Goal: Task Accomplishment & Management: Manage account settings

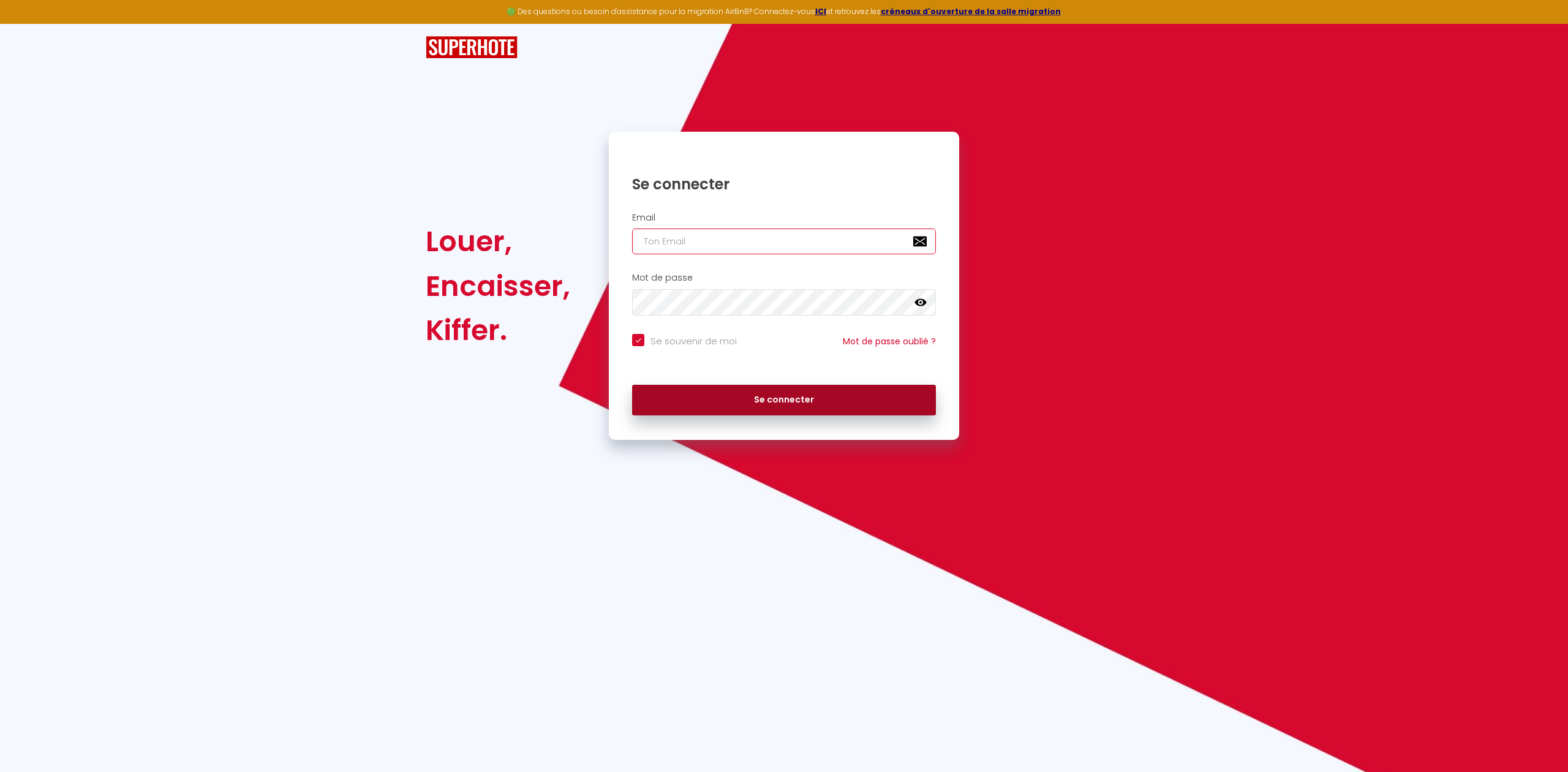
type input "[EMAIL_ADDRESS][DOMAIN_NAME]"
click at [738, 395] on button "Se connecter" at bounding box center [784, 400] width 304 height 31
checkbox input "true"
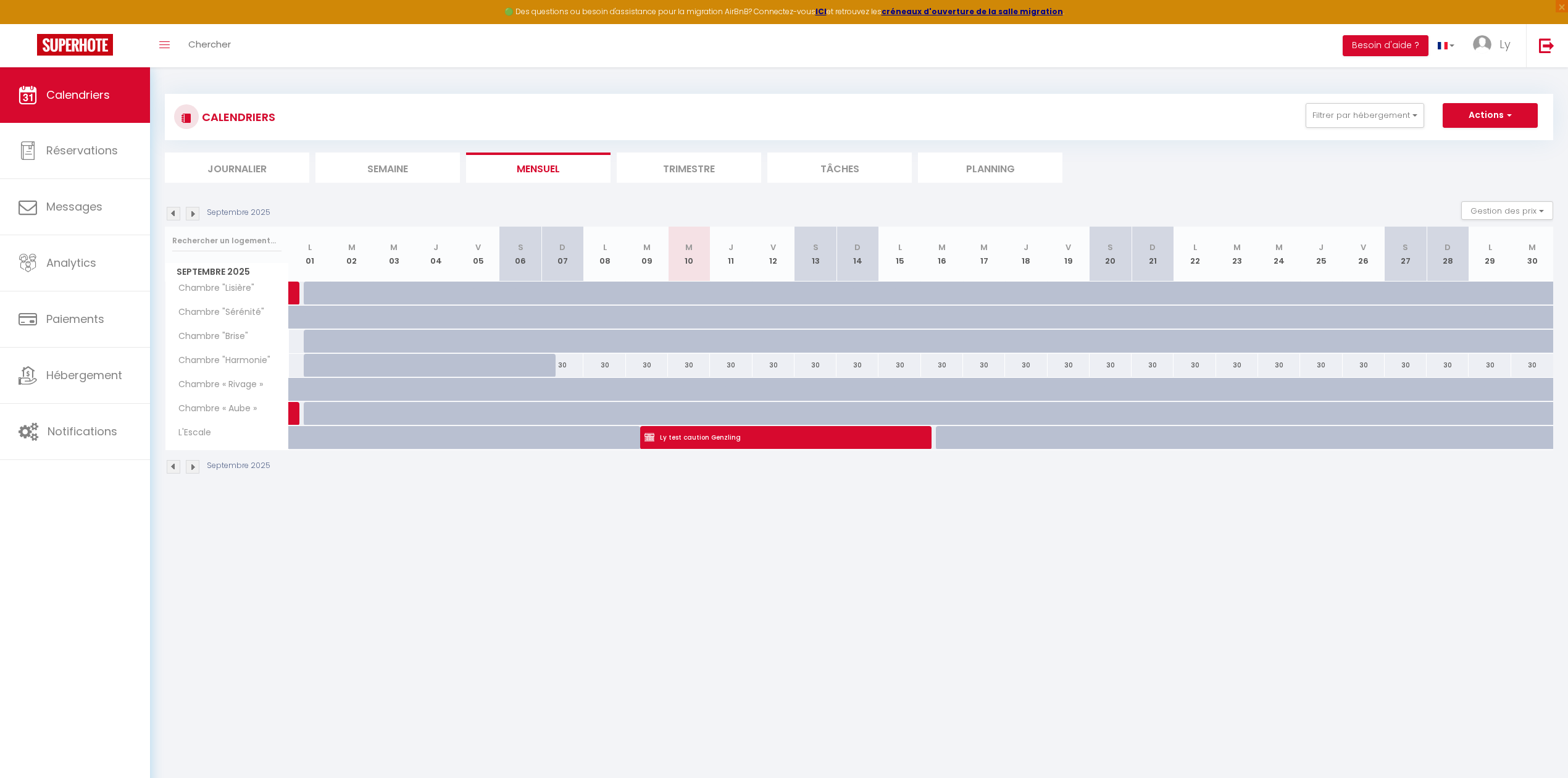
click at [169, 209] on img at bounding box center [173, 213] width 13 height 13
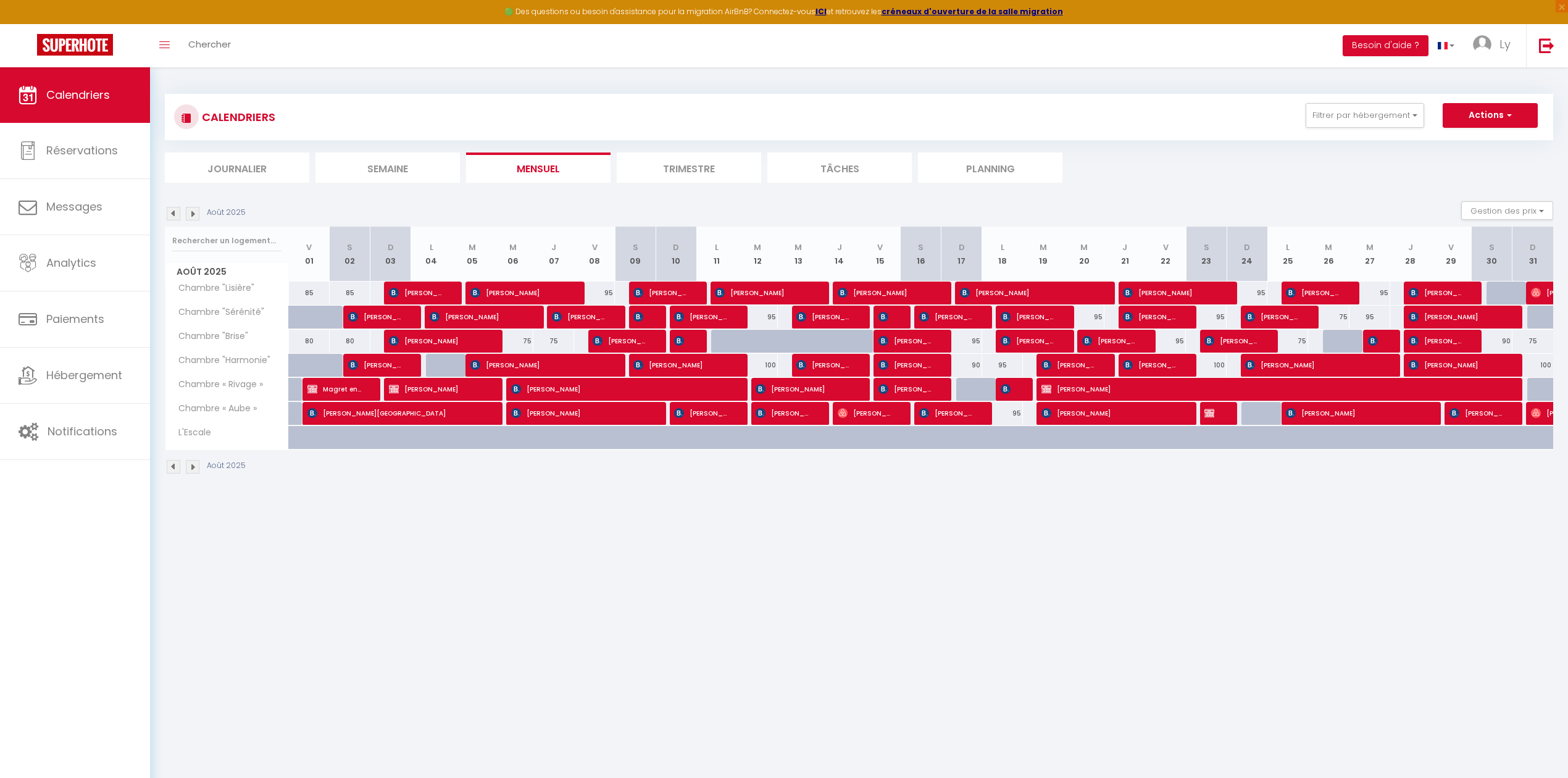
click at [169, 209] on img at bounding box center [173, 213] width 13 height 13
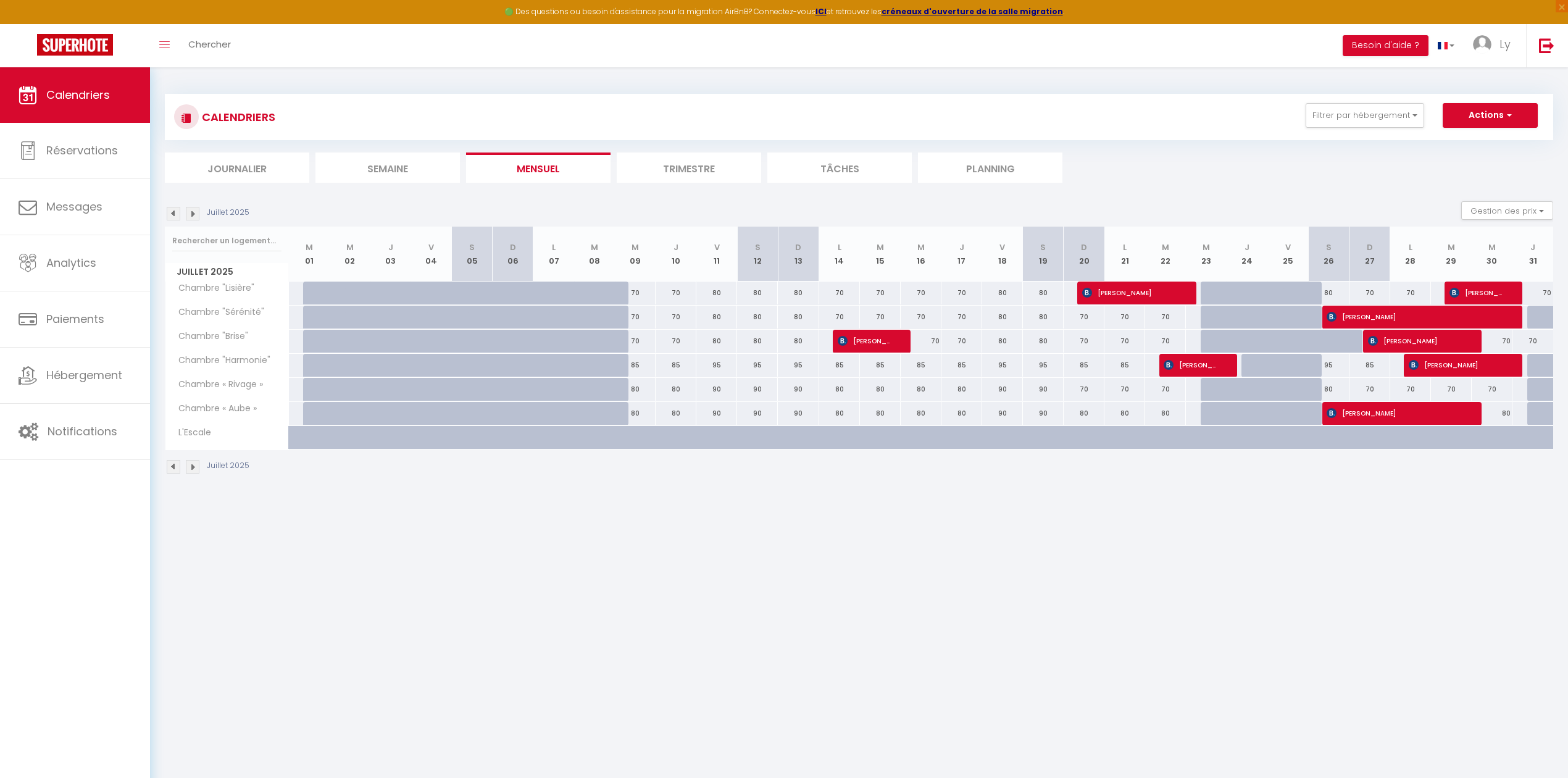
click at [194, 213] on img at bounding box center [192, 213] width 13 height 13
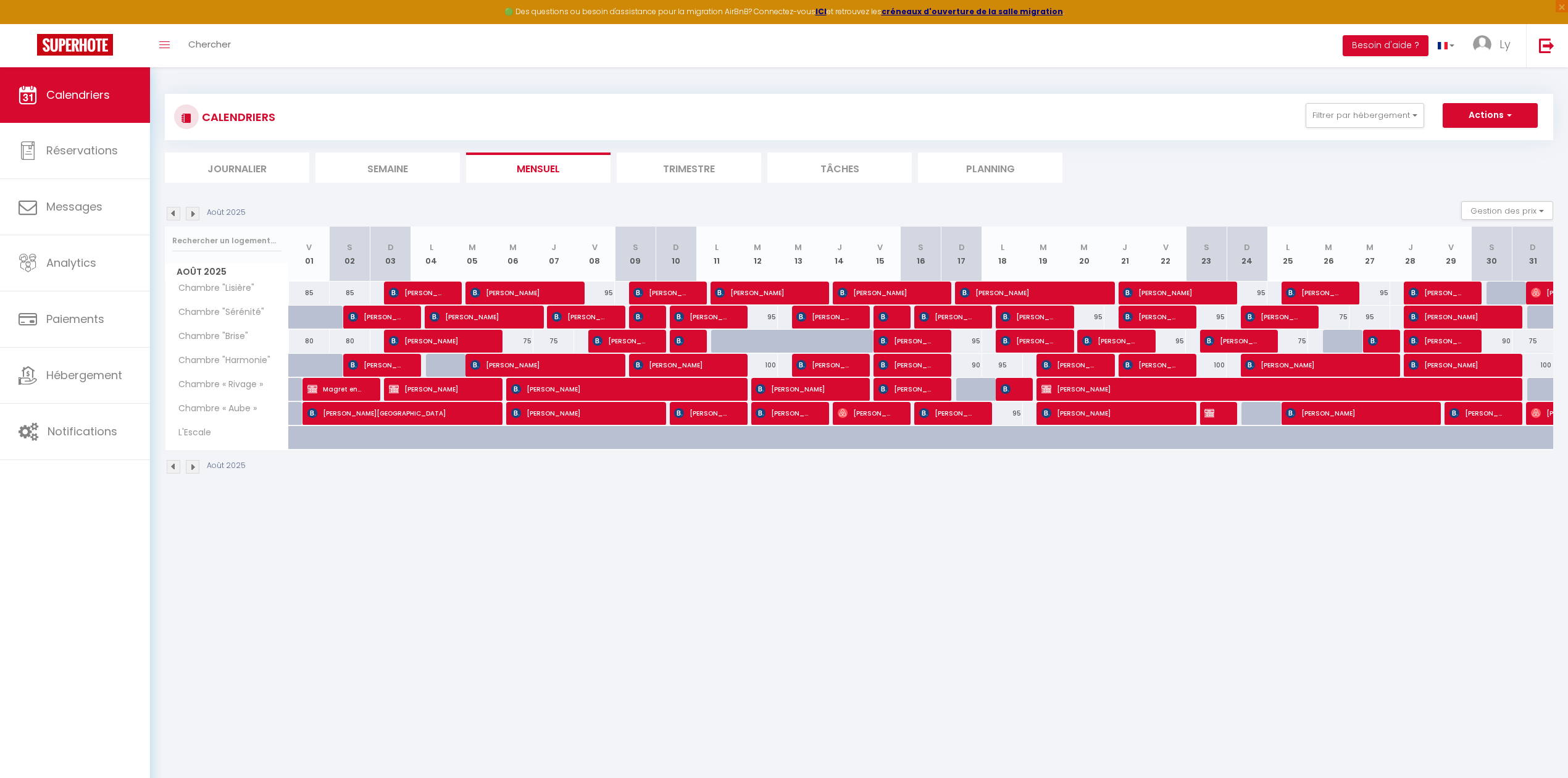
click at [188, 472] on img at bounding box center [192, 466] width 13 height 13
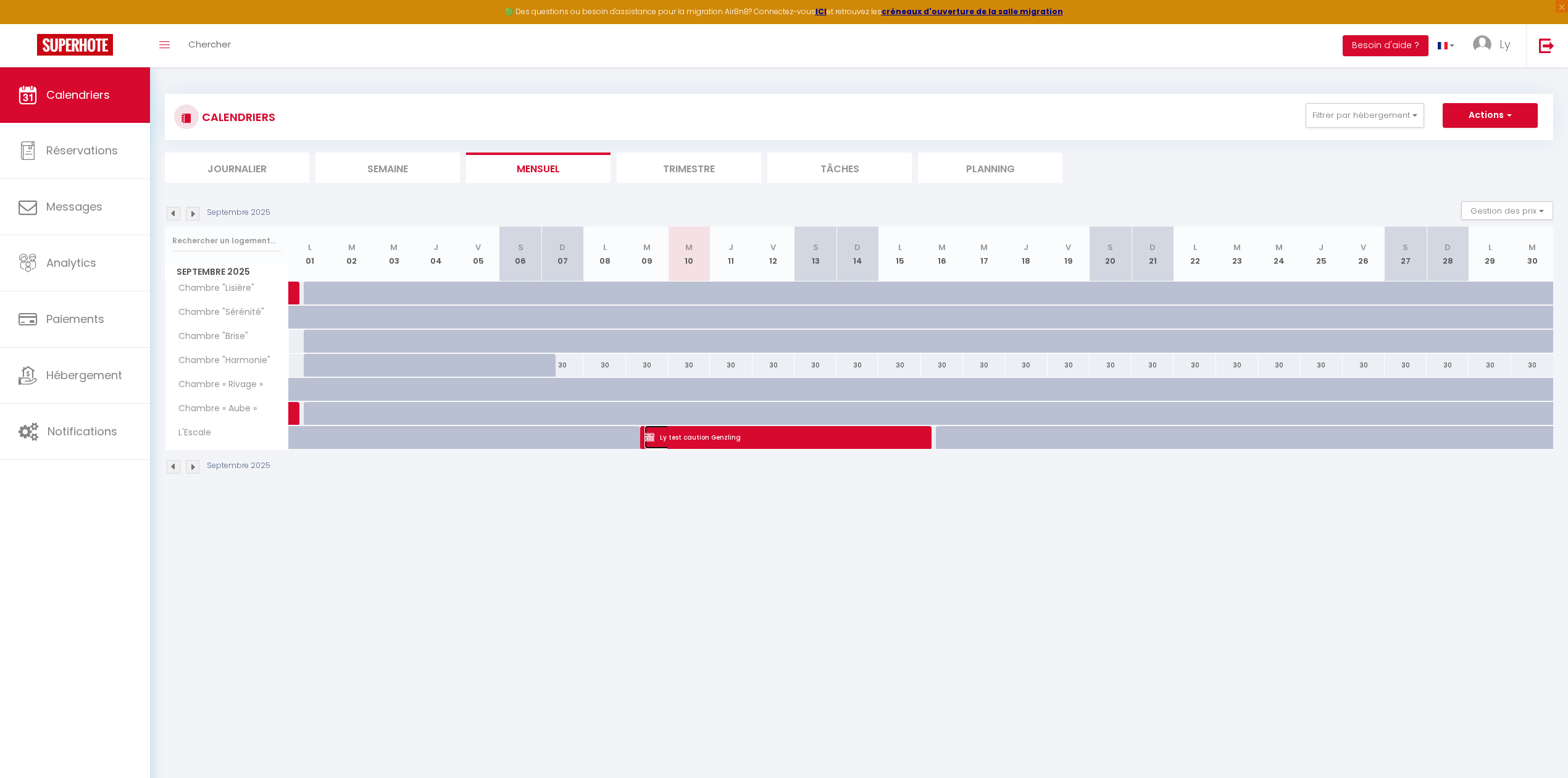
click at [777, 442] on span "Ly test caution Genzling" at bounding box center [777, 437] width 266 height 24
select select "OK"
select select "0"
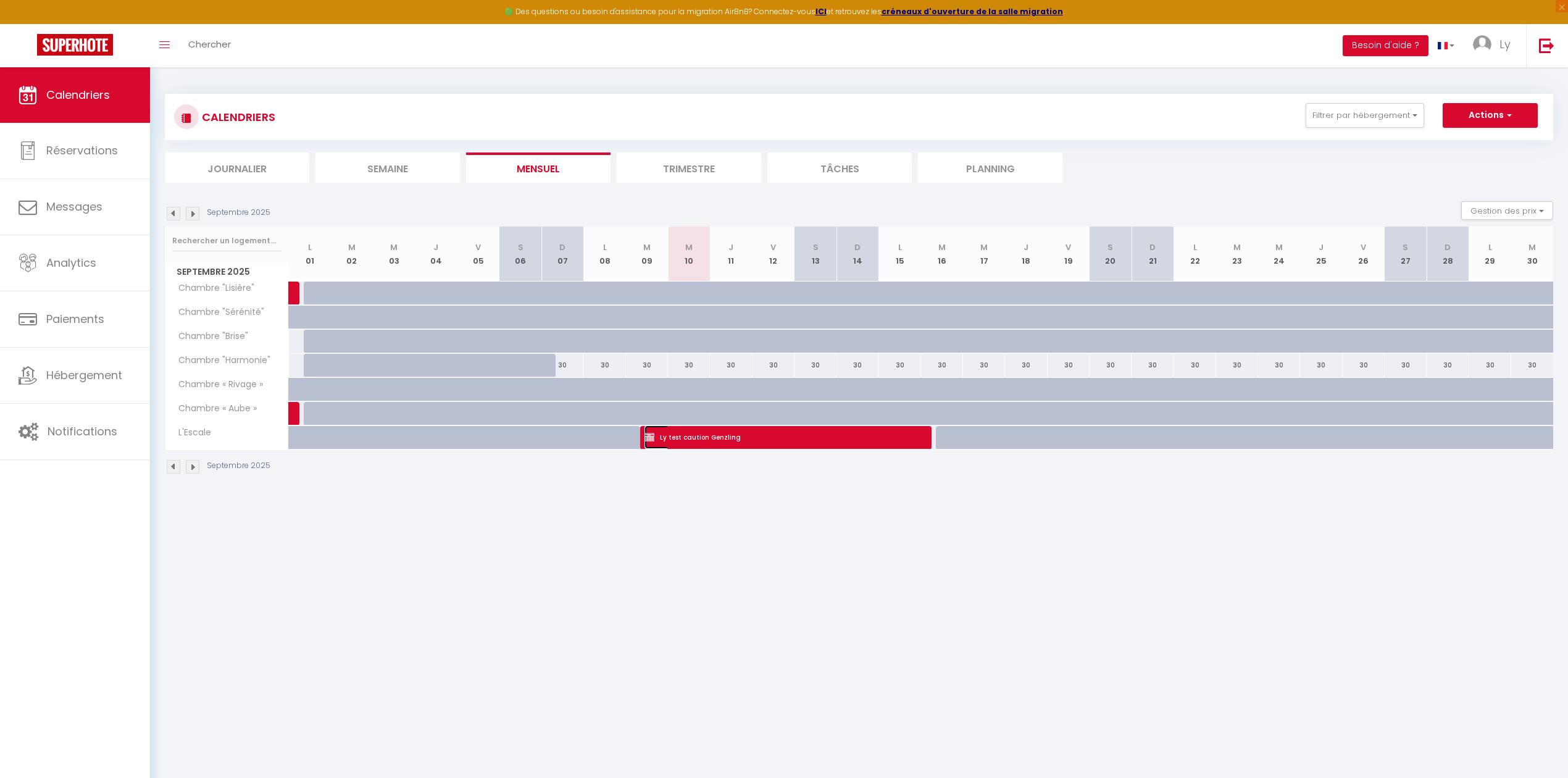
select select "1"
select select
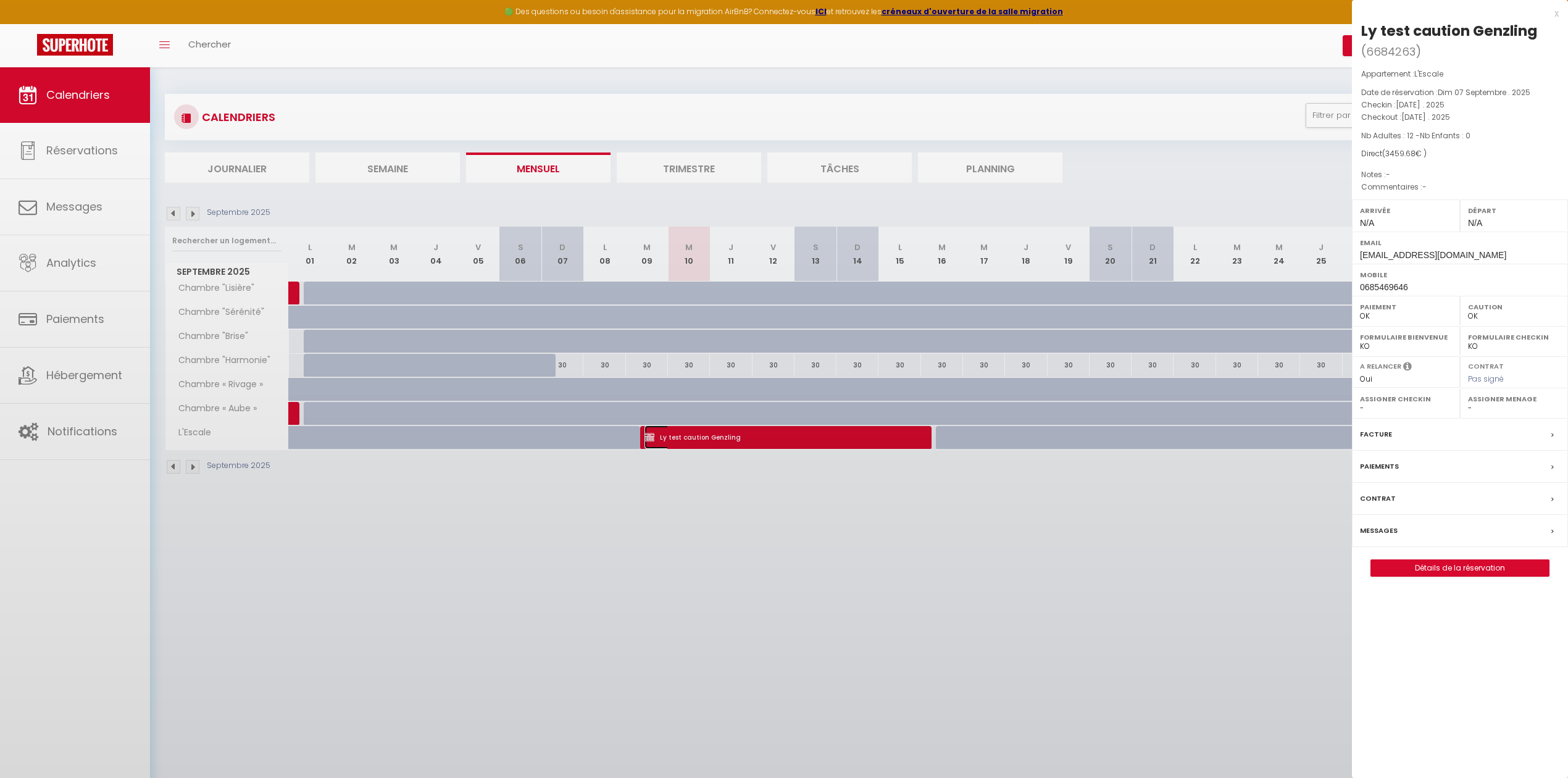
select select "22619"
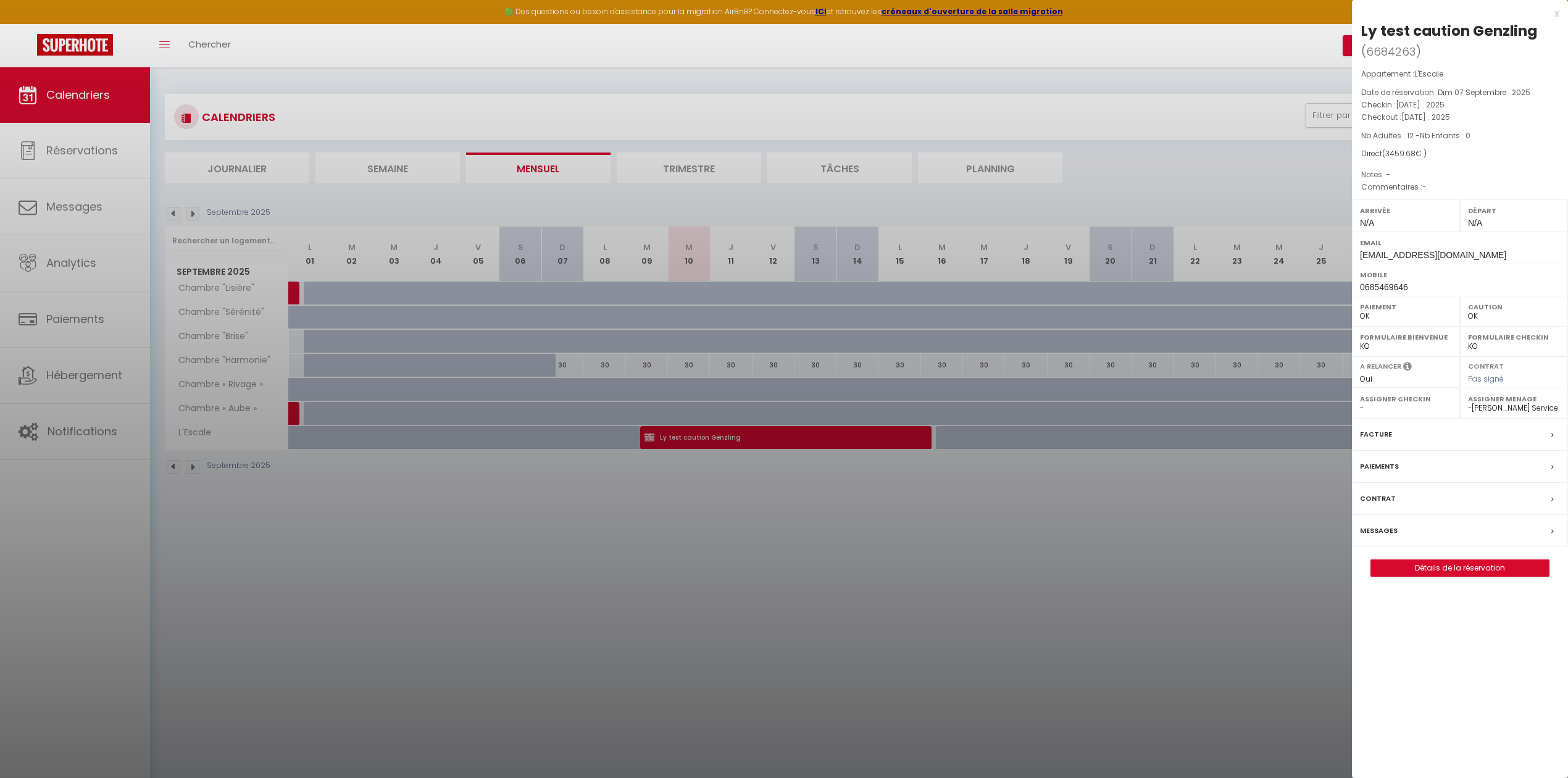
drag, startPoint x: 872, startPoint y: 445, endPoint x: 793, endPoint y: 437, distance: 79.4
click at [793, 437] on div at bounding box center [784, 389] width 1568 height 778
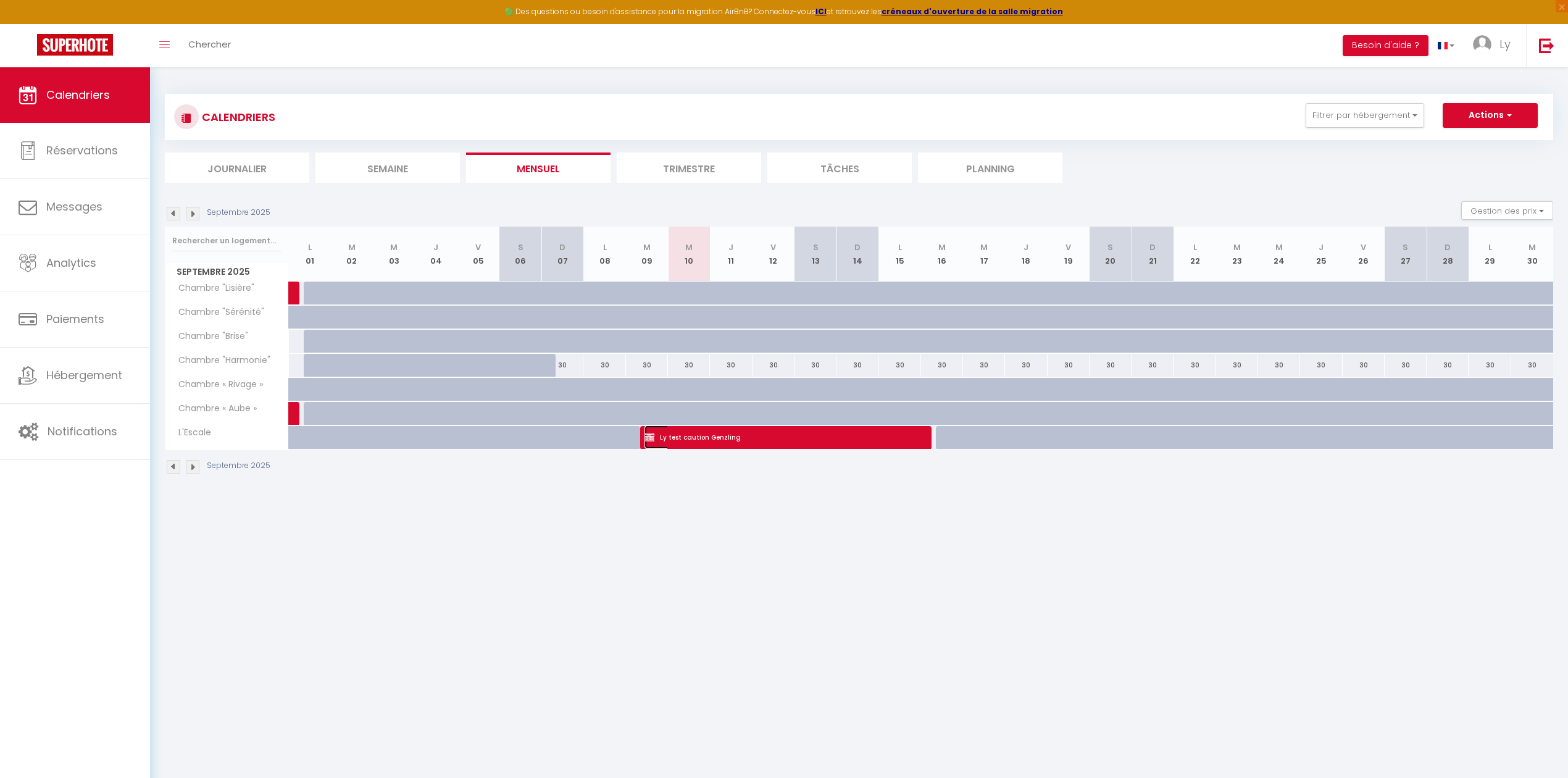
click at [793, 437] on span "Ly test caution Genzling" at bounding box center [777, 437] width 266 height 24
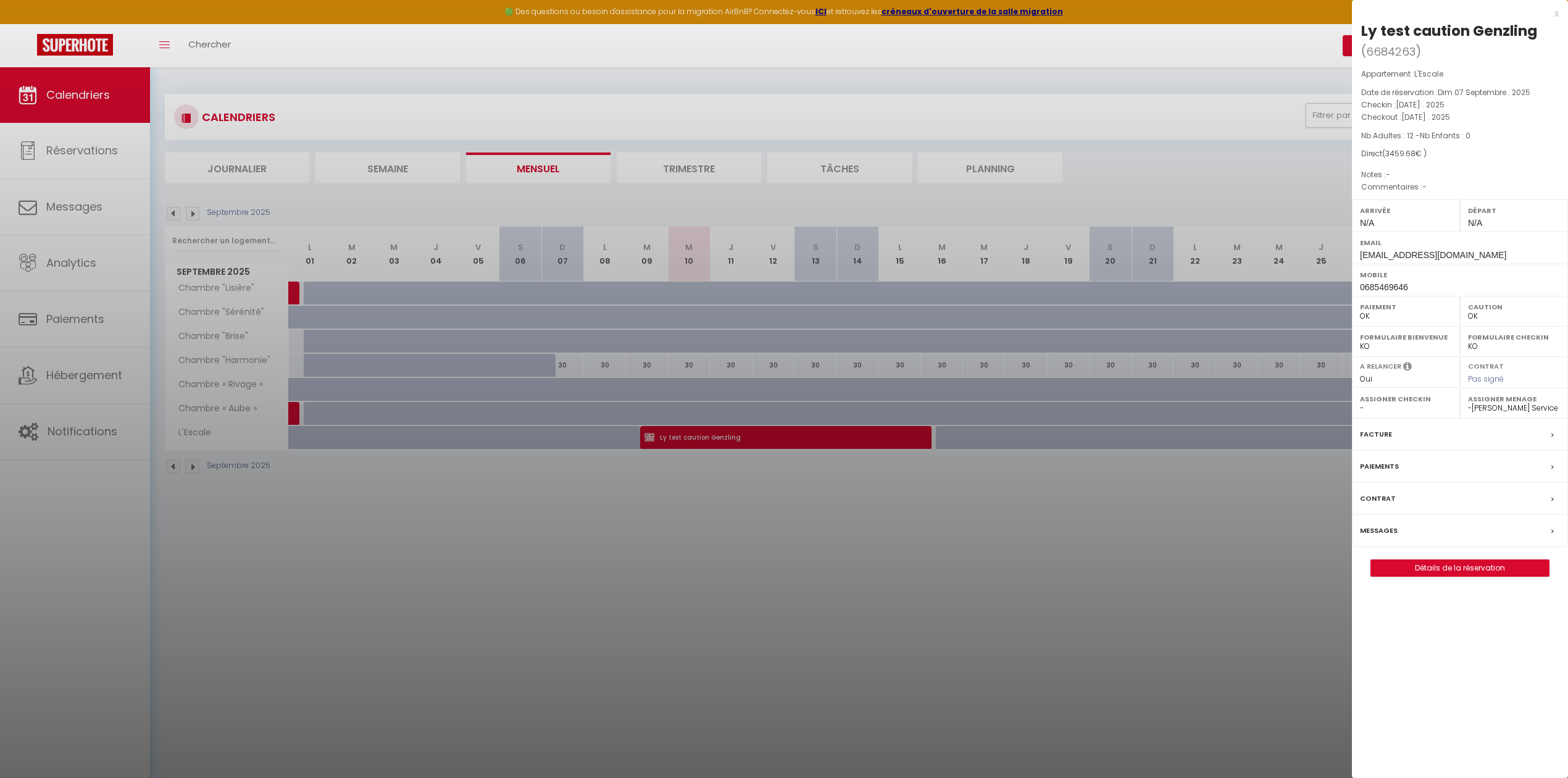
click at [793, 437] on div at bounding box center [784, 389] width 1568 height 778
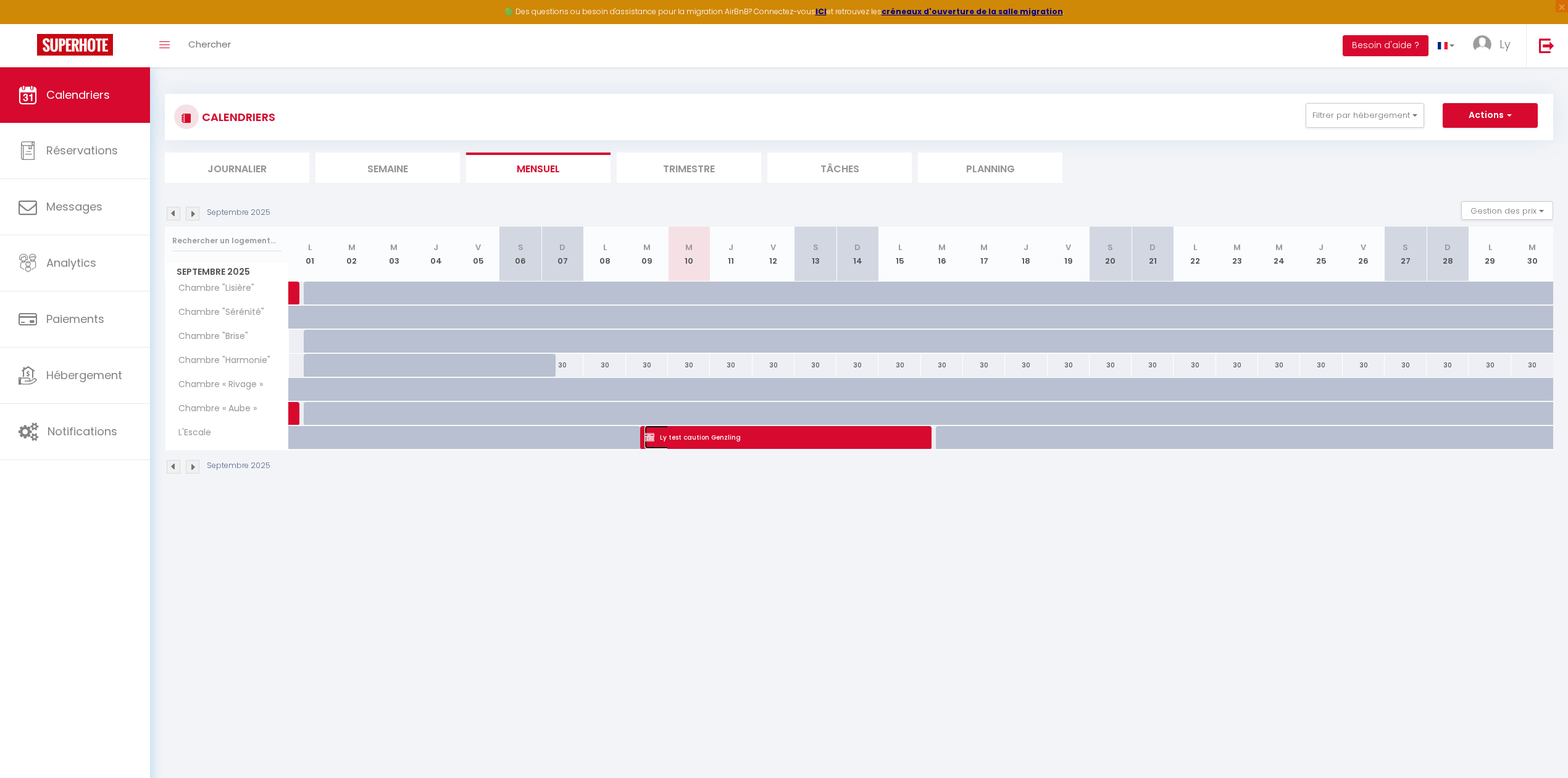
click at [902, 430] on span "Ly test caution Genzling" at bounding box center [777, 437] width 266 height 24
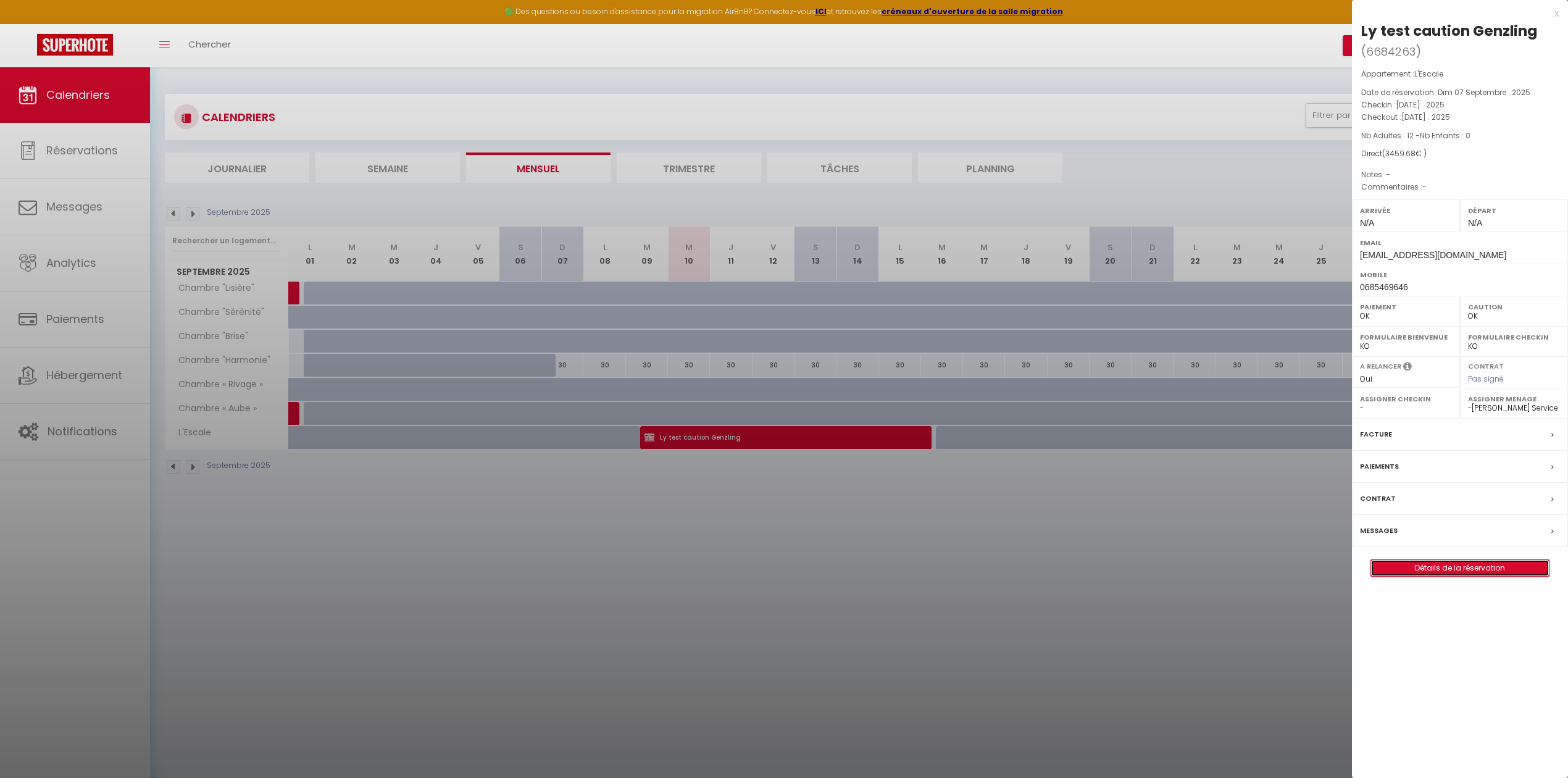
click at [1434, 573] on link "Détails de la réservation" at bounding box center [1460, 568] width 178 height 16
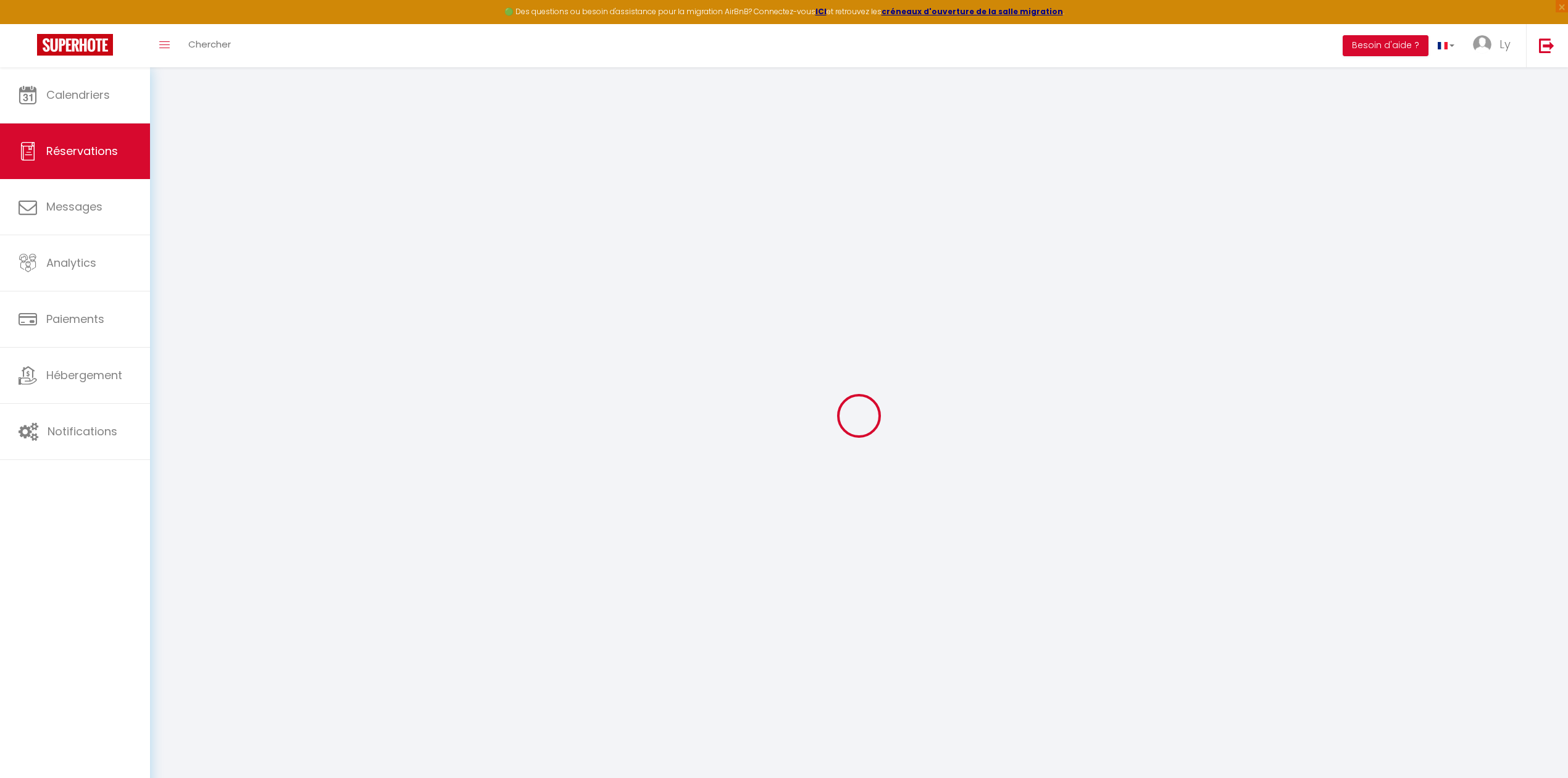
type input "Ly test caution"
type input "Genzling"
type input "[EMAIL_ADDRESS][DOMAIN_NAME]"
type input "0685469646"
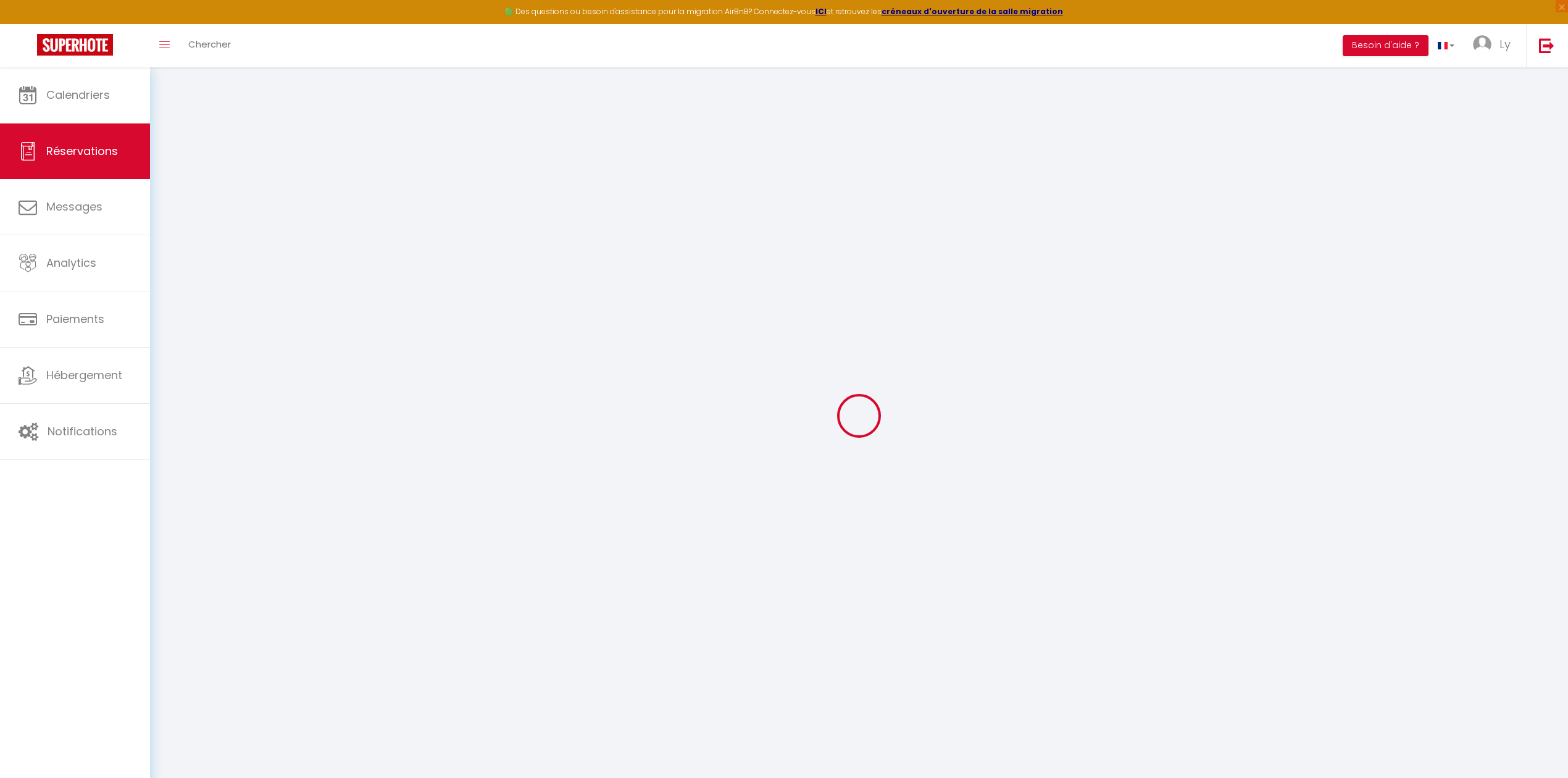
type input "78110"
type input "[STREET_ADDRESS][PERSON_NAME]"
type input "78110 - LE VESINET"
select select "FR"
select select "71450"
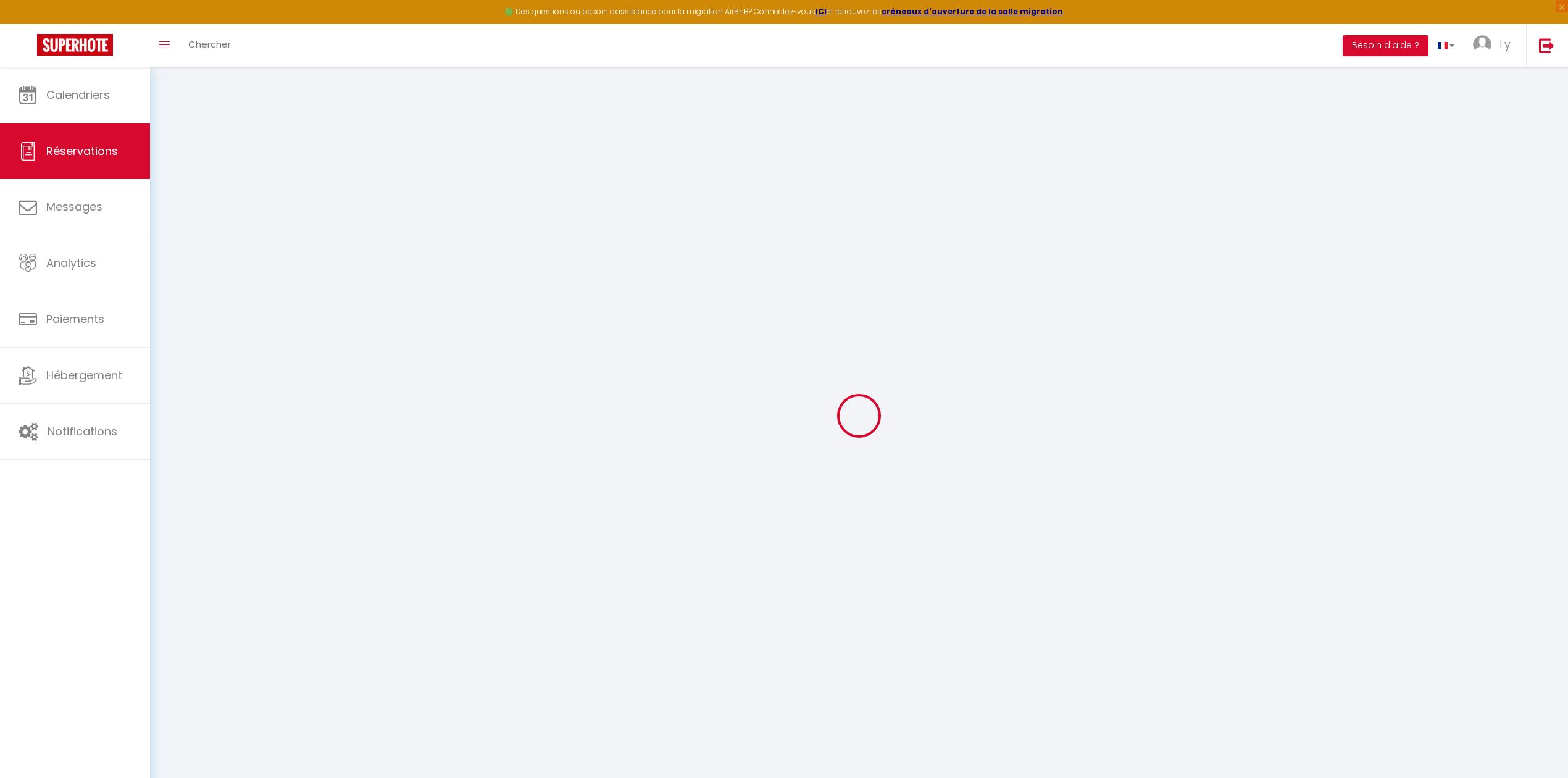
select select "1"
type input "[DATE]"
select select
type input "[DATE]"
select select
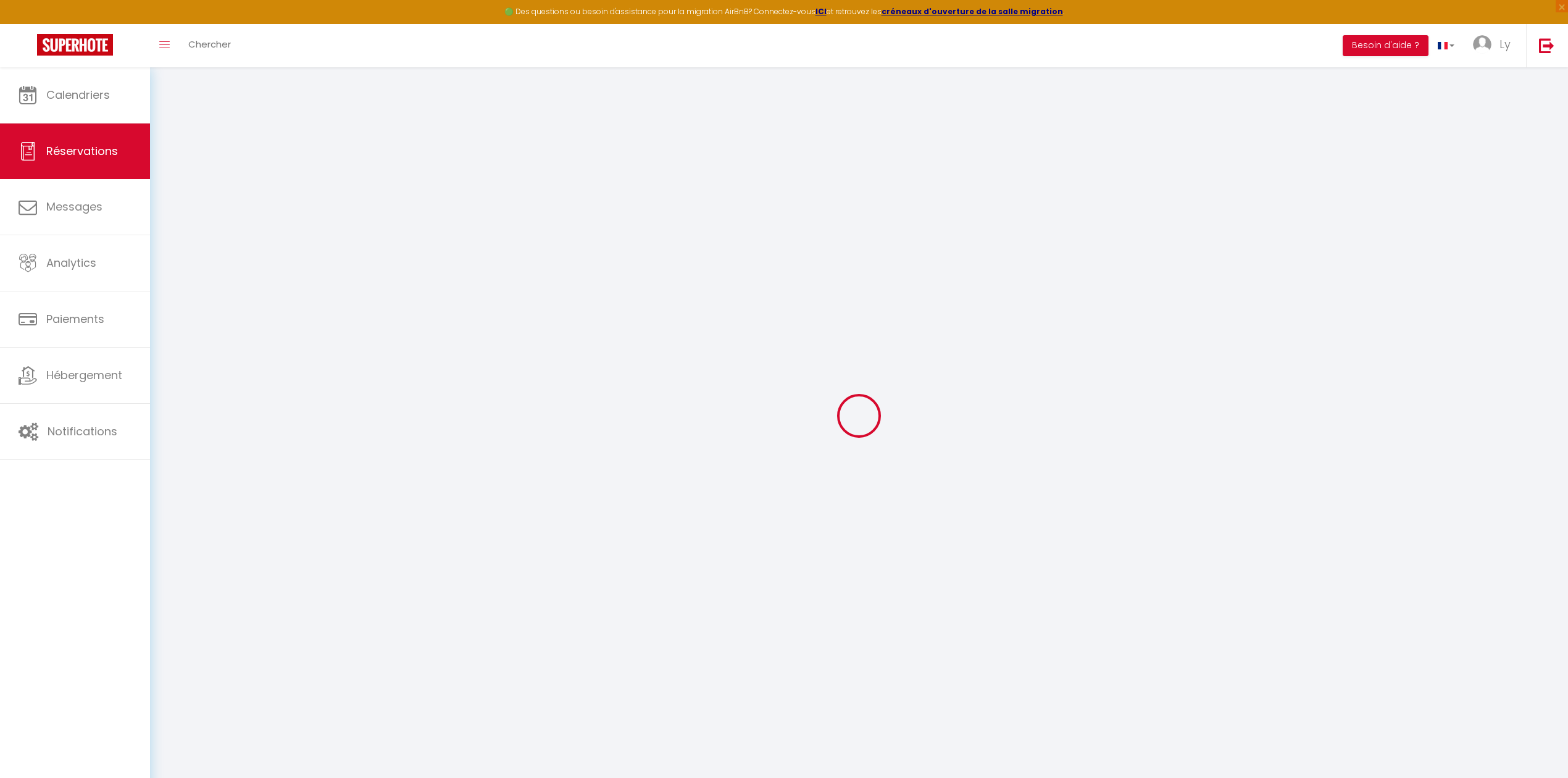
type input "12"
select select "12"
select select "15"
type input "3080"
checkbox input "false"
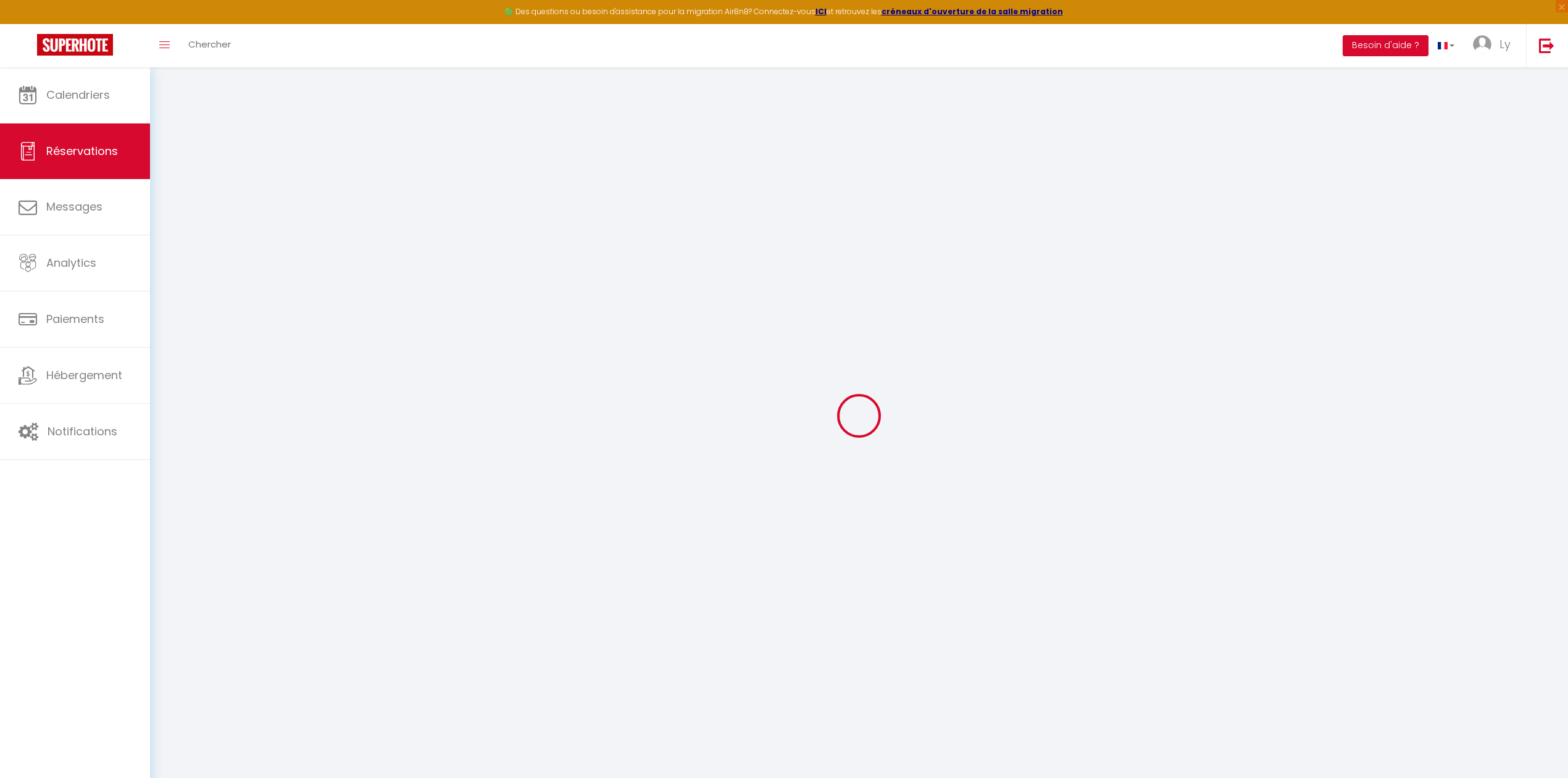
type input "0"
select select
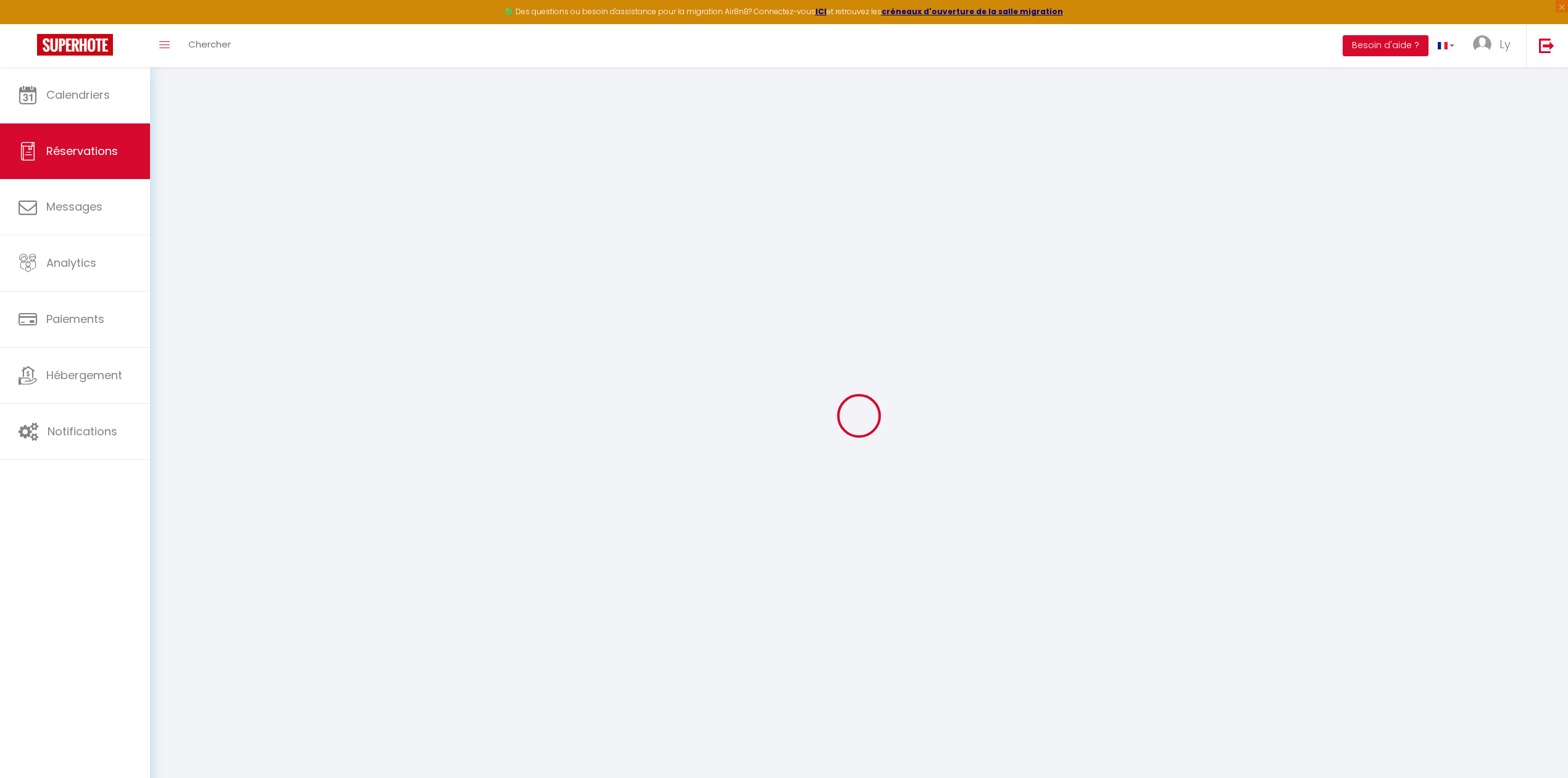
select select
checkbox input "false"
select select
checkbox input "false"
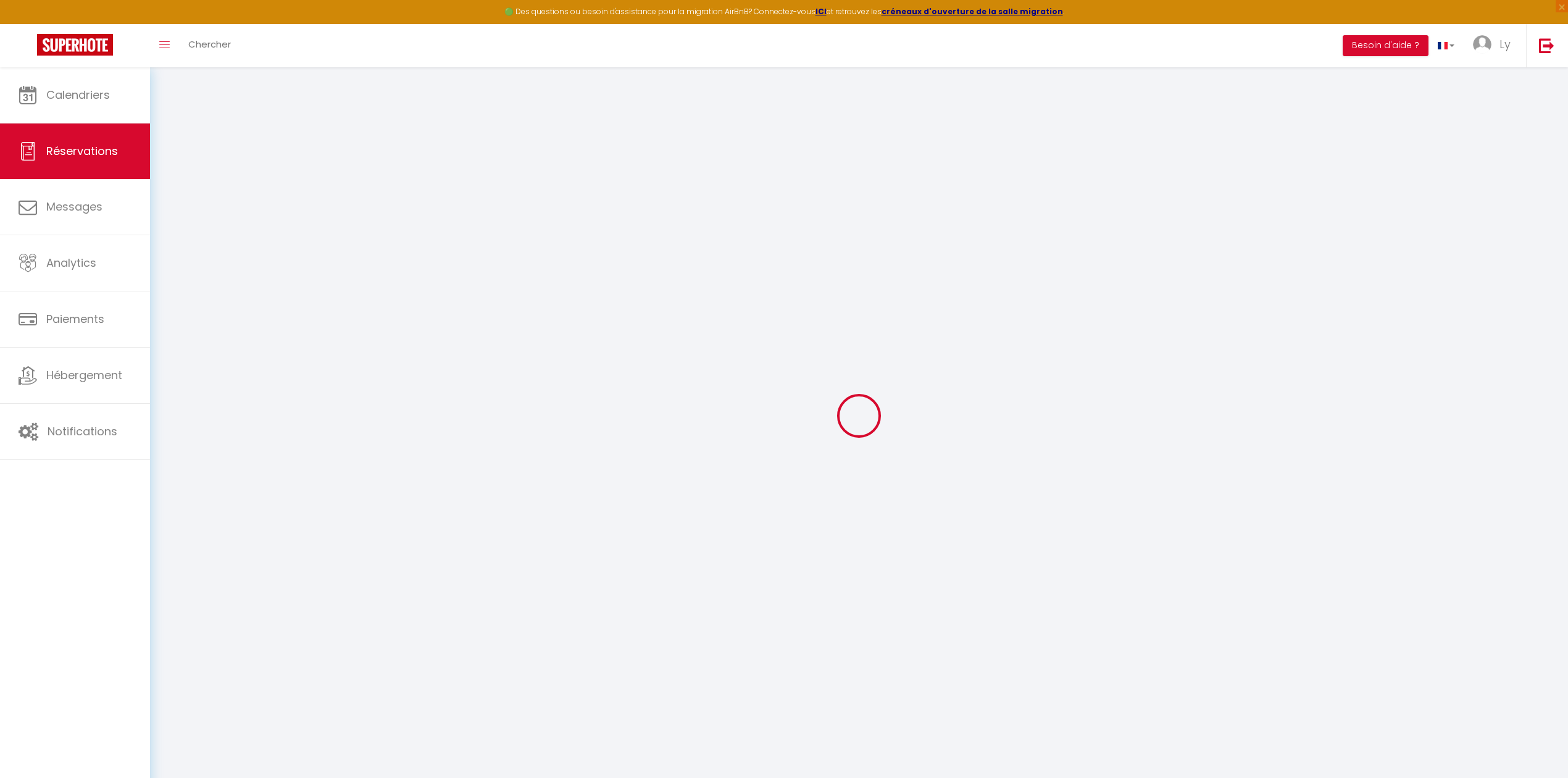
select select
checkbox input "false"
select select
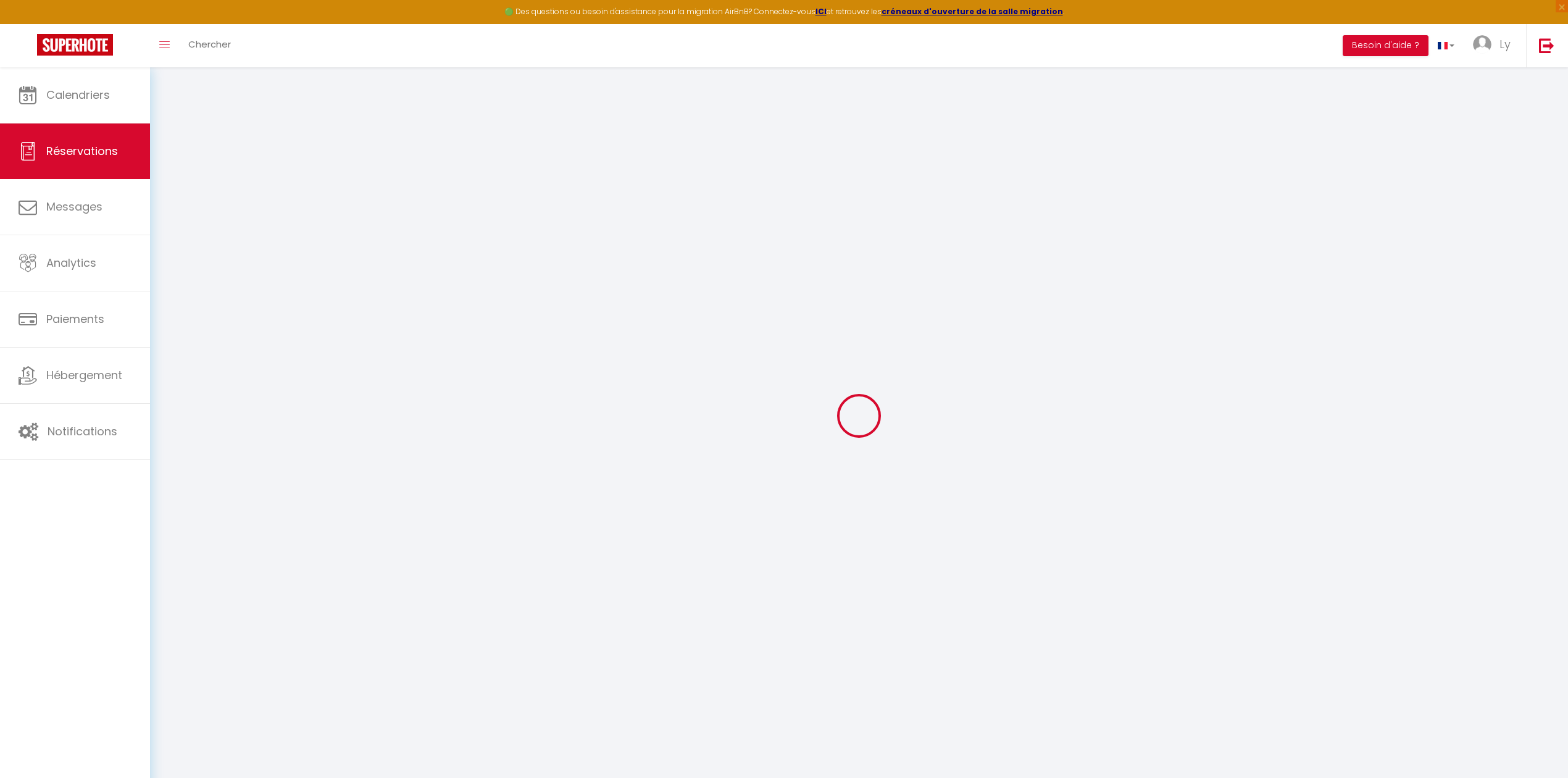
checkbox input "false"
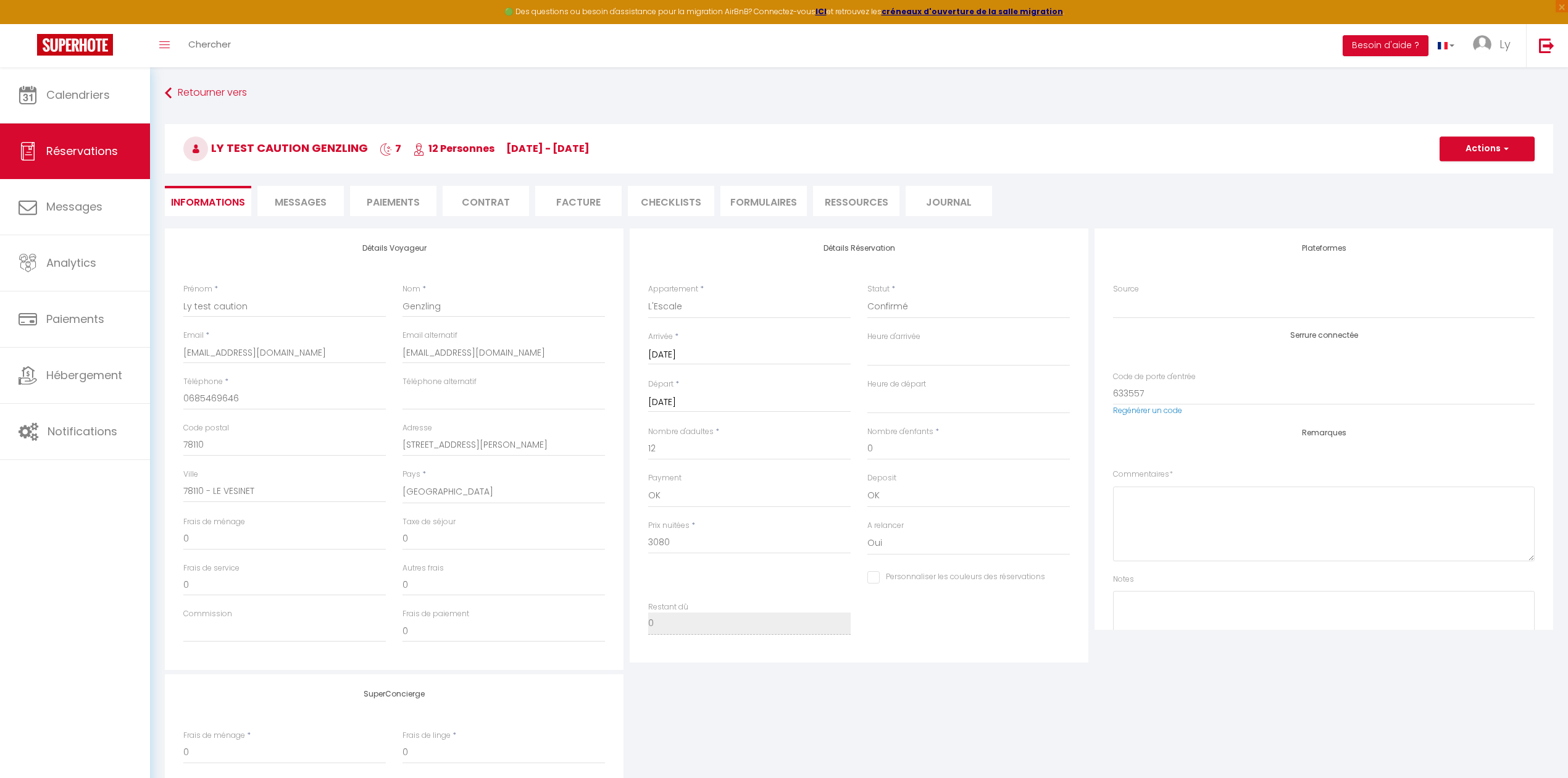
type input "210"
type input "169.68"
select select
checkbox input "false"
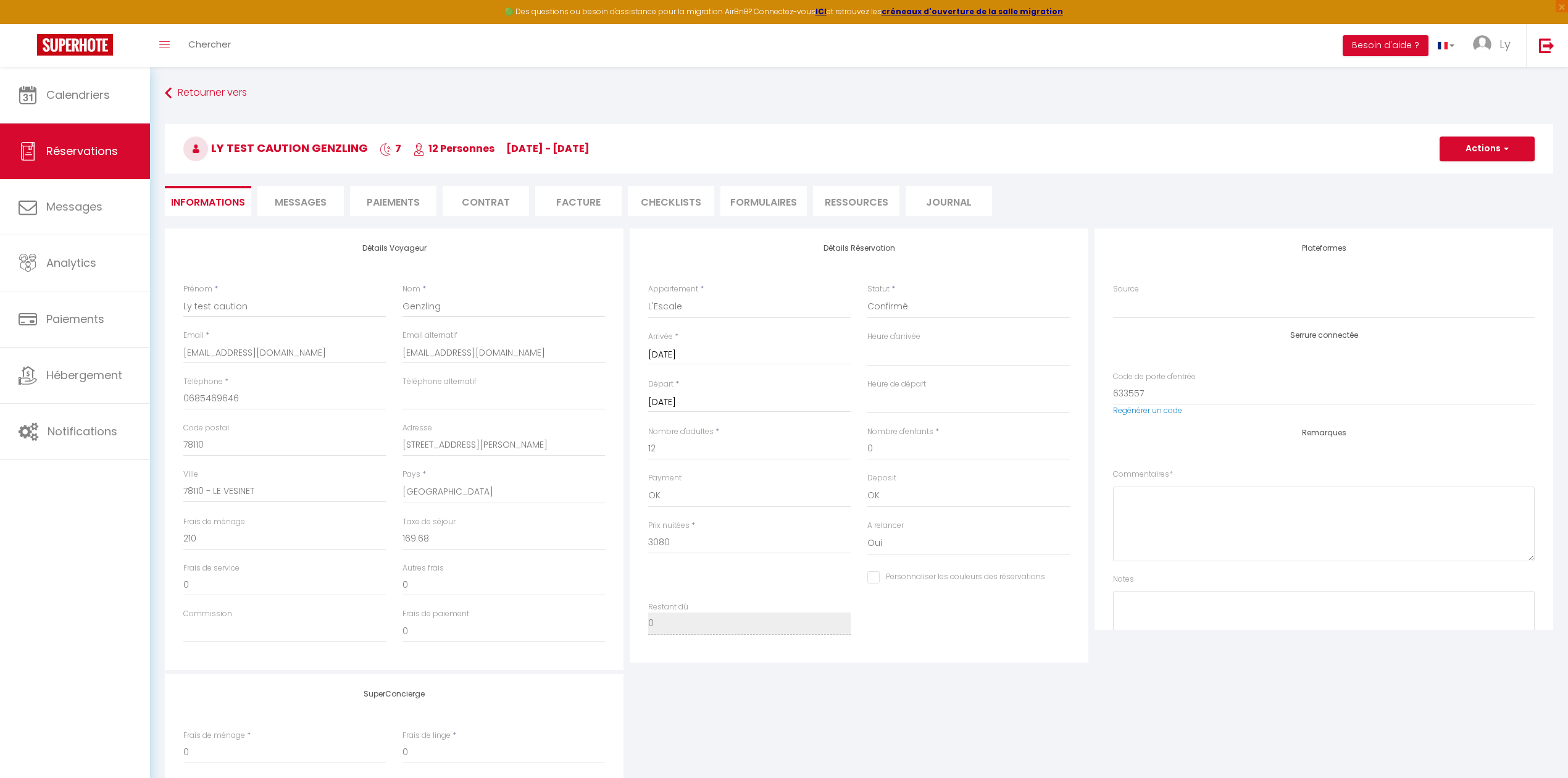
select select
click at [1460, 154] on button "Actions" at bounding box center [1488, 148] width 95 height 24
click at [1434, 211] on link "Supprimer" at bounding box center [1475, 208] width 98 height 16
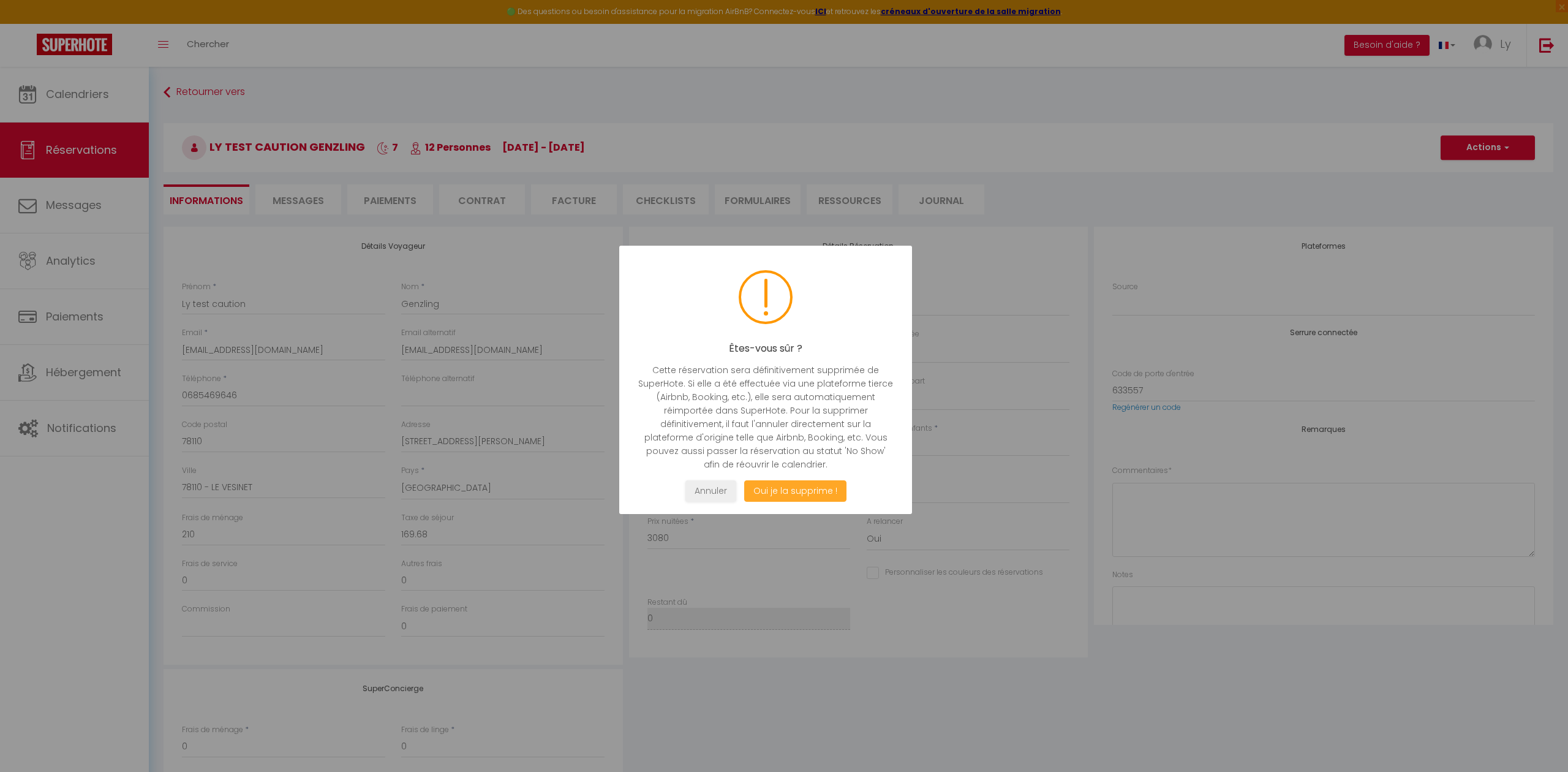
click at [802, 484] on button "Oui je la supprime !" at bounding box center [795, 490] width 102 height 22
click at [816, 488] on button "Oui je la supprime !" at bounding box center [795, 490] width 102 height 22
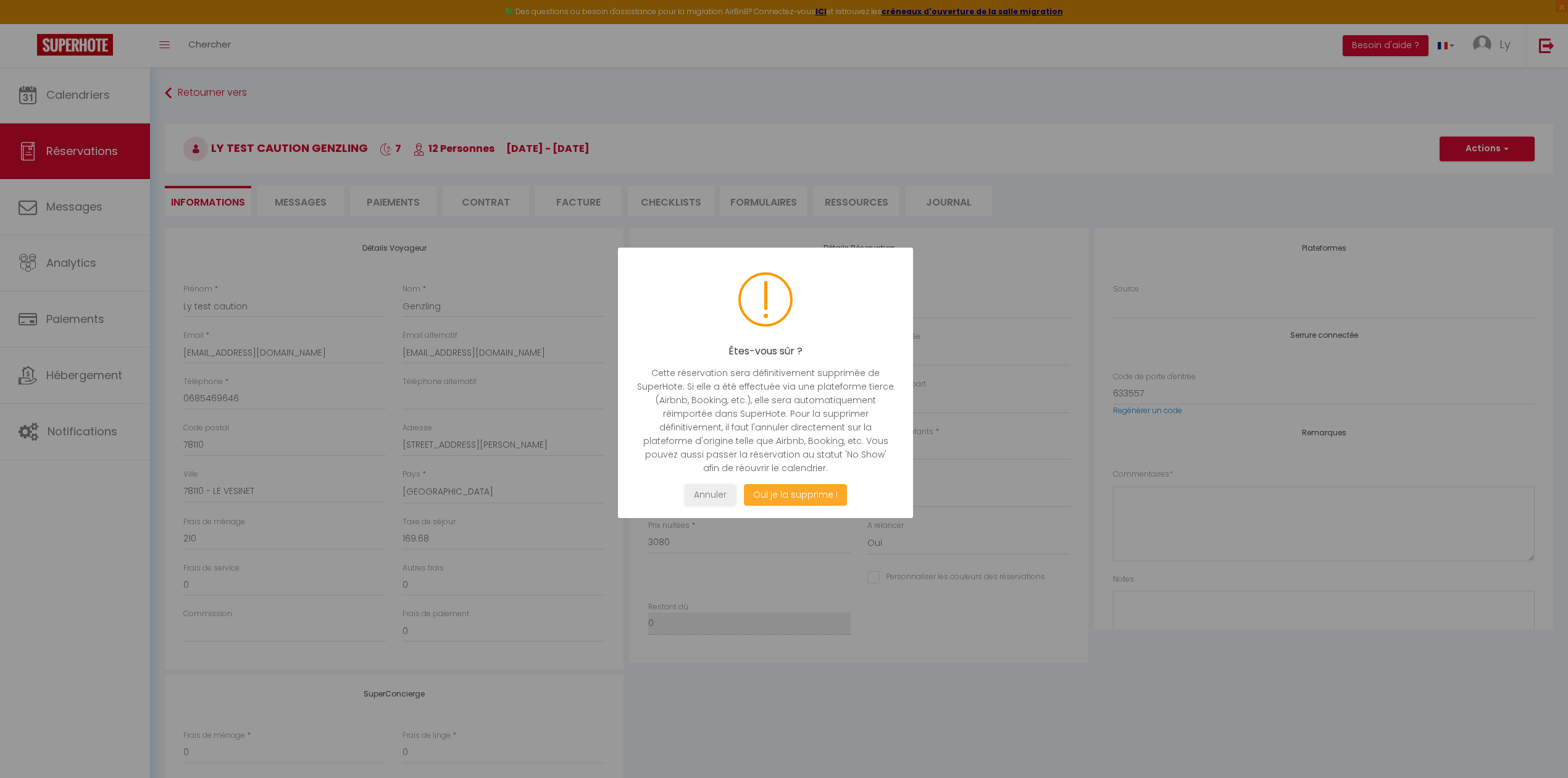
select select "not_cancelled"
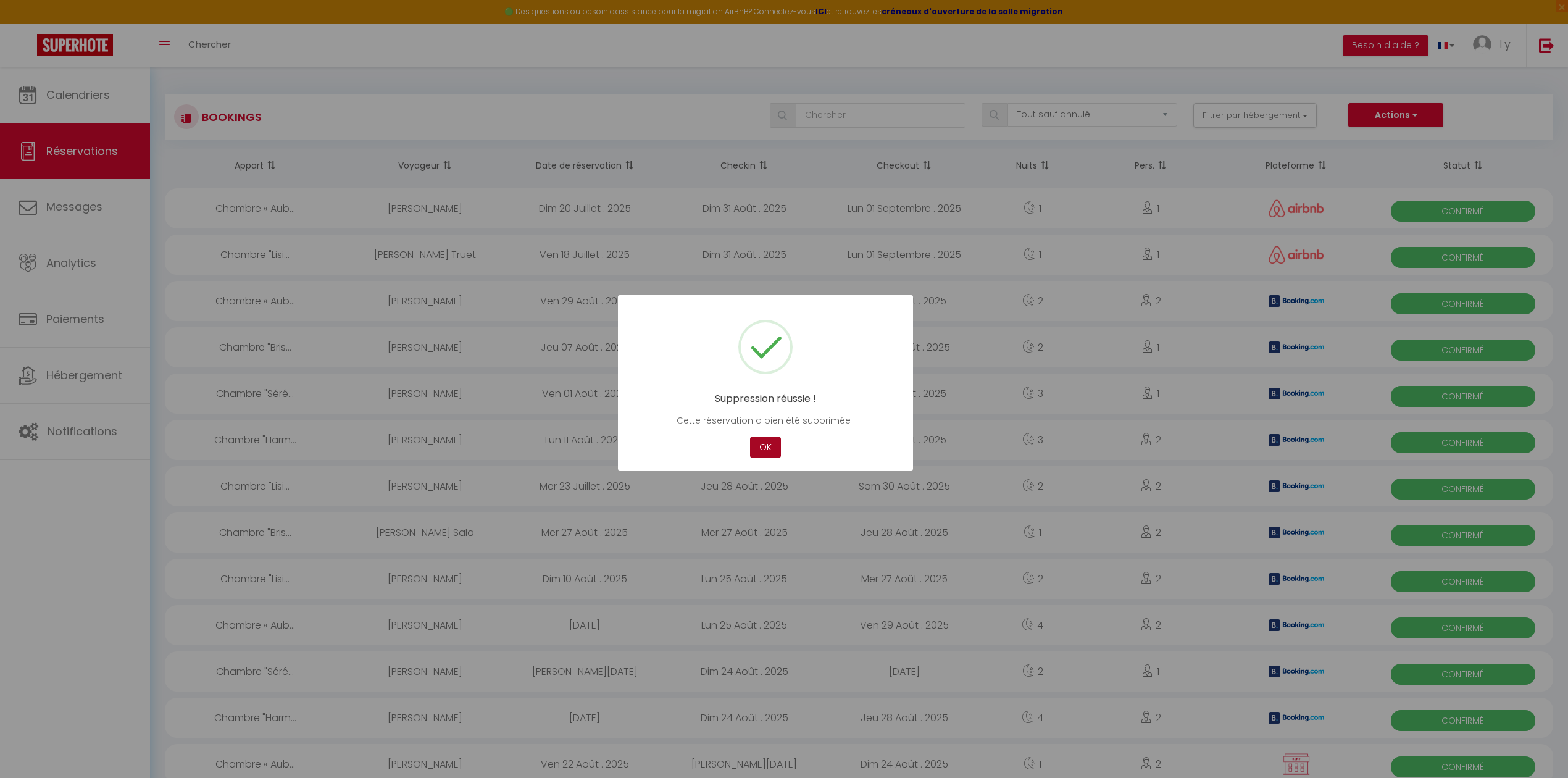
click at [762, 443] on button "OK" at bounding box center [765, 447] width 31 height 22
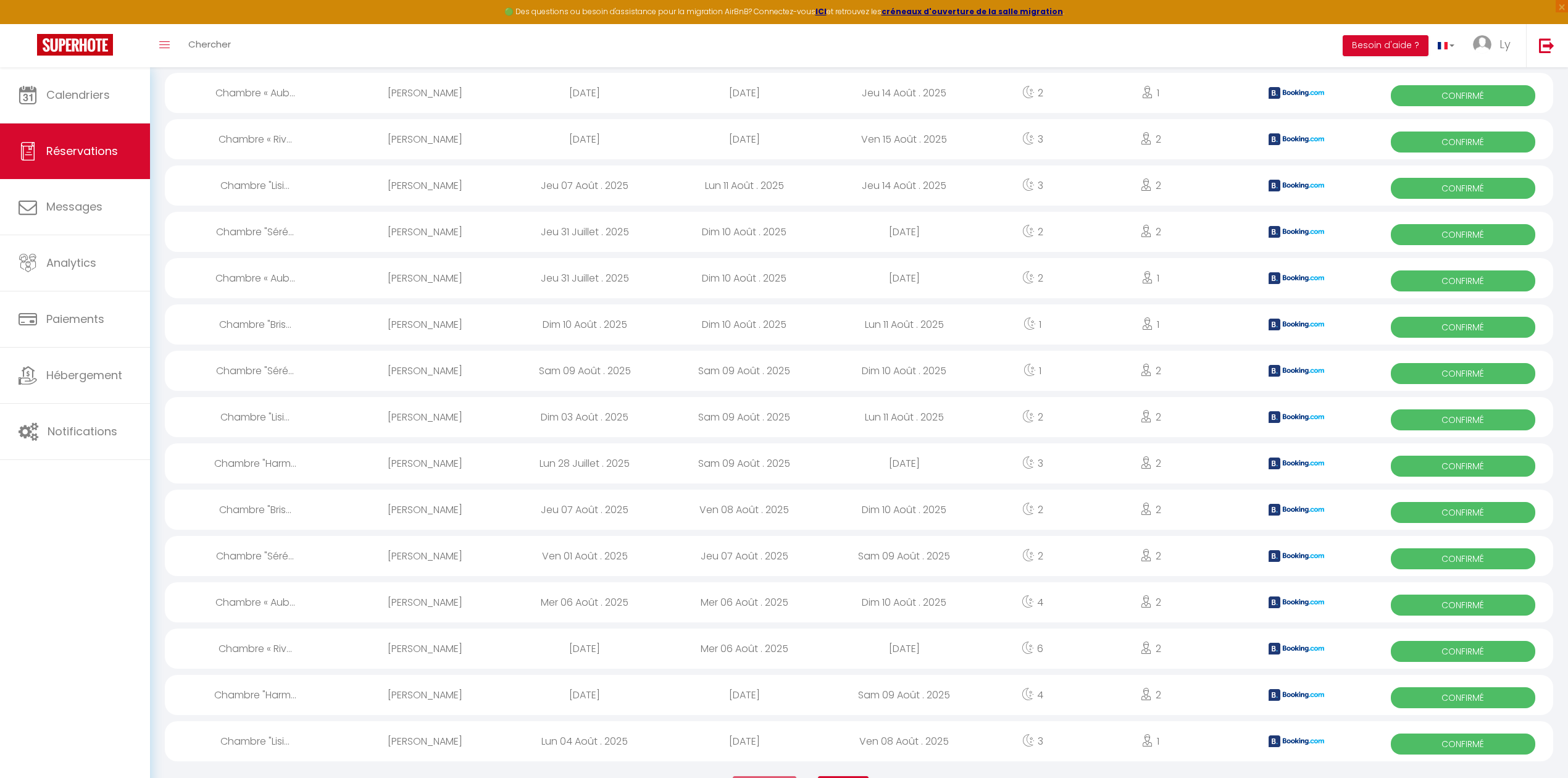
scroll to position [1755, 0]
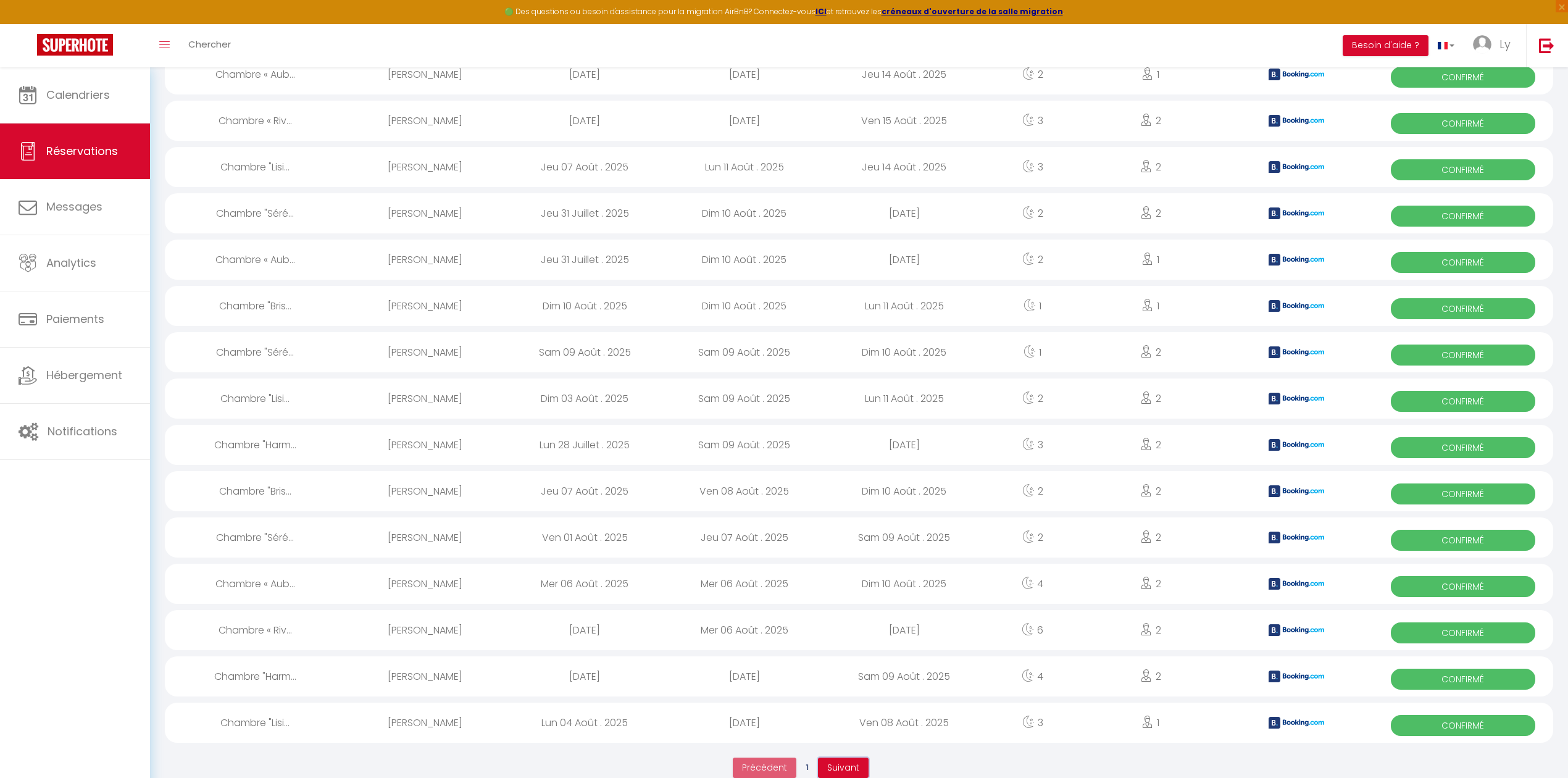
click at [842, 761] on span "Suivant" at bounding box center [843, 768] width 32 height 13
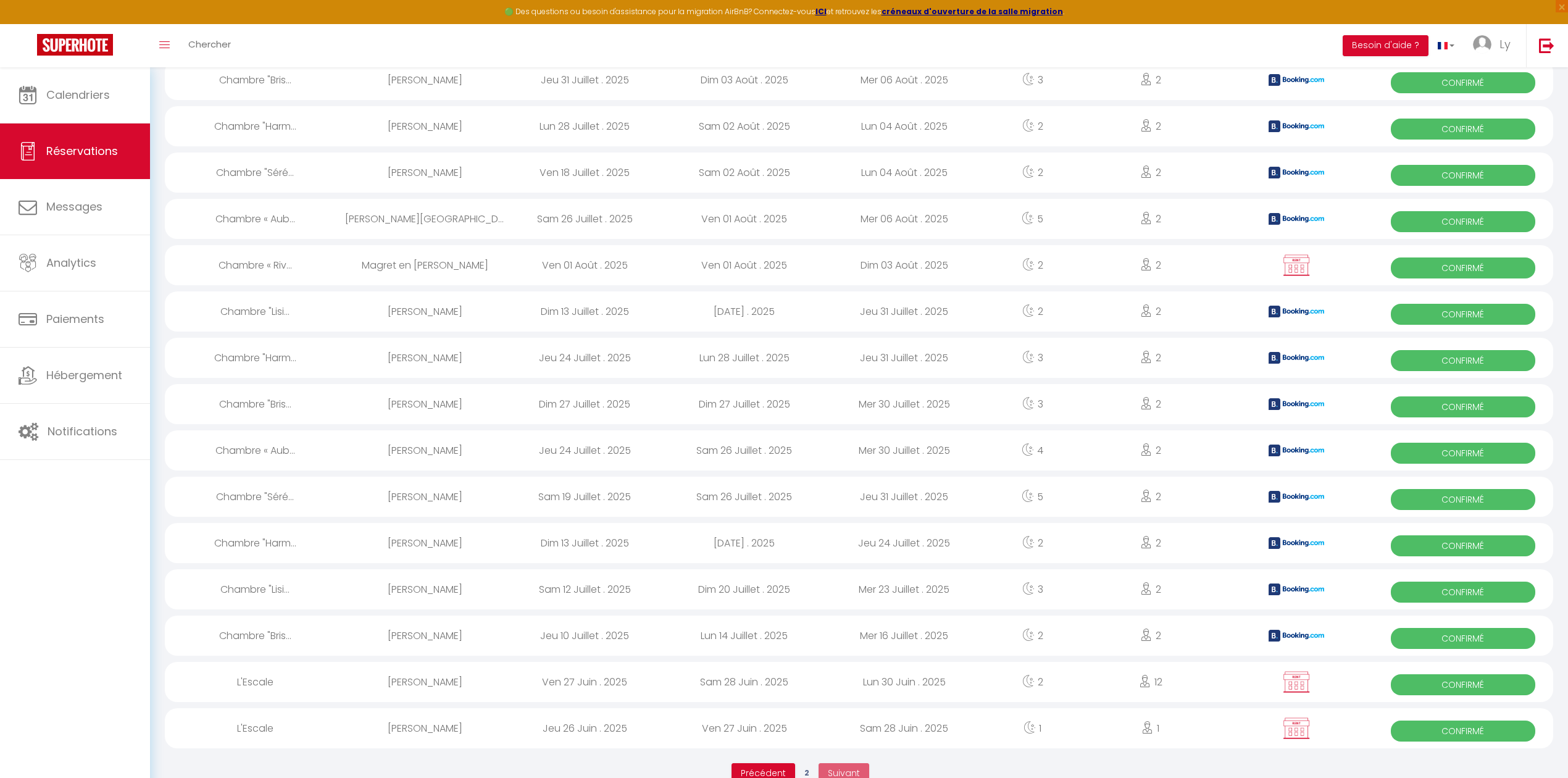
scroll to position [287, 0]
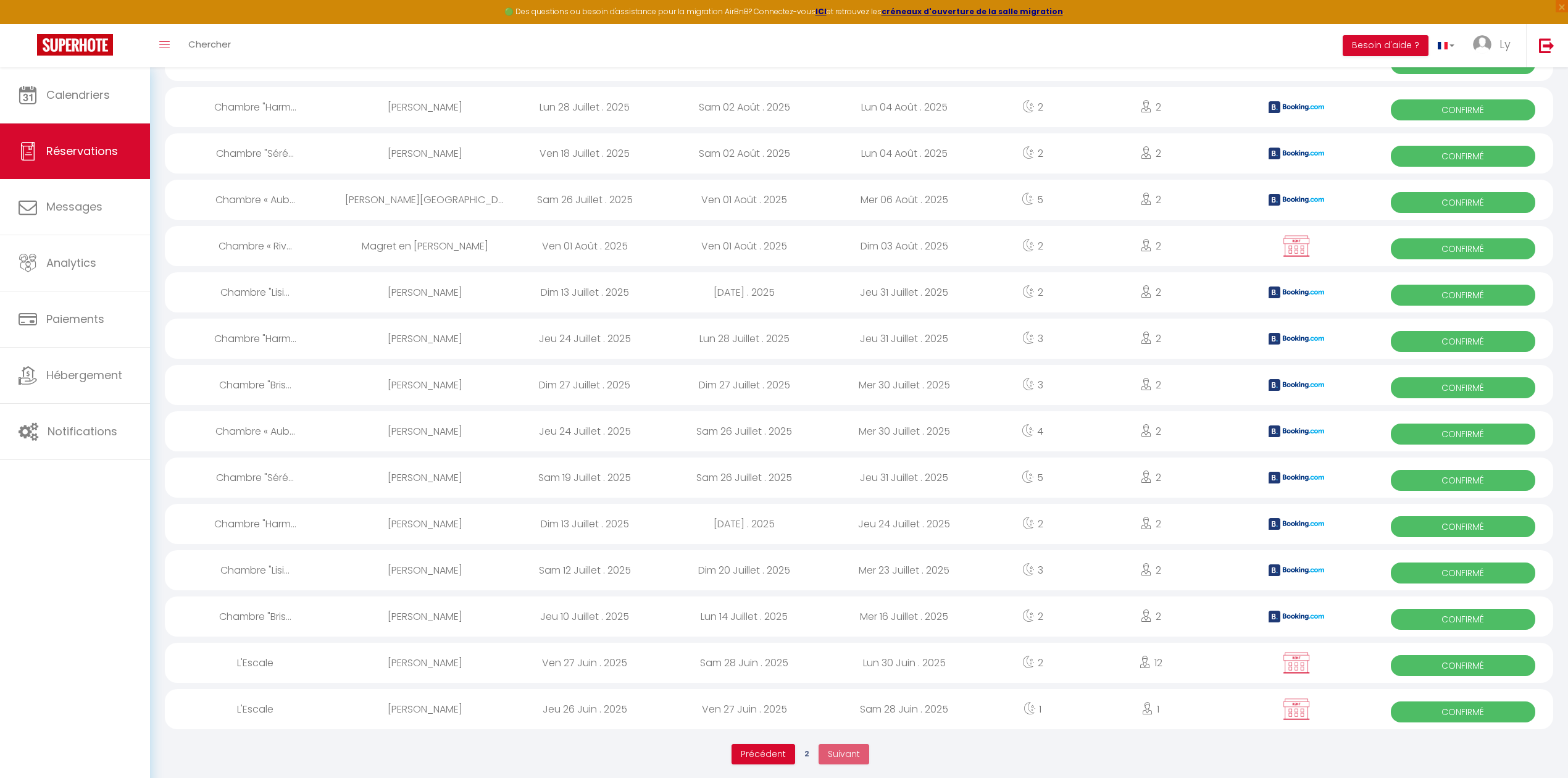
click at [421, 651] on div "[PERSON_NAME]" at bounding box center [425, 662] width 160 height 40
select select "OK"
select select "1"
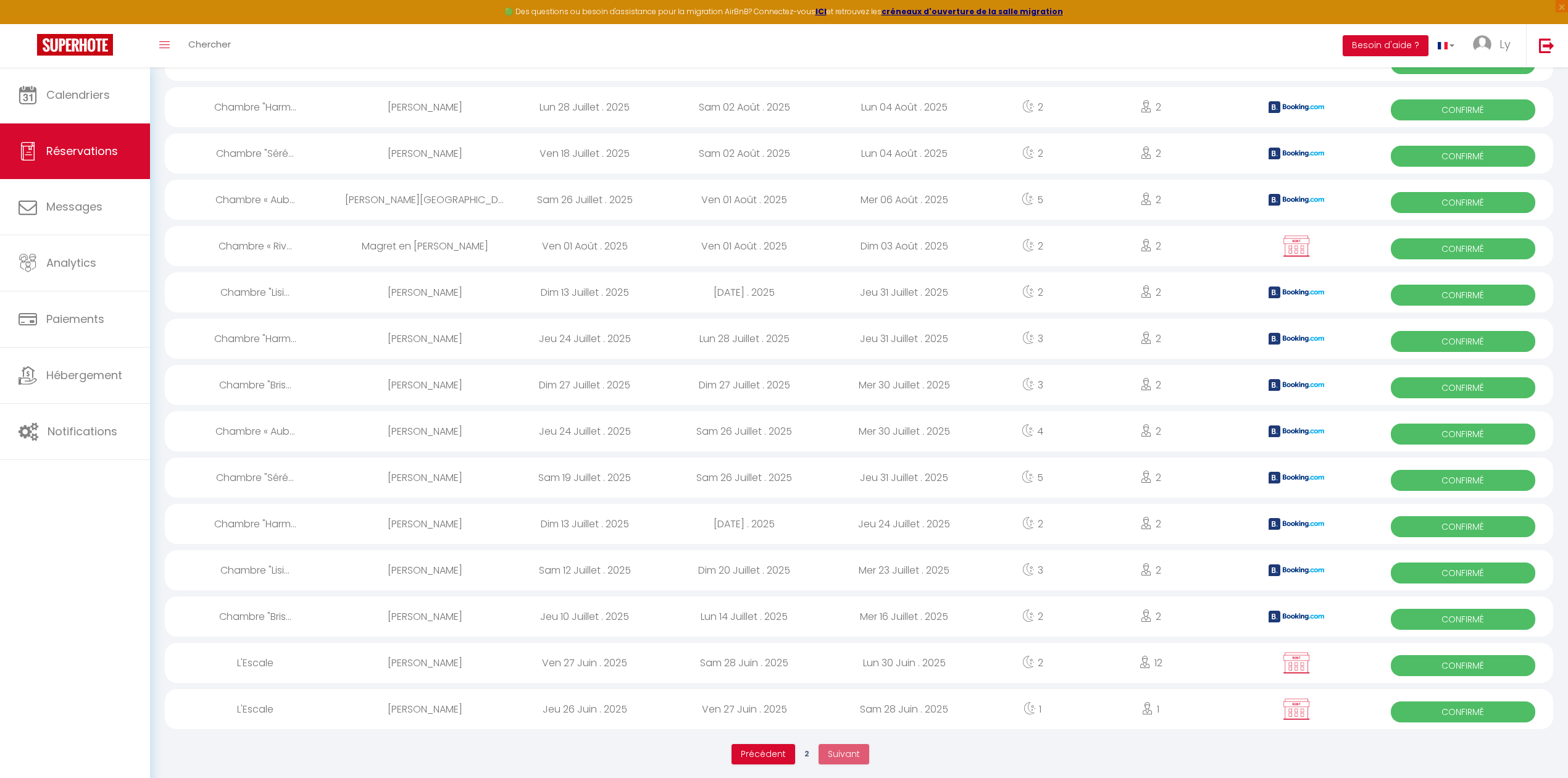
select select "1"
select select
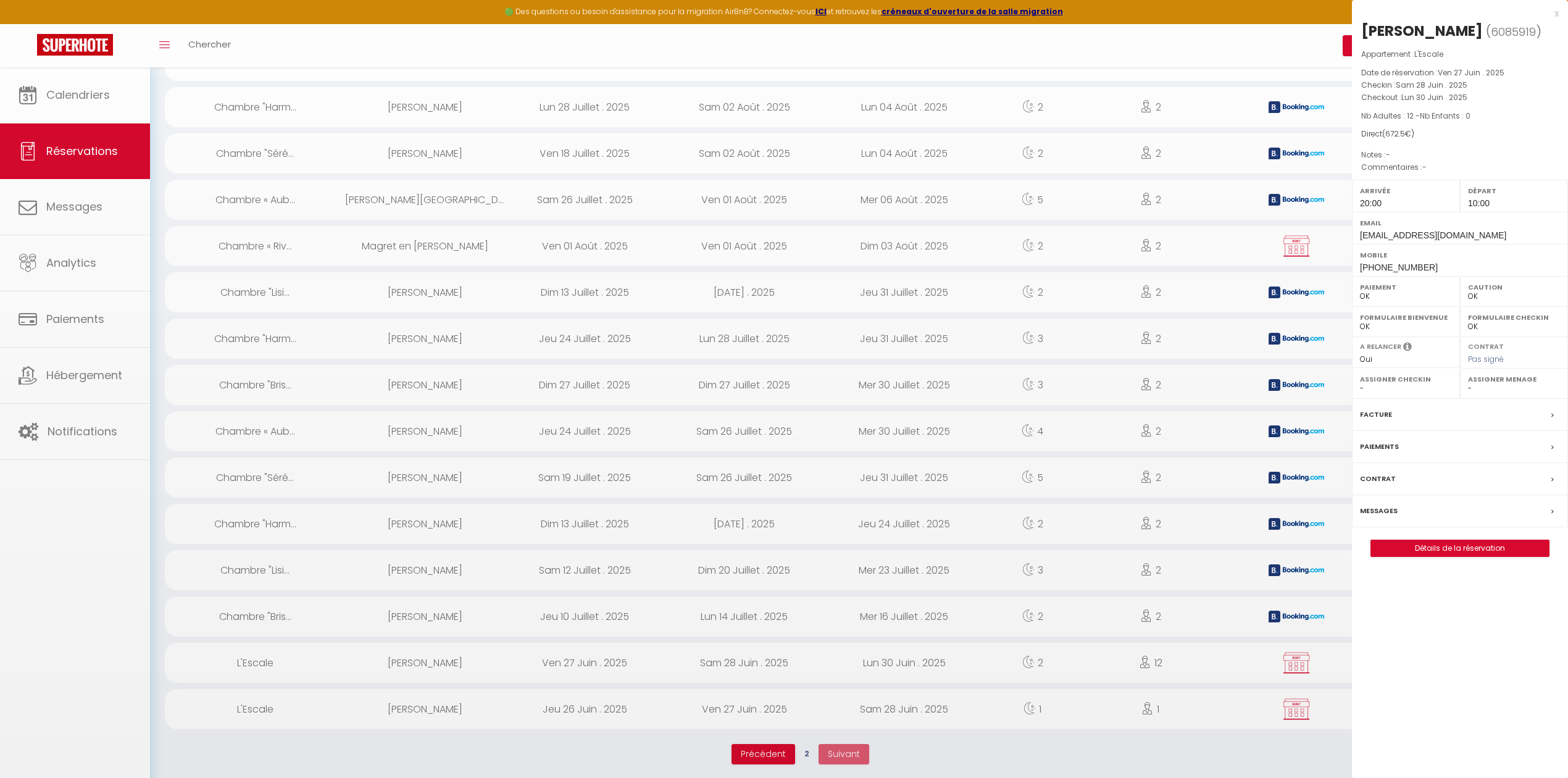
select select "22619"
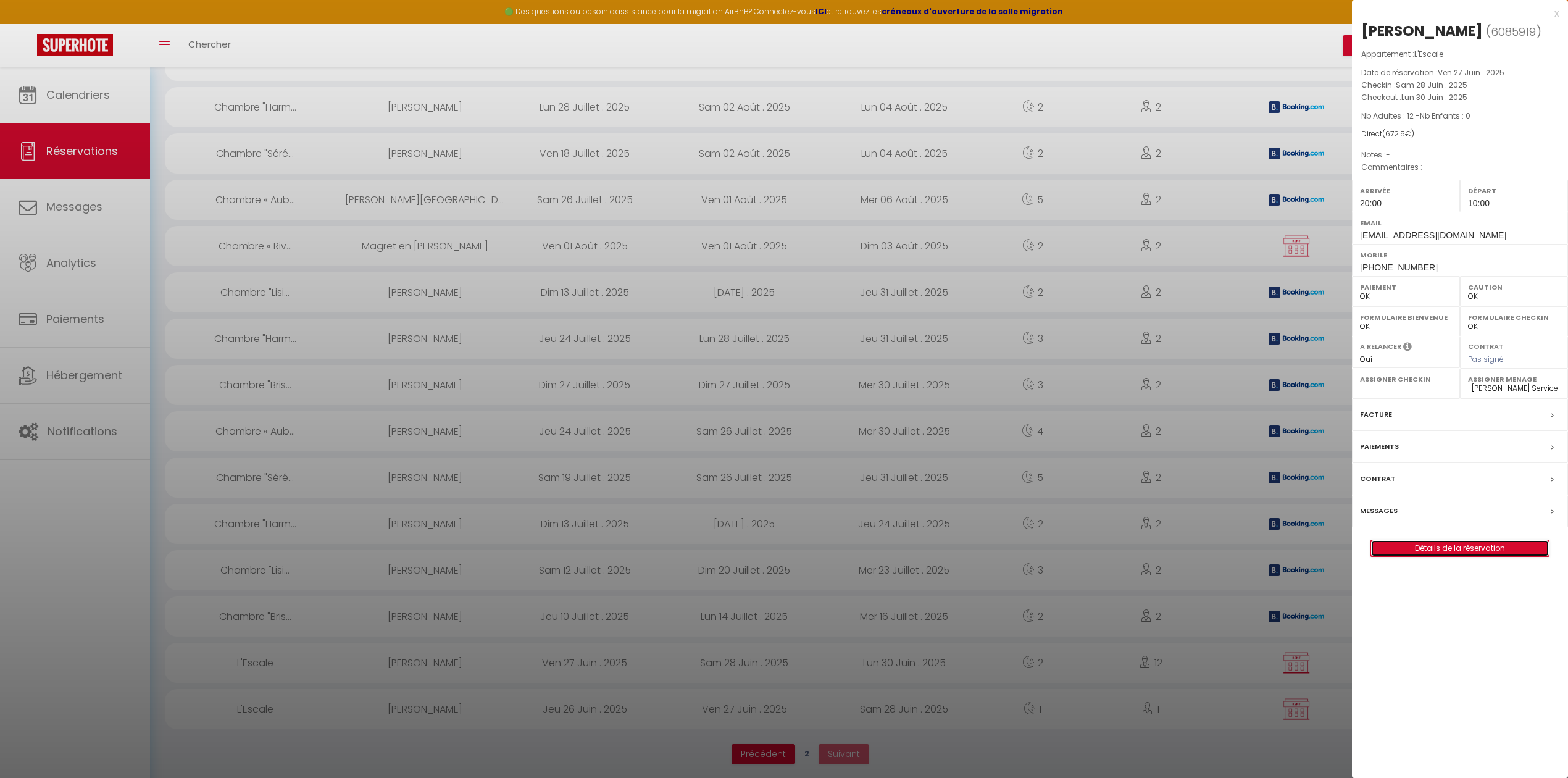
click at [1383, 556] on link "Détails de la réservation" at bounding box center [1460, 548] width 178 height 16
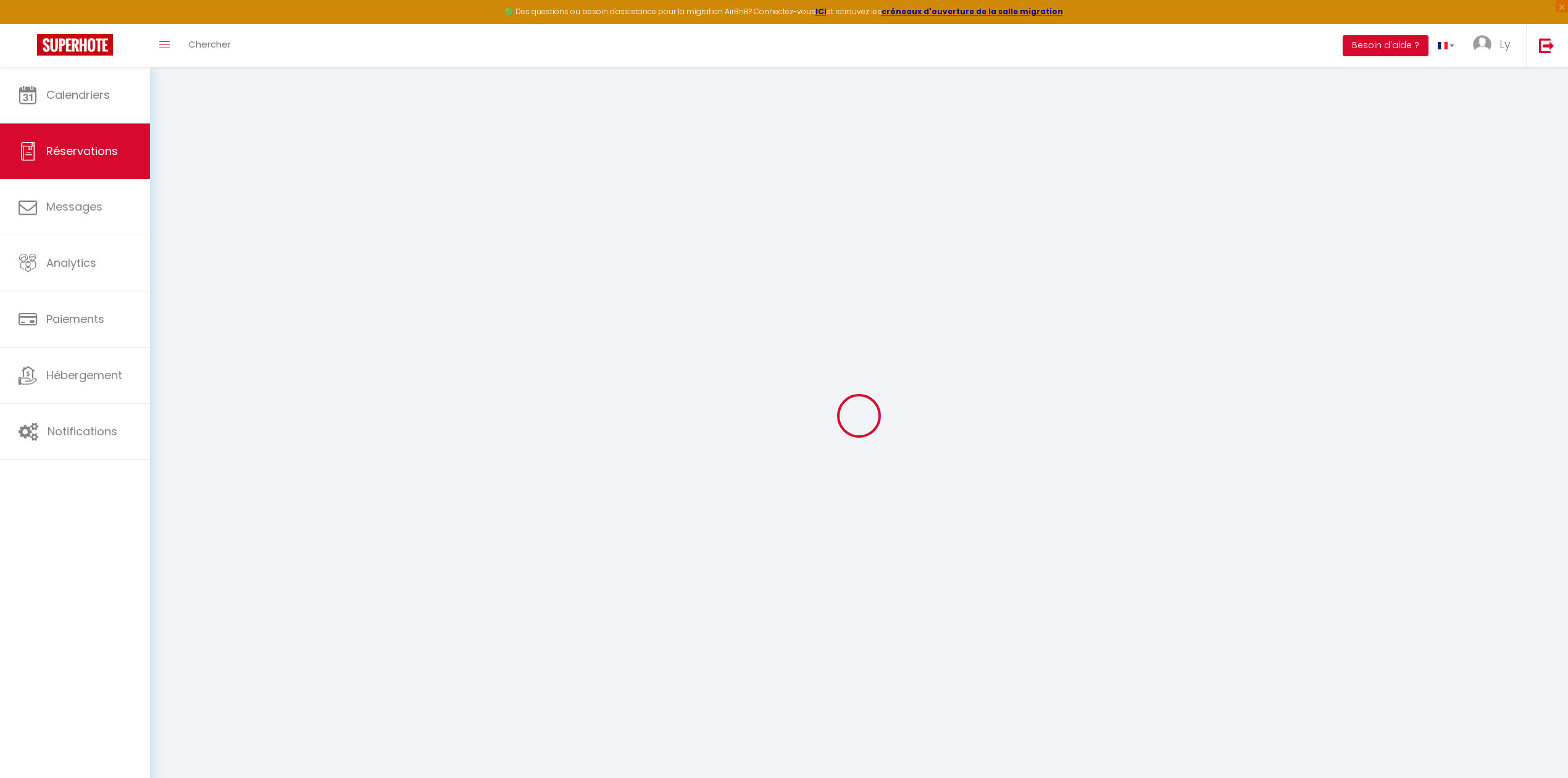
select select
checkbox input "false"
select select
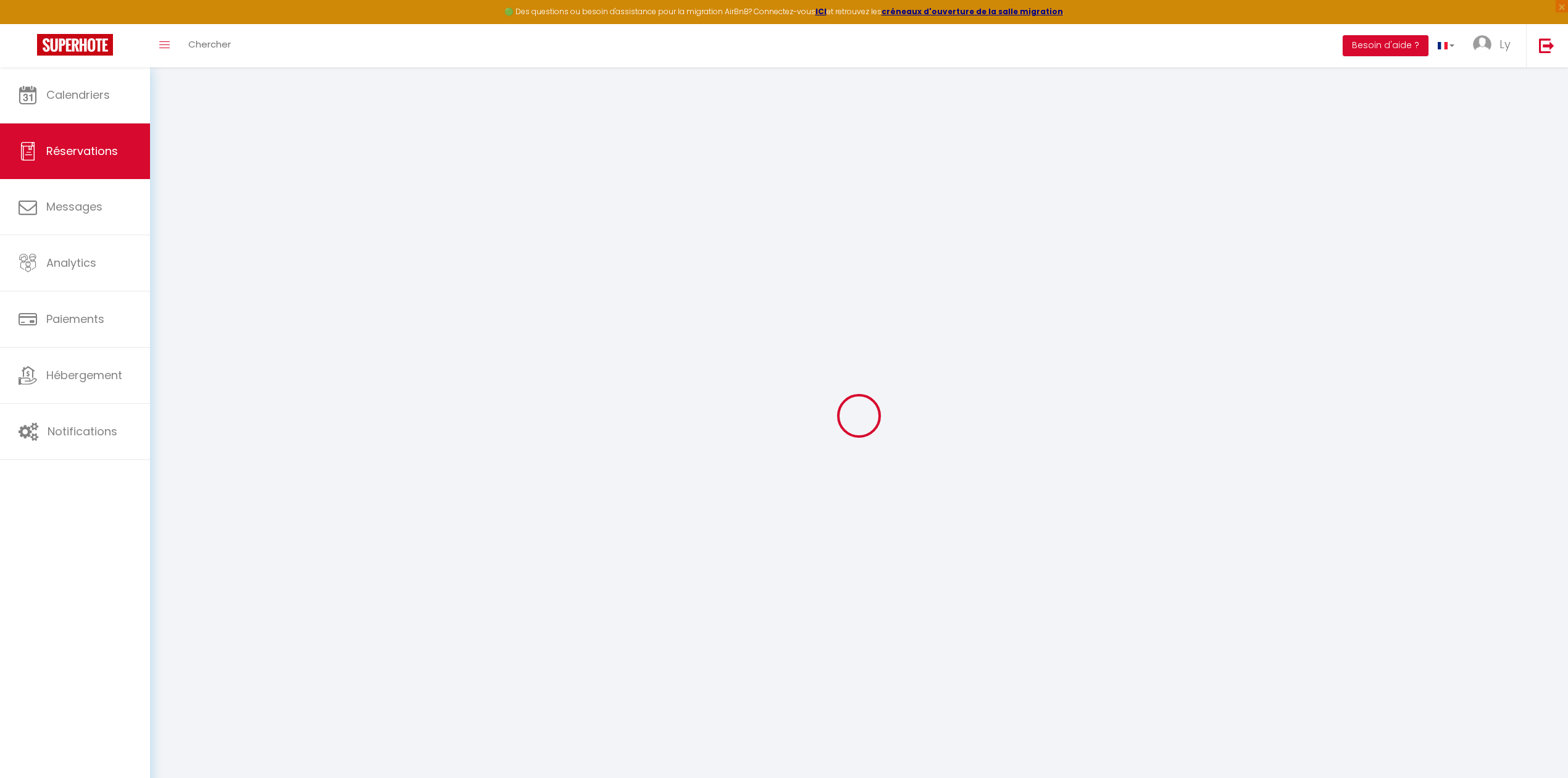
checkbox input "false"
type input "250"
type input "2.5"
select select
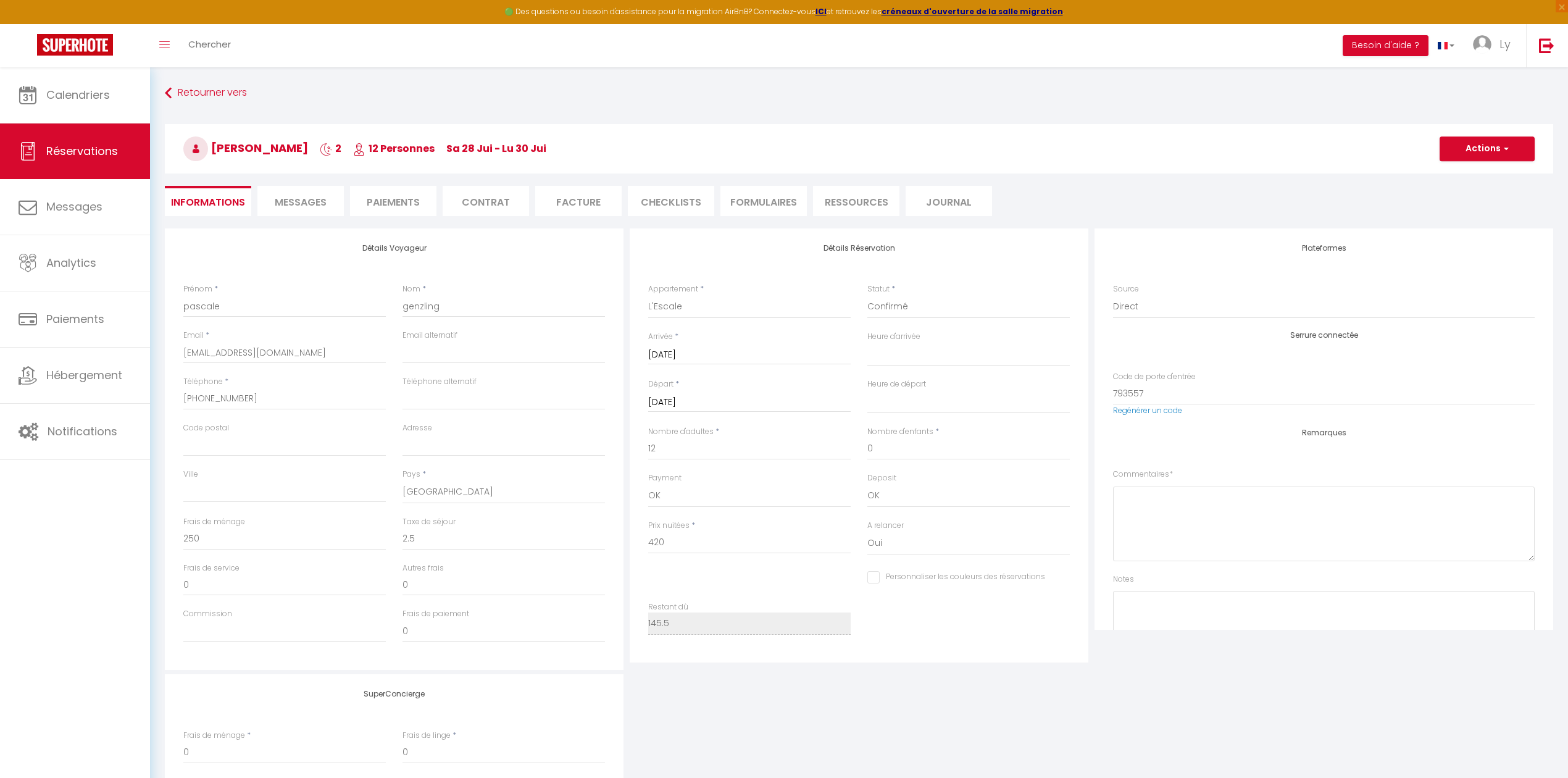
checkbox input "false"
select select "20:00"
select select "10:00"
click at [1455, 159] on button "Actions" at bounding box center [1488, 148] width 95 height 24
click at [1437, 208] on link "Supprimer" at bounding box center [1475, 208] width 98 height 16
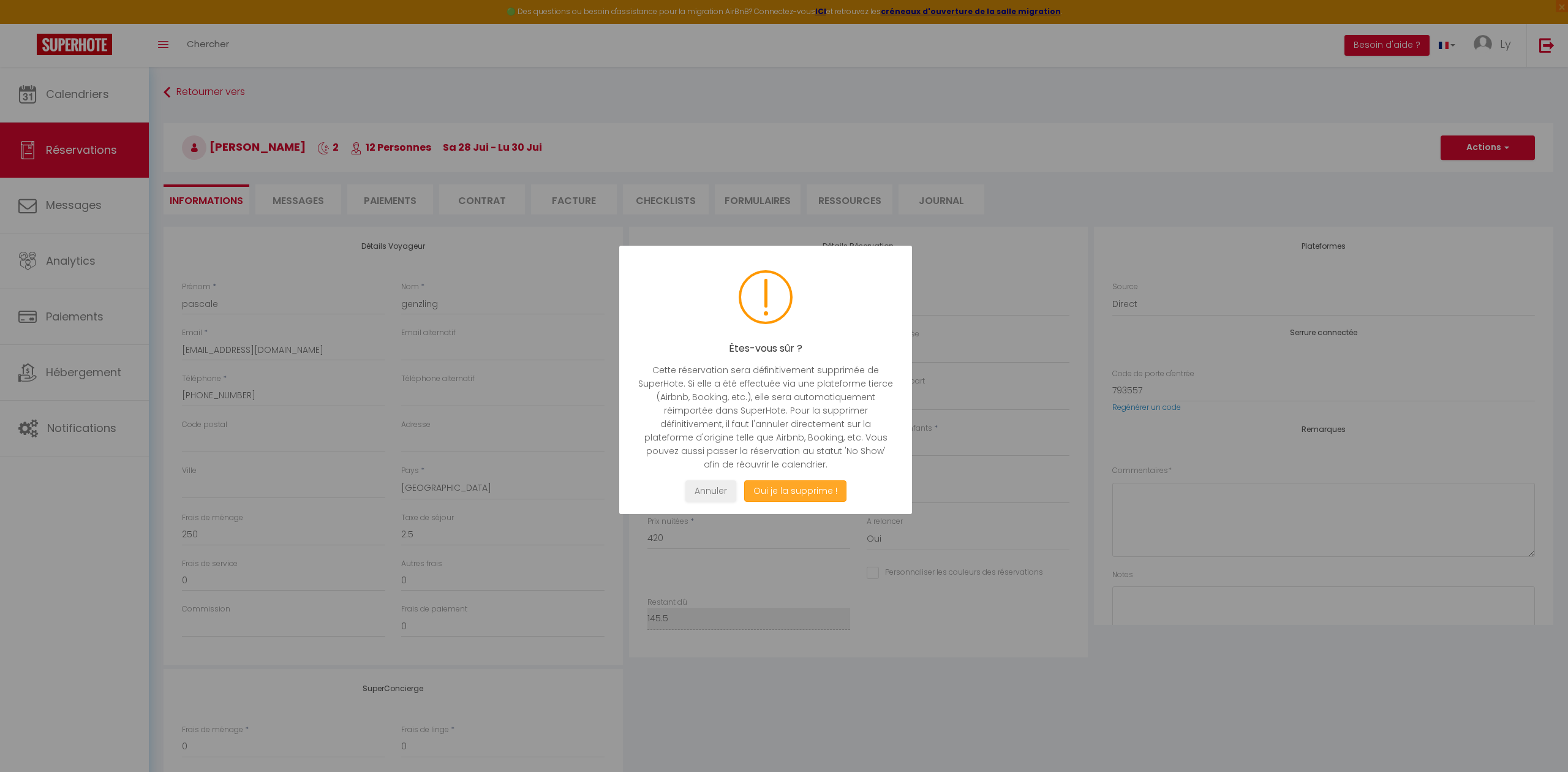
click at [757, 492] on button "Oui je la supprime !" at bounding box center [795, 490] width 102 height 22
click at [820, 496] on button "Oui je la supprime !" at bounding box center [795, 490] width 102 height 22
select select "not_cancelled"
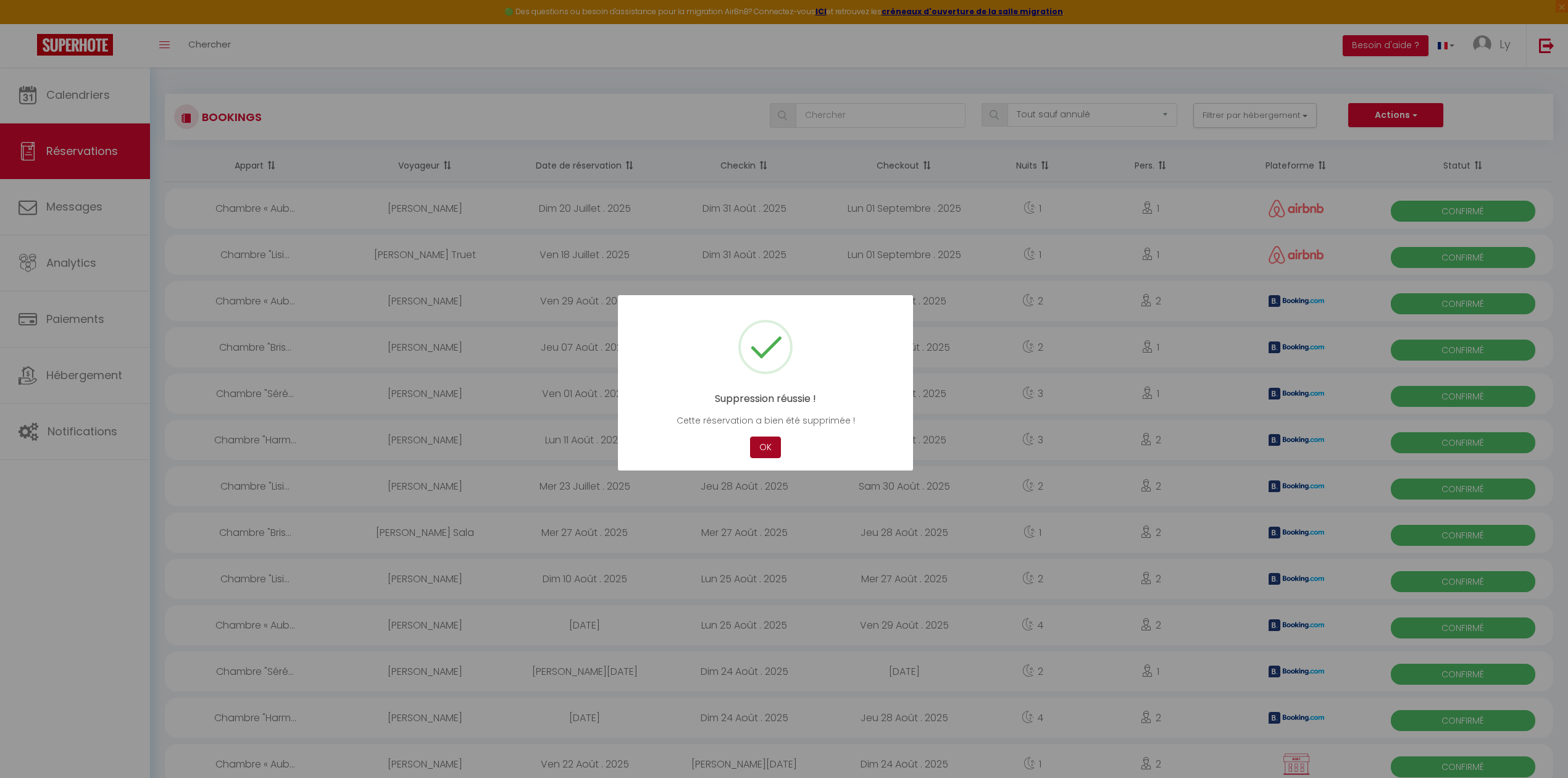
click at [769, 440] on button "OK" at bounding box center [765, 447] width 31 height 22
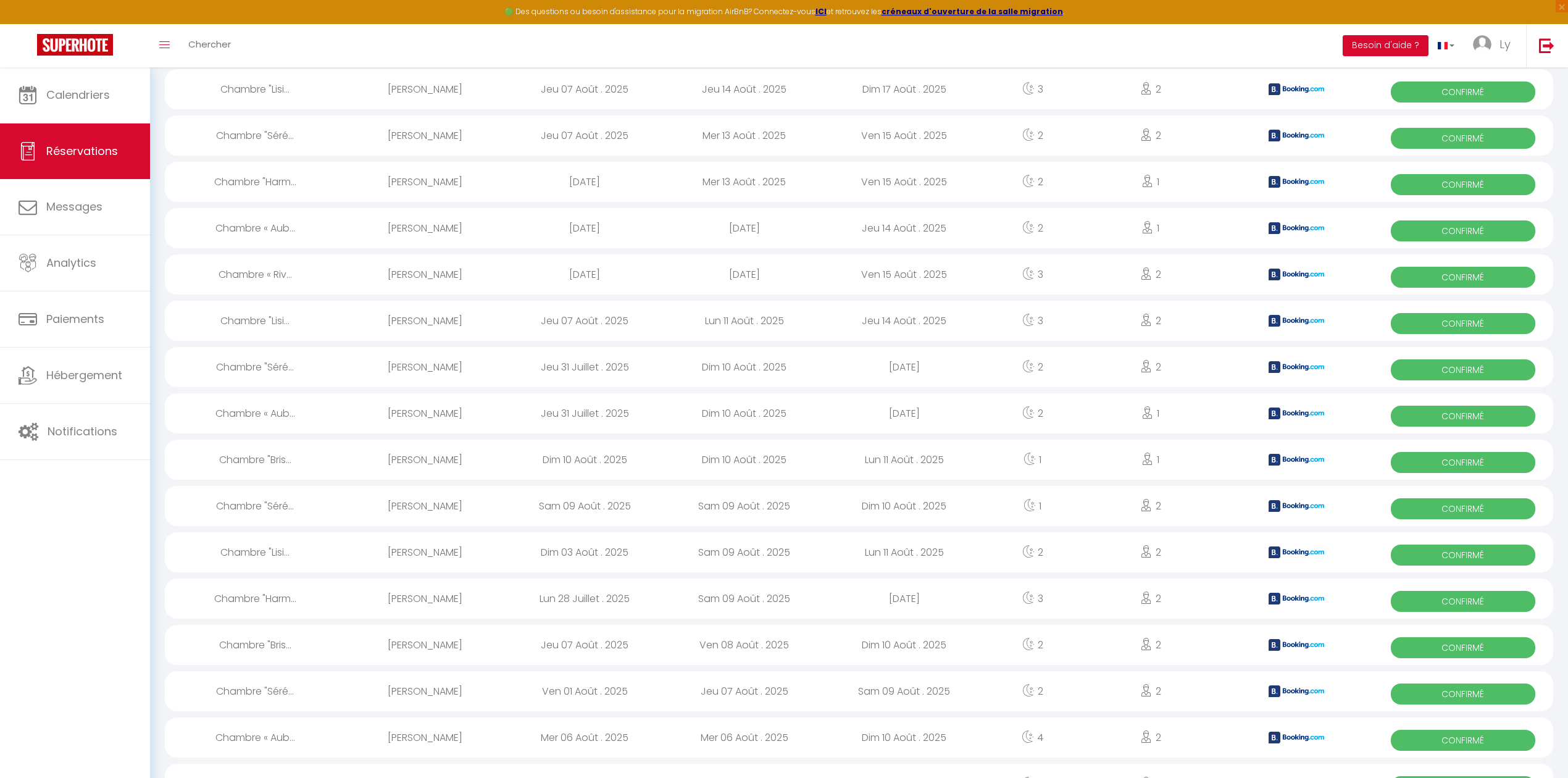
scroll to position [1755, 0]
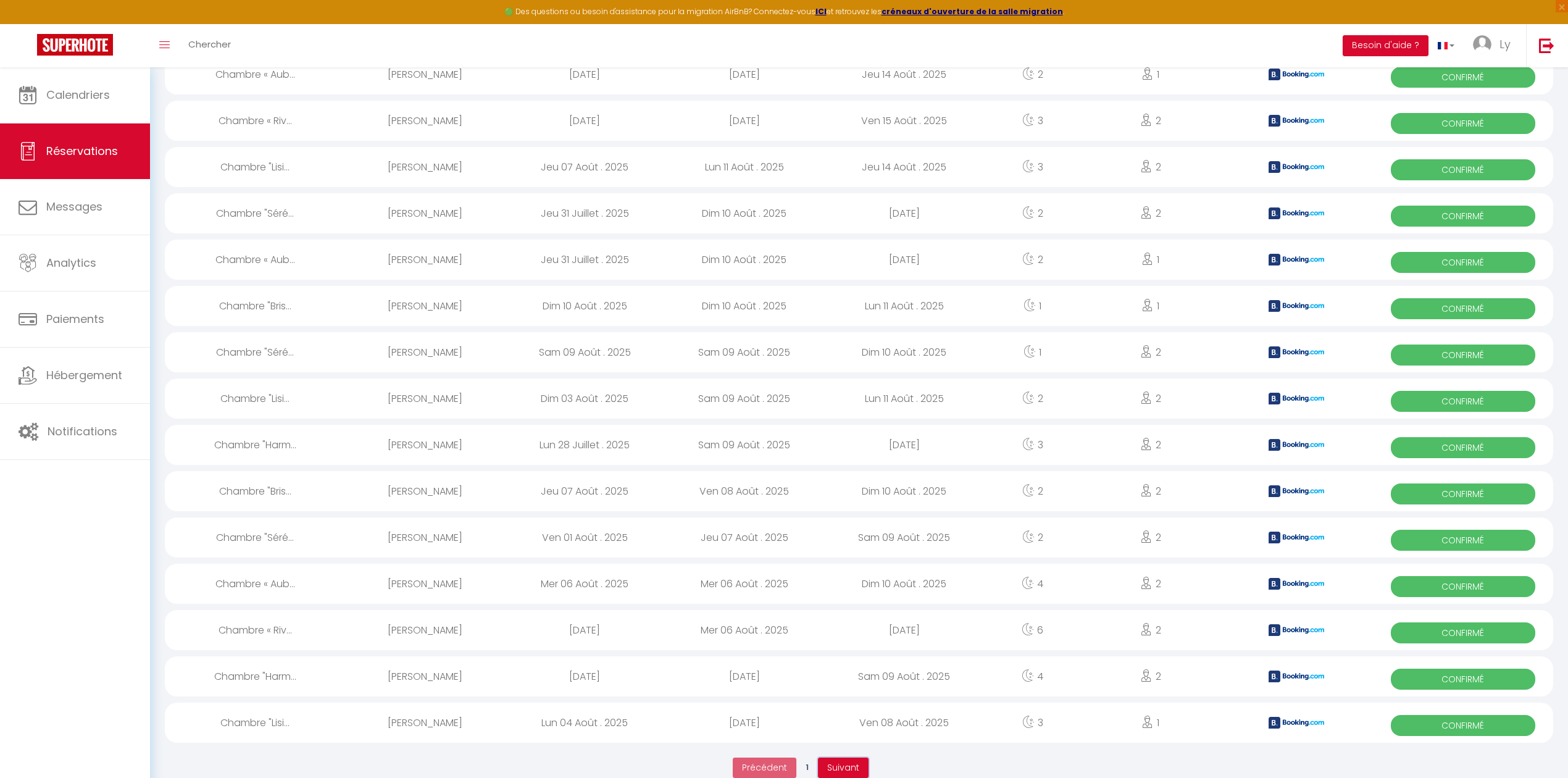
click at [843, 761] on span "Suivant" at bounding box center [843, 768] width 32 height 13
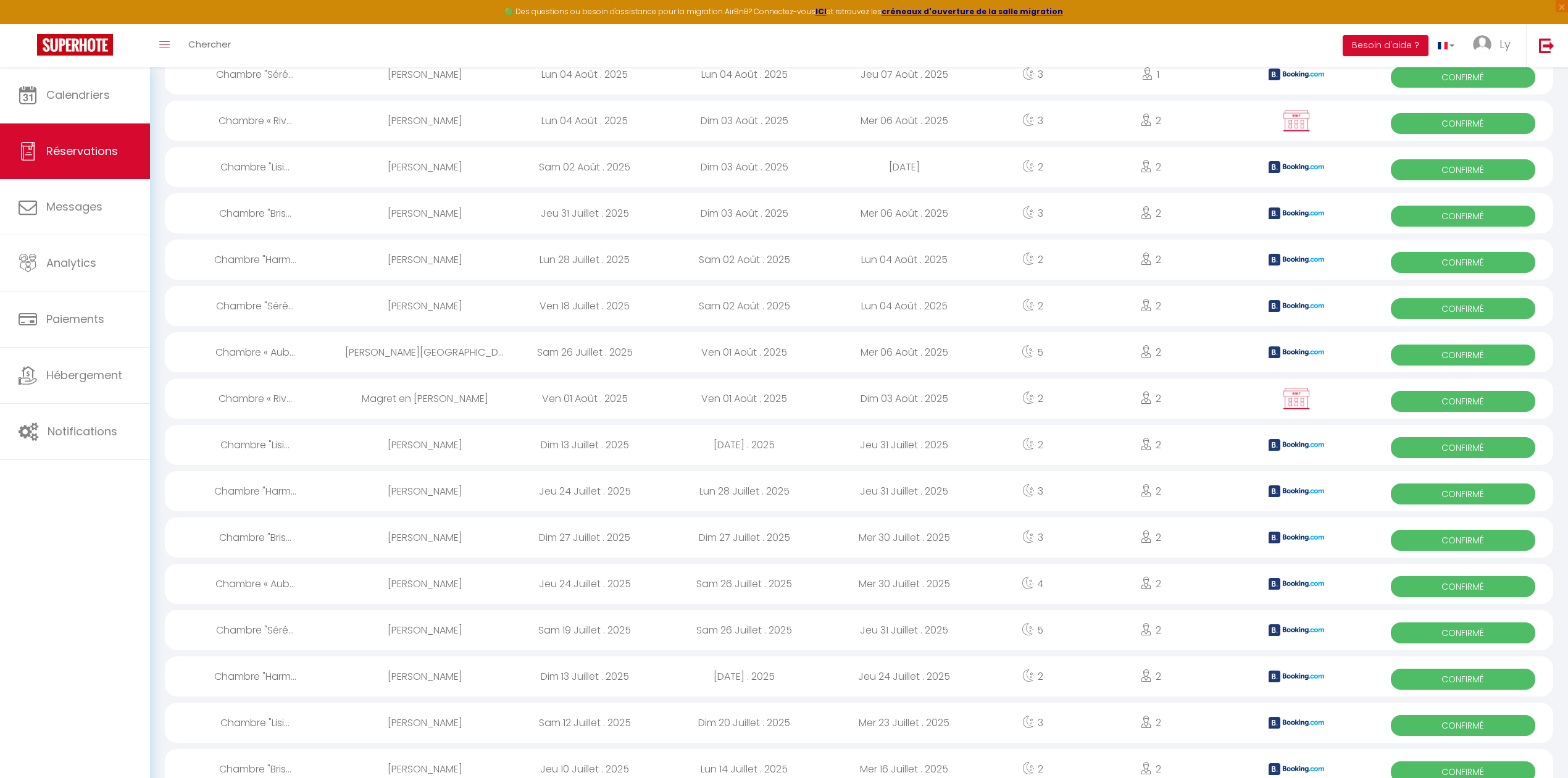
scroll to position [240, 0]
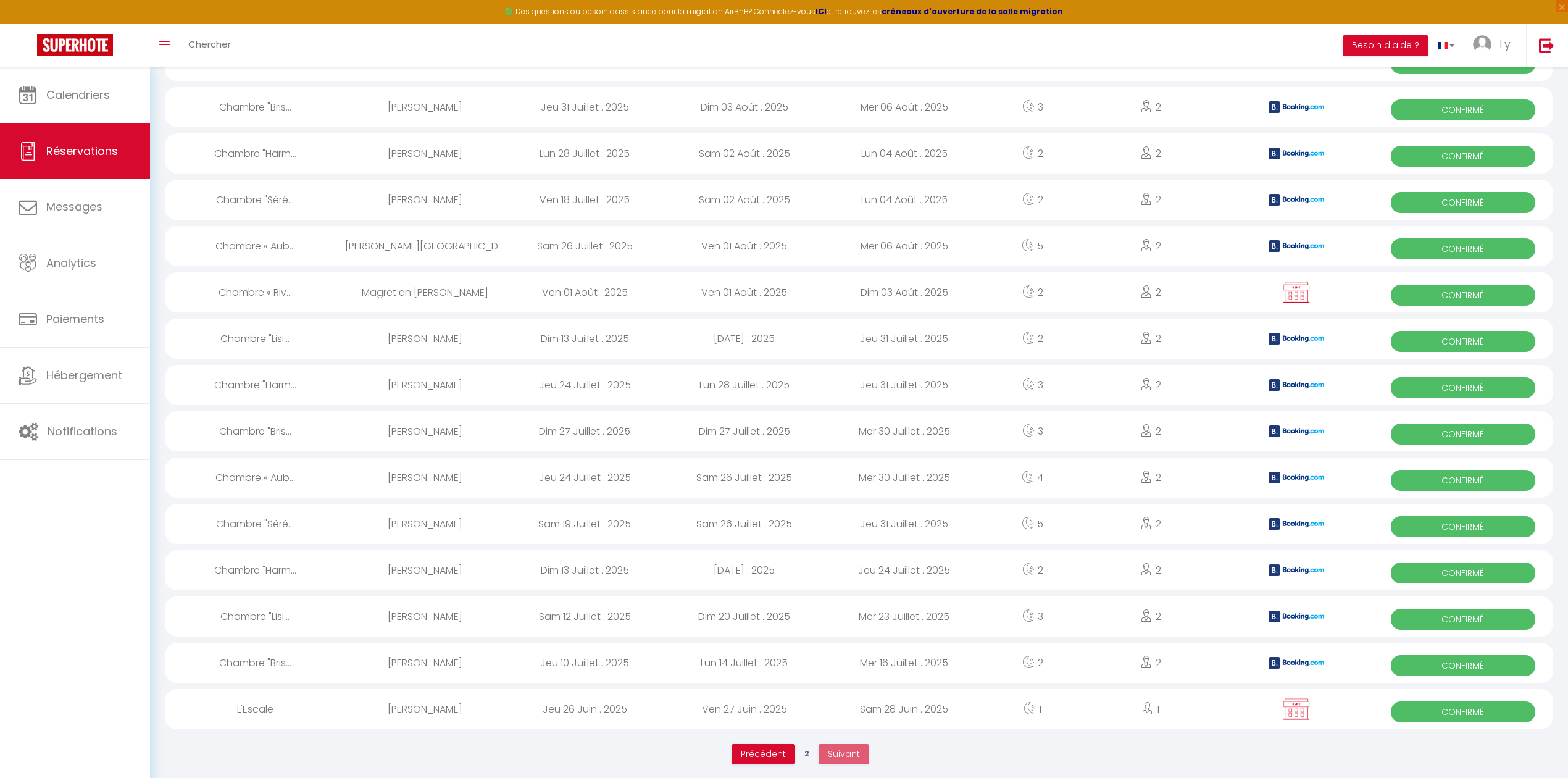
click at [594, 700] on div "Jeu 26 Juin . 2025" at bounding box center [584, 709] width 160 height 40
select select "OK"
select select "KO"
select select "1"
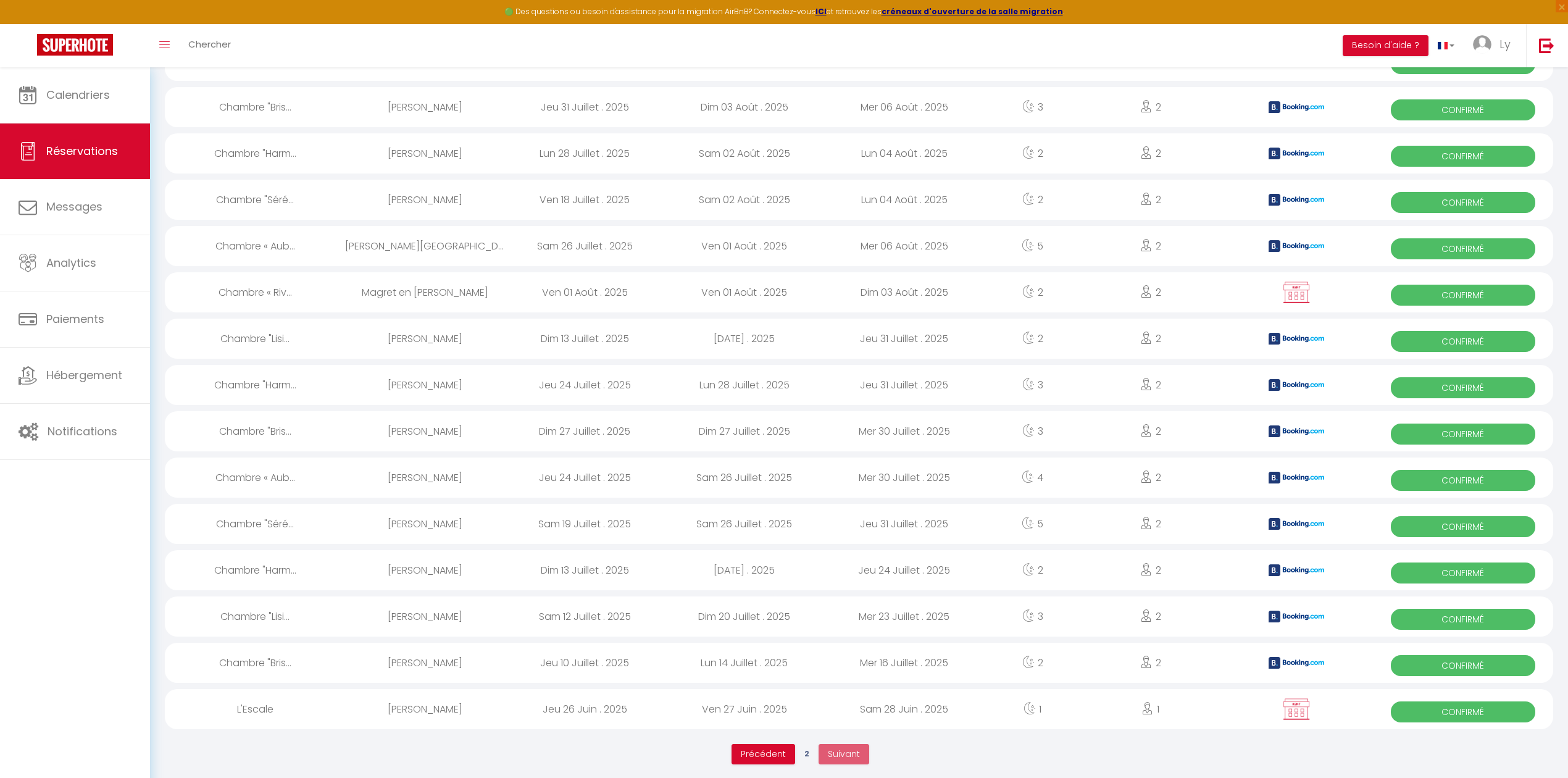
select select "1"
select select
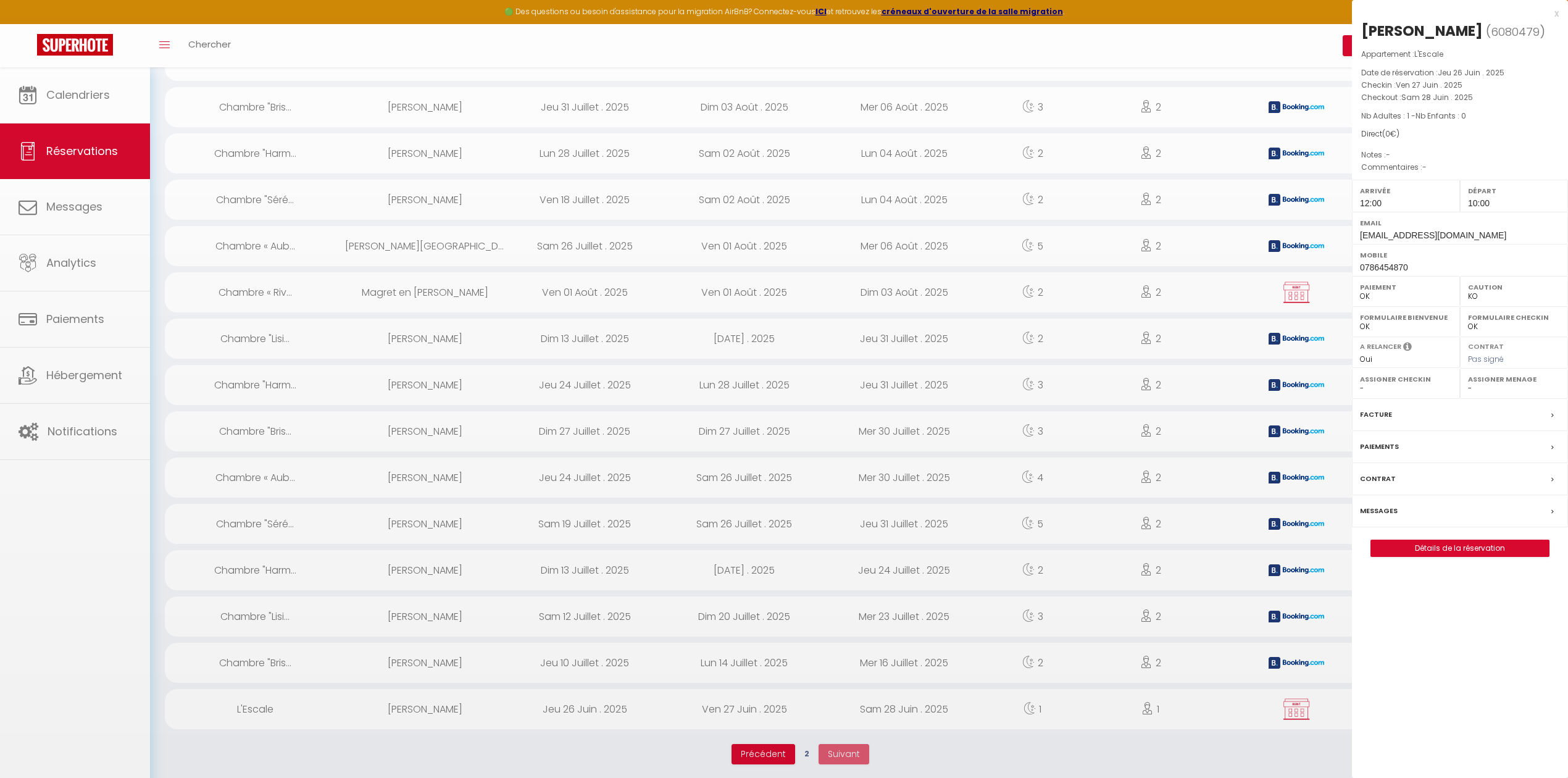
select select "22619"
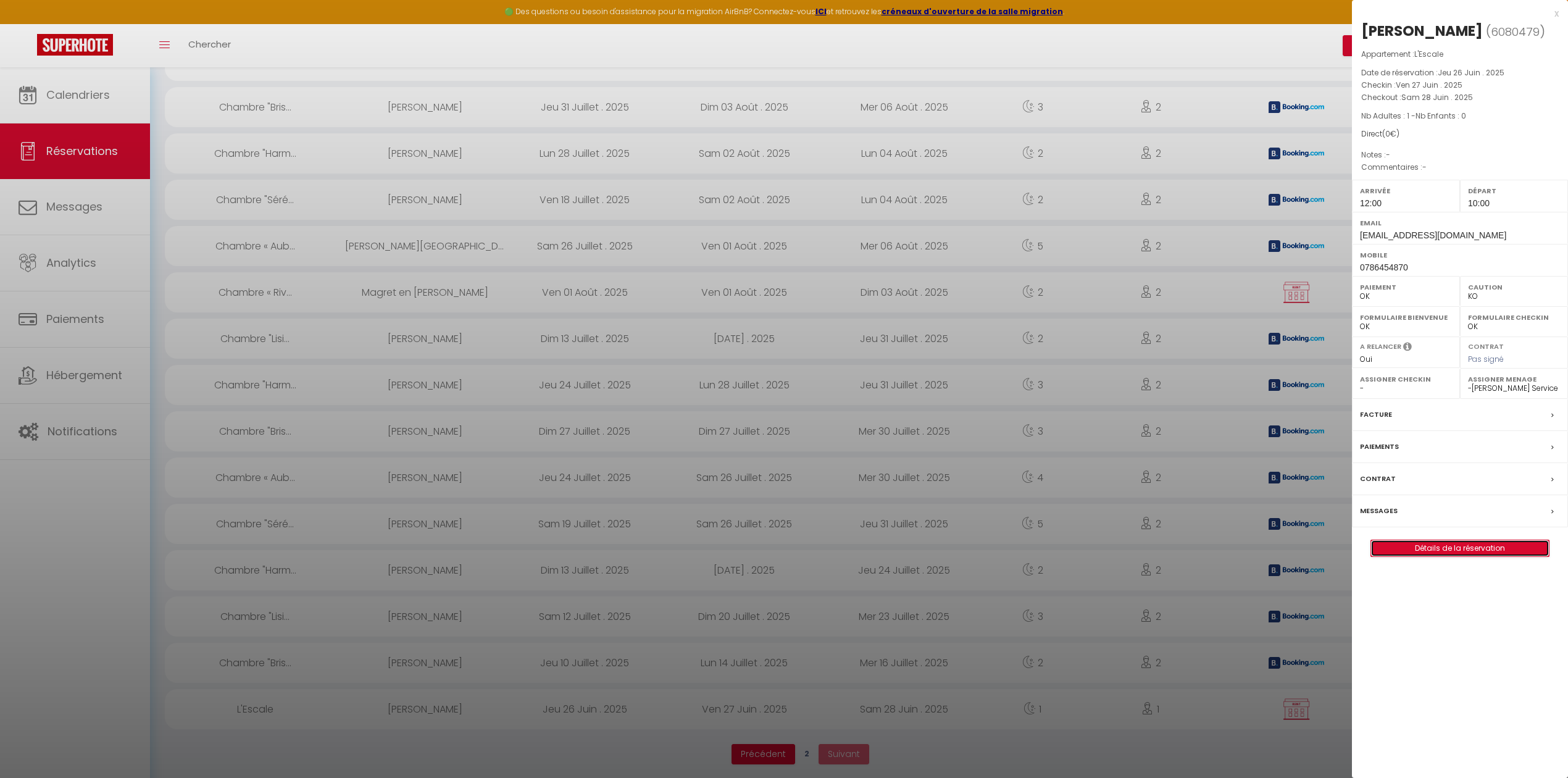
click at [1407, 544] on link "Détails de la réservation" at bounding box center [1460, 548] width 178 height 16
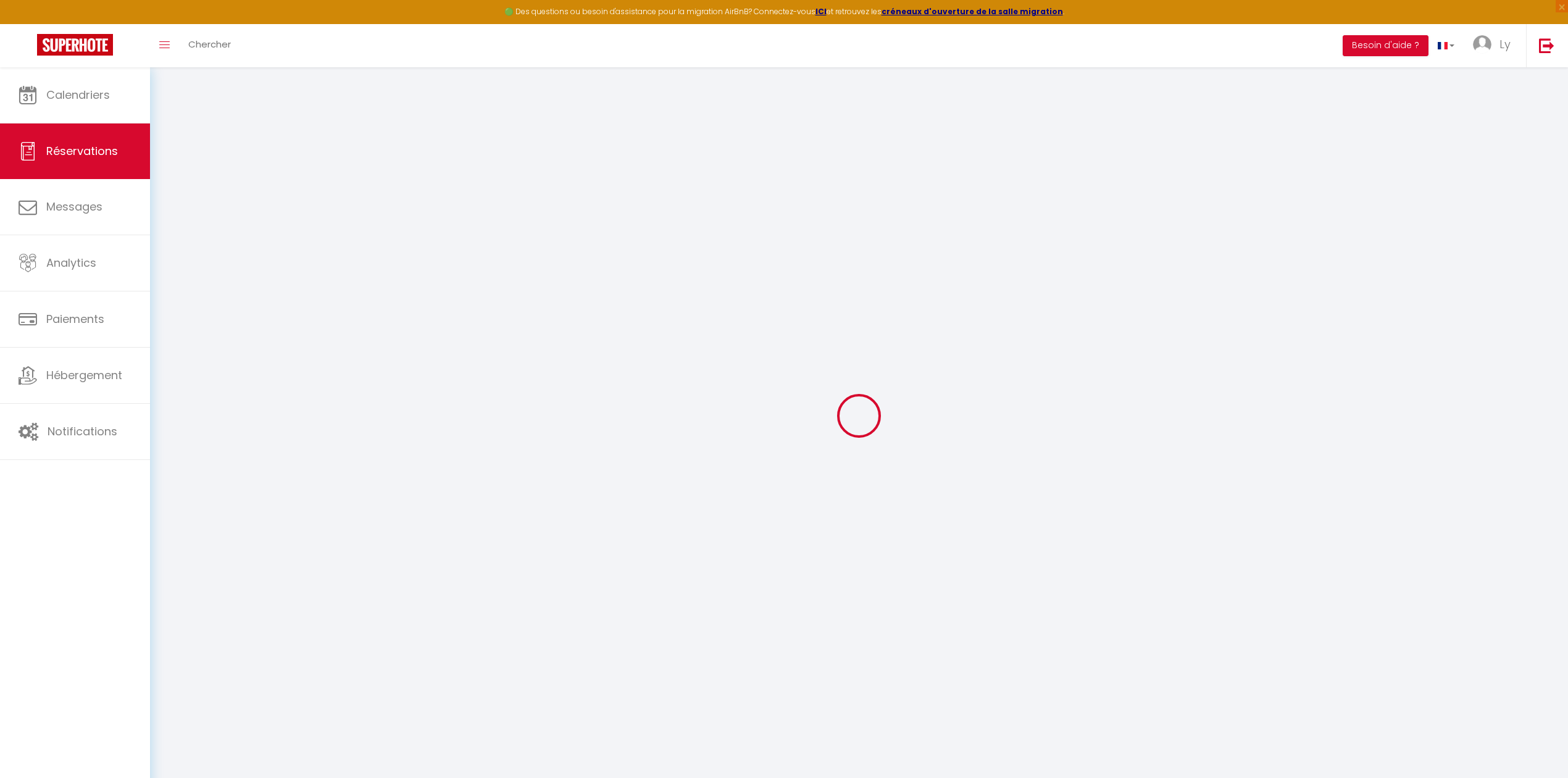
type input "[PERSON_NAME]"
type input "genzling"
type input "[EMAIL_ADDRESS][DOMAIN_NAME]"
type input "0786454870"
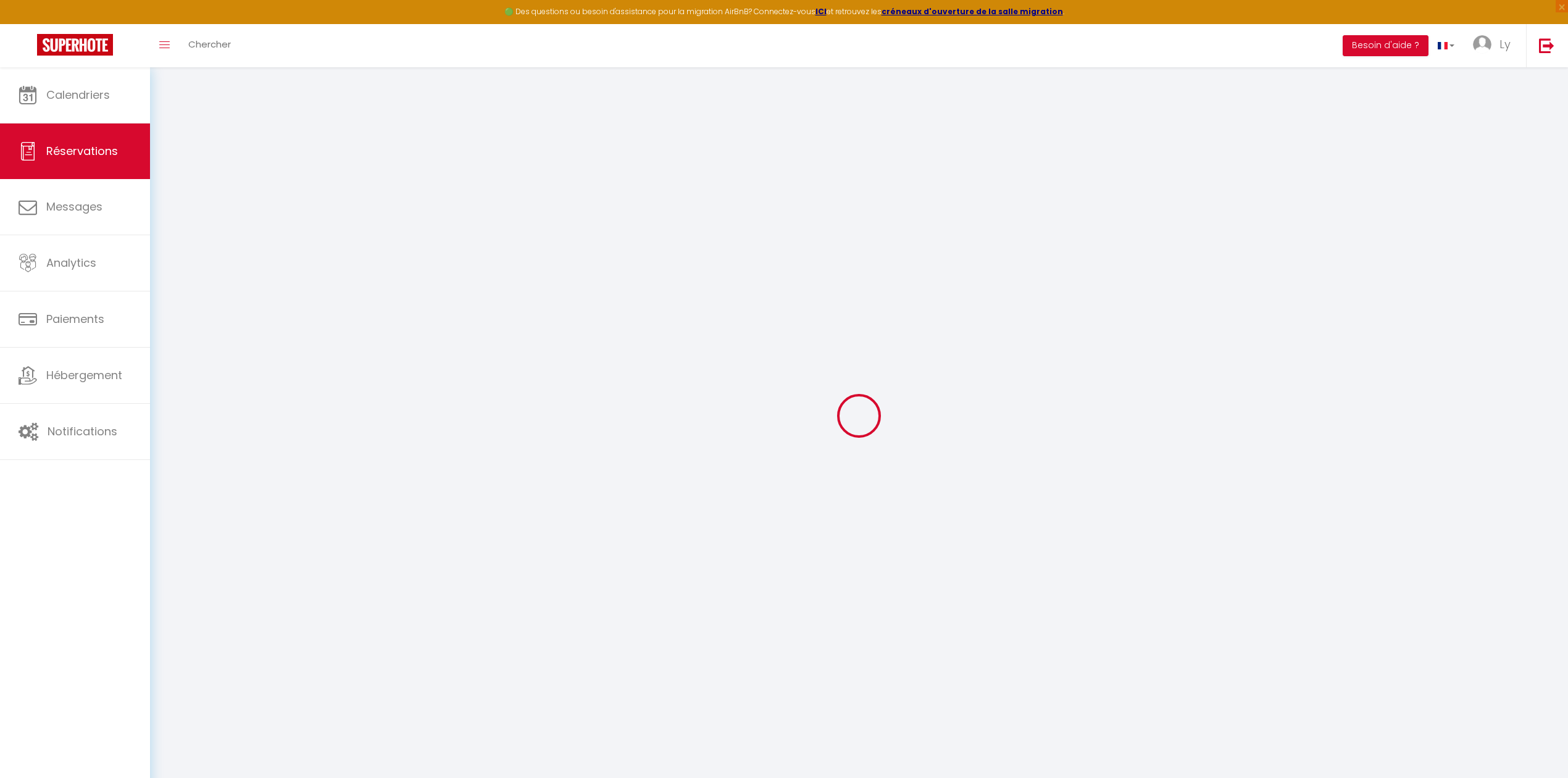
type input "78110"
type input "le vésinet"
select select "FR"
select select "71450"
select select "1"
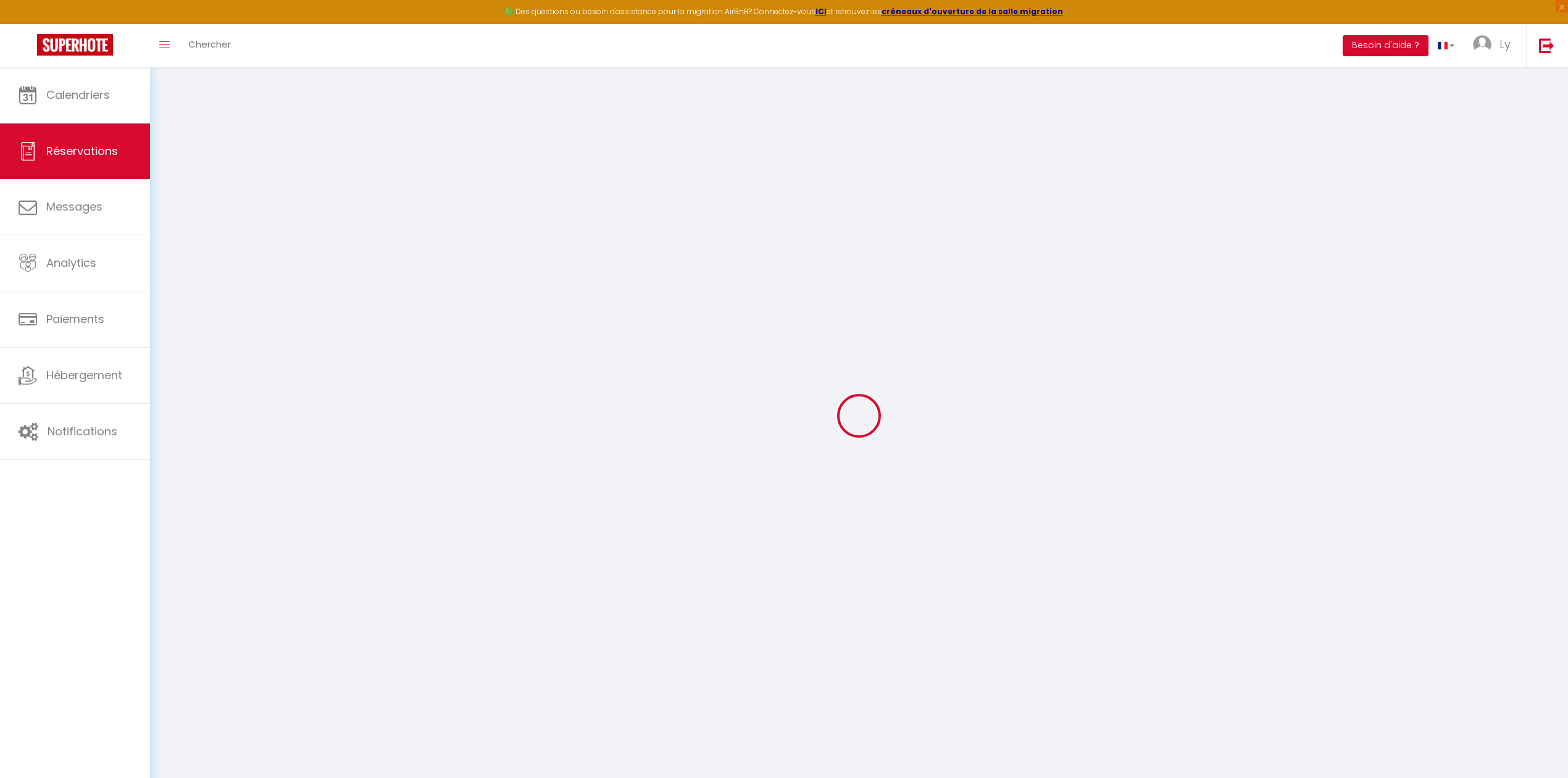
type input "Ven 27 Juin 2025"
select select
type input "[DATE]"
select select
type input "1"
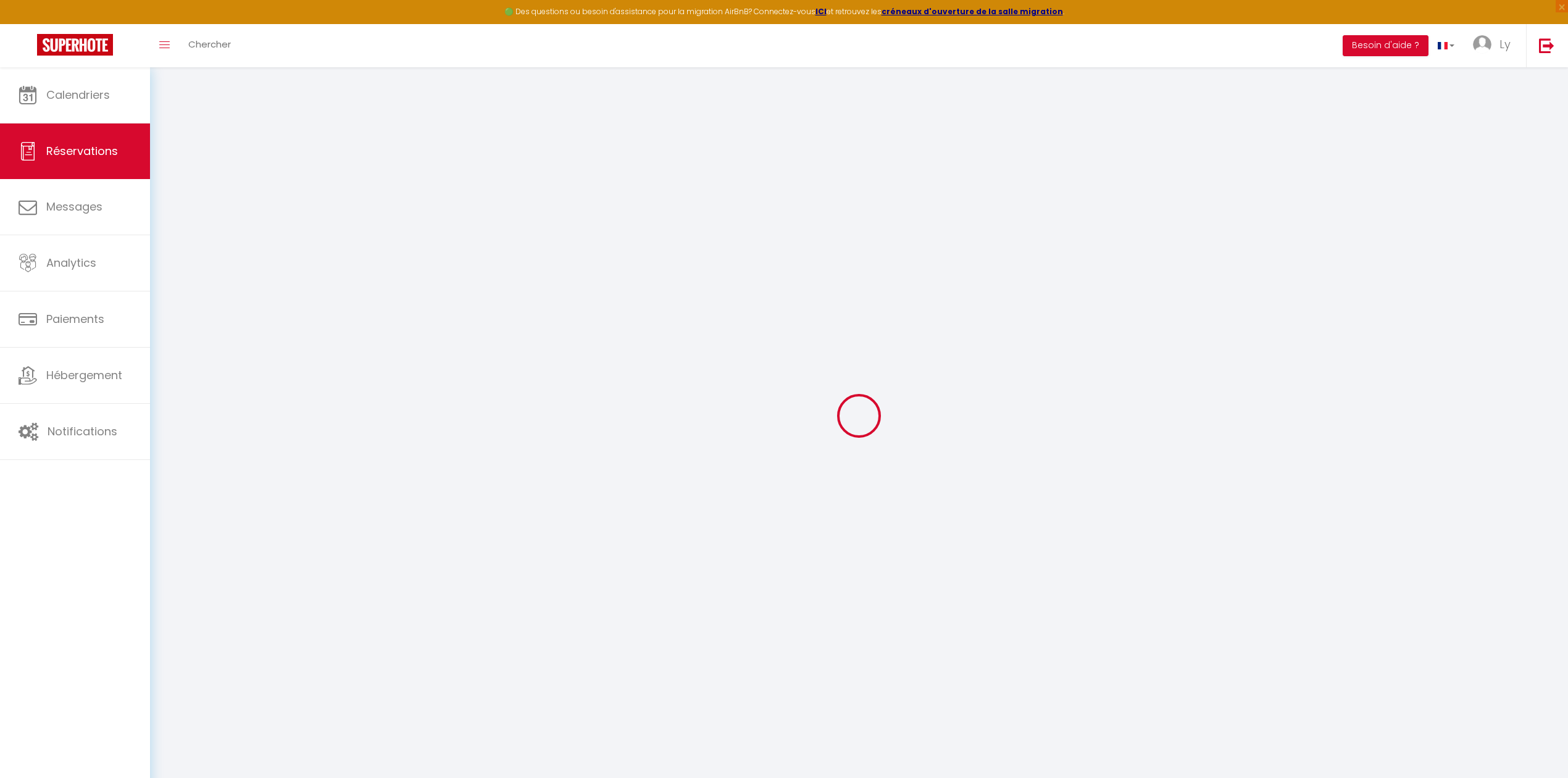
select select "12"
select select
checkbox input "false"
type input "0"
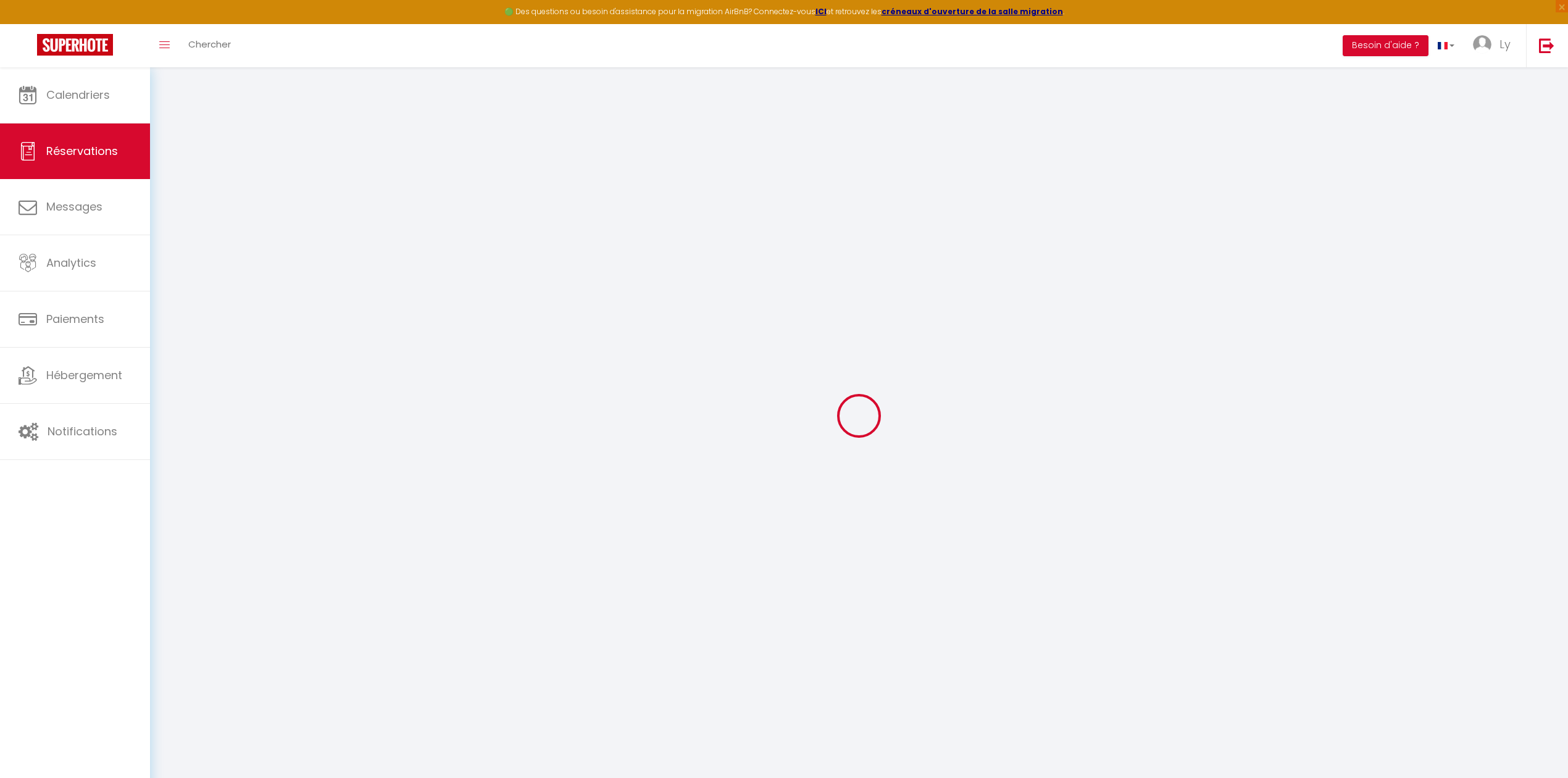
type input "0"
select select
select select "14"
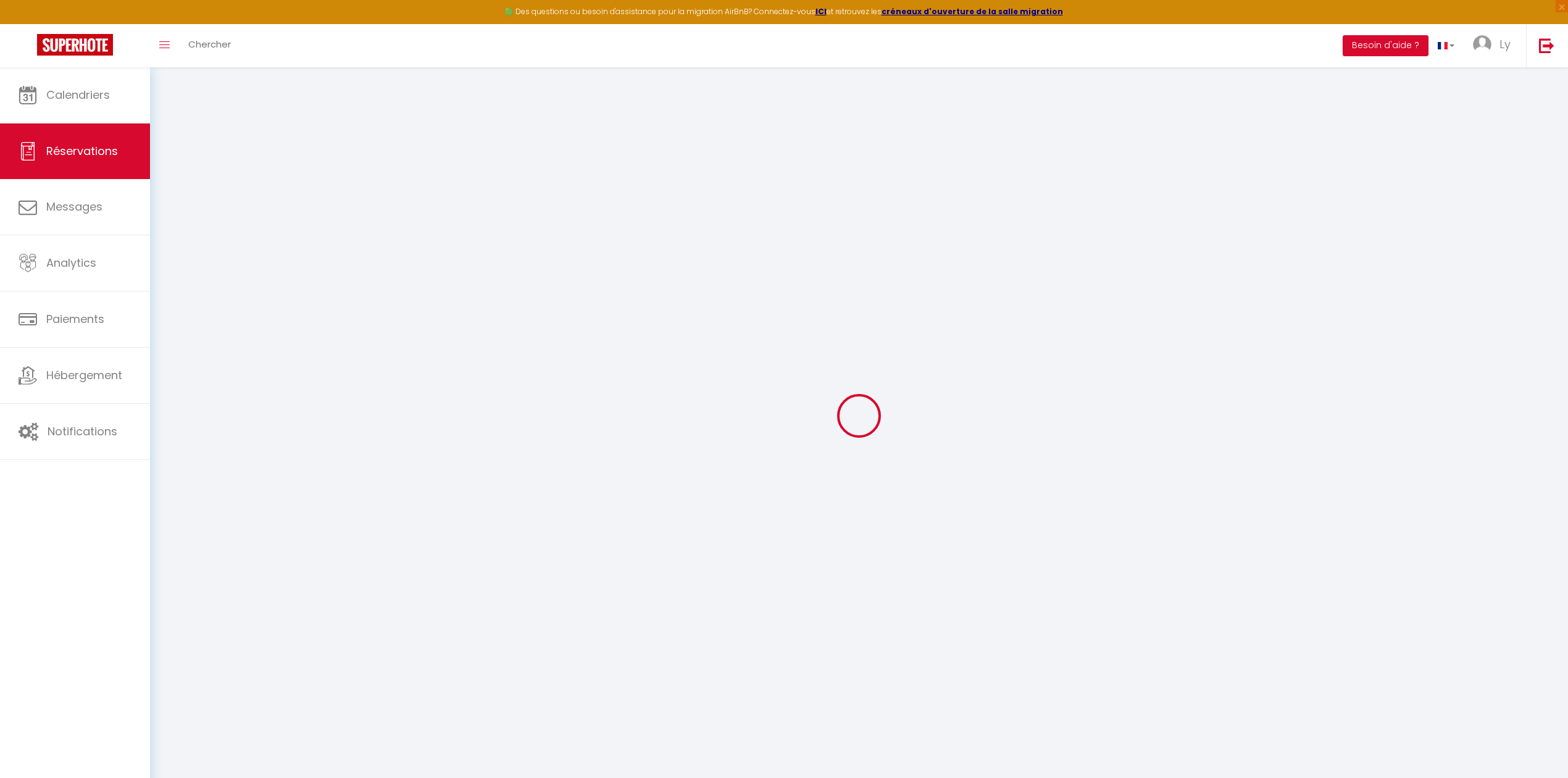
checkbox input "false"
select select
checkbox input "false"
select select
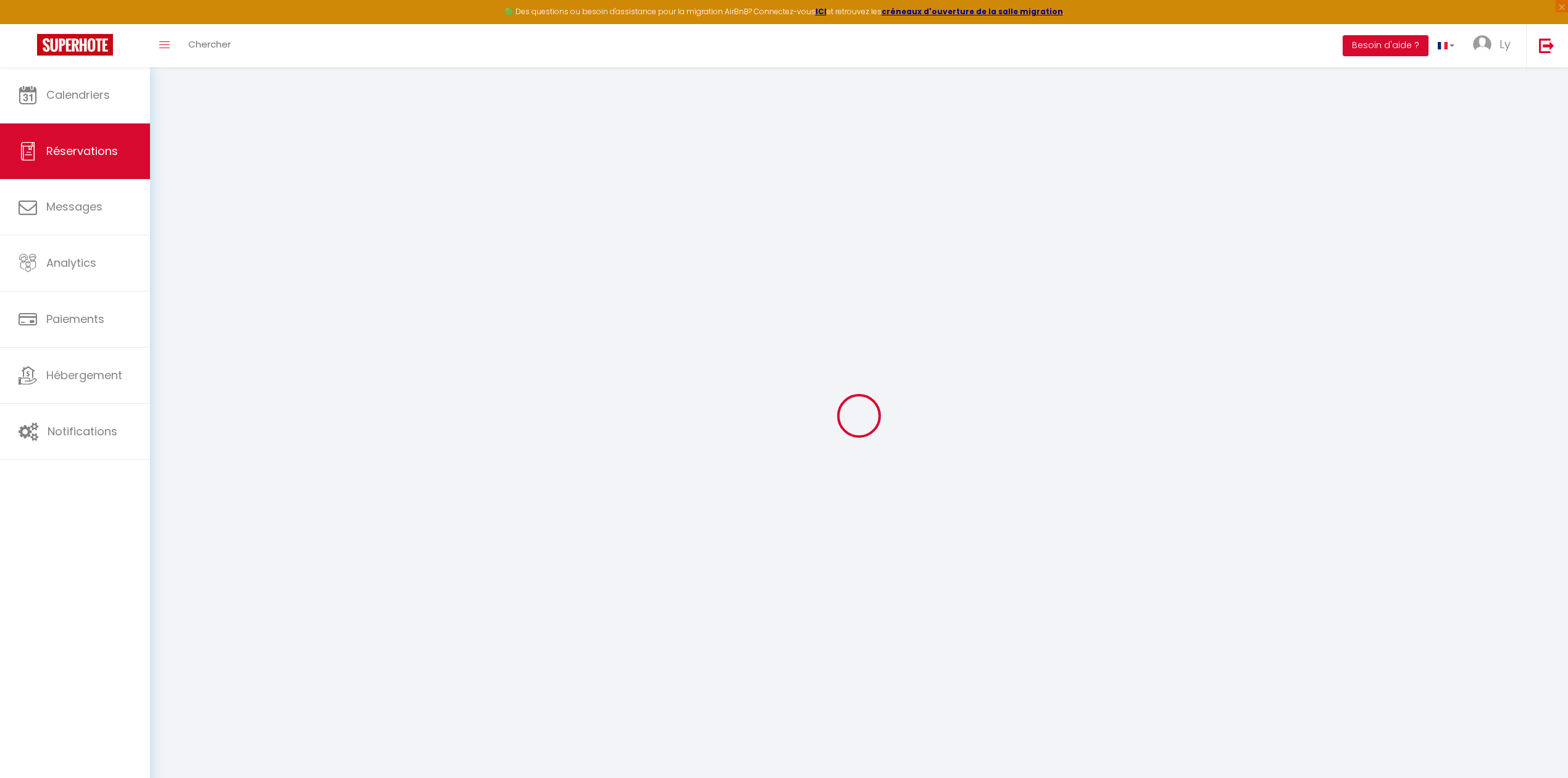
select select
checkbox input "false"
select select
checkbox input "false"
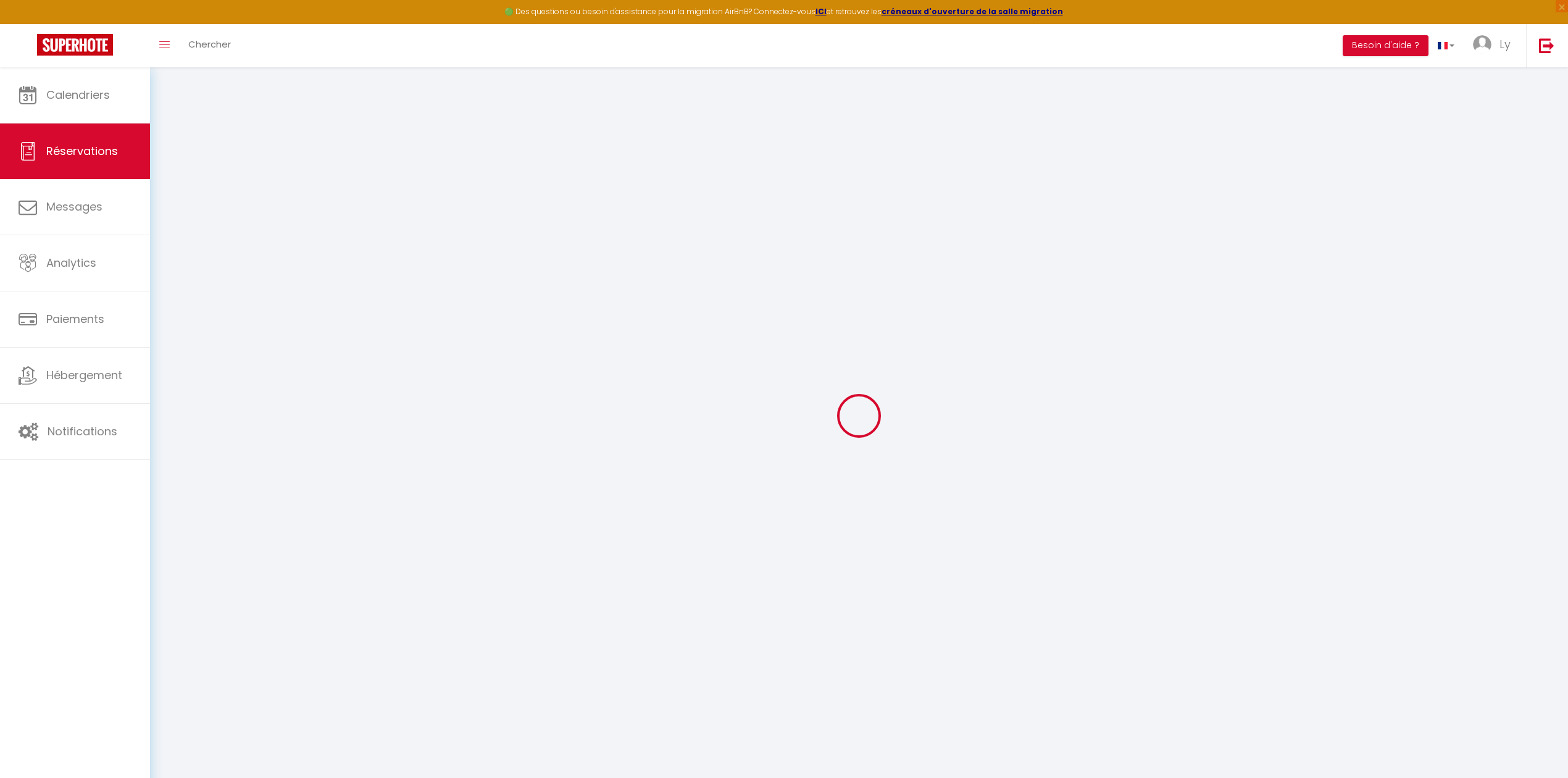
select select "12:00"
select select "10:00"
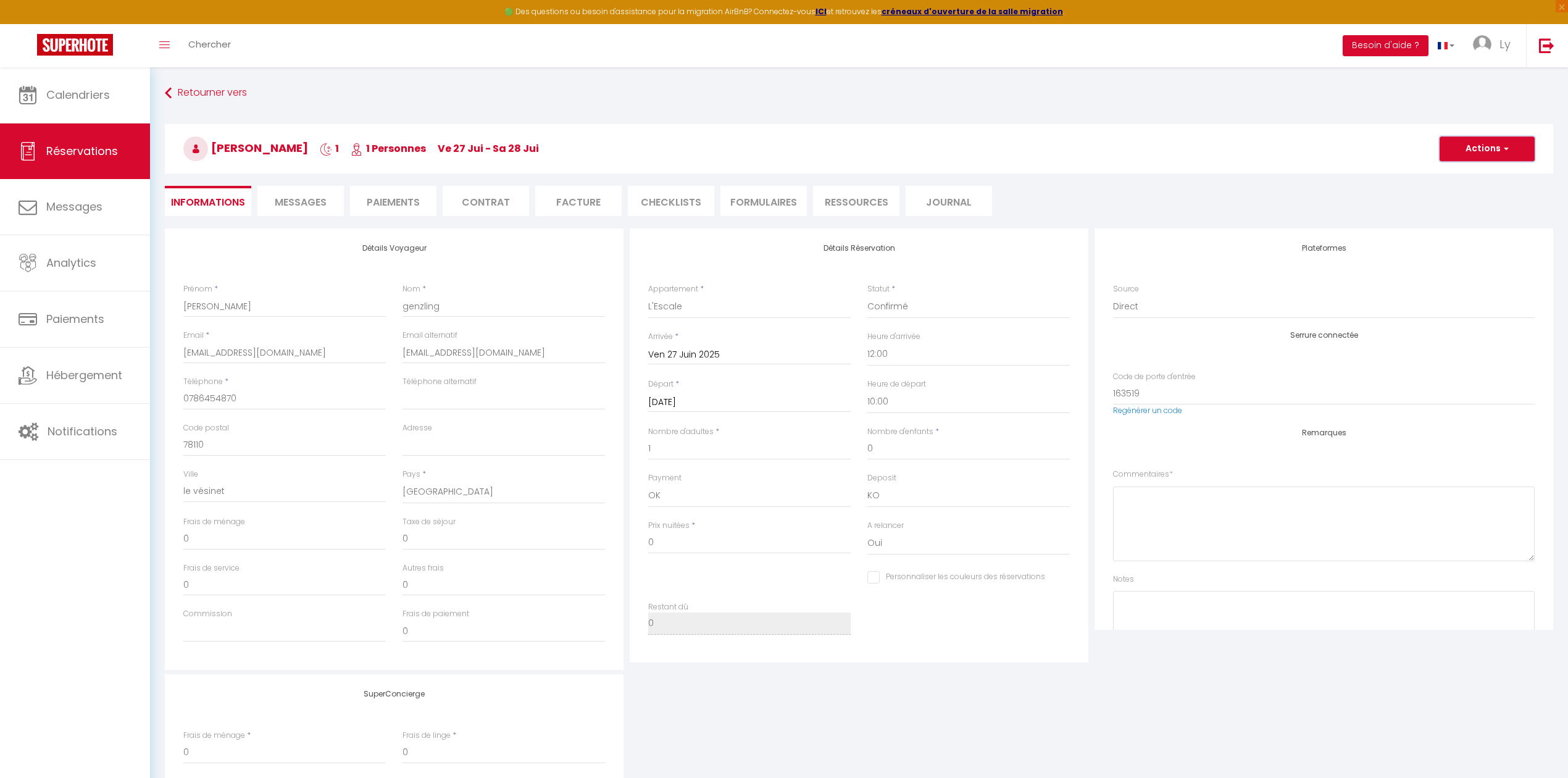
click at [1451, 144] on button "Actions" at bounding box center [1488, 148] width 95 height 24
click at [1430, 208] on link "Supprimer" at bounding box center [1475, 208] width 98 height 16
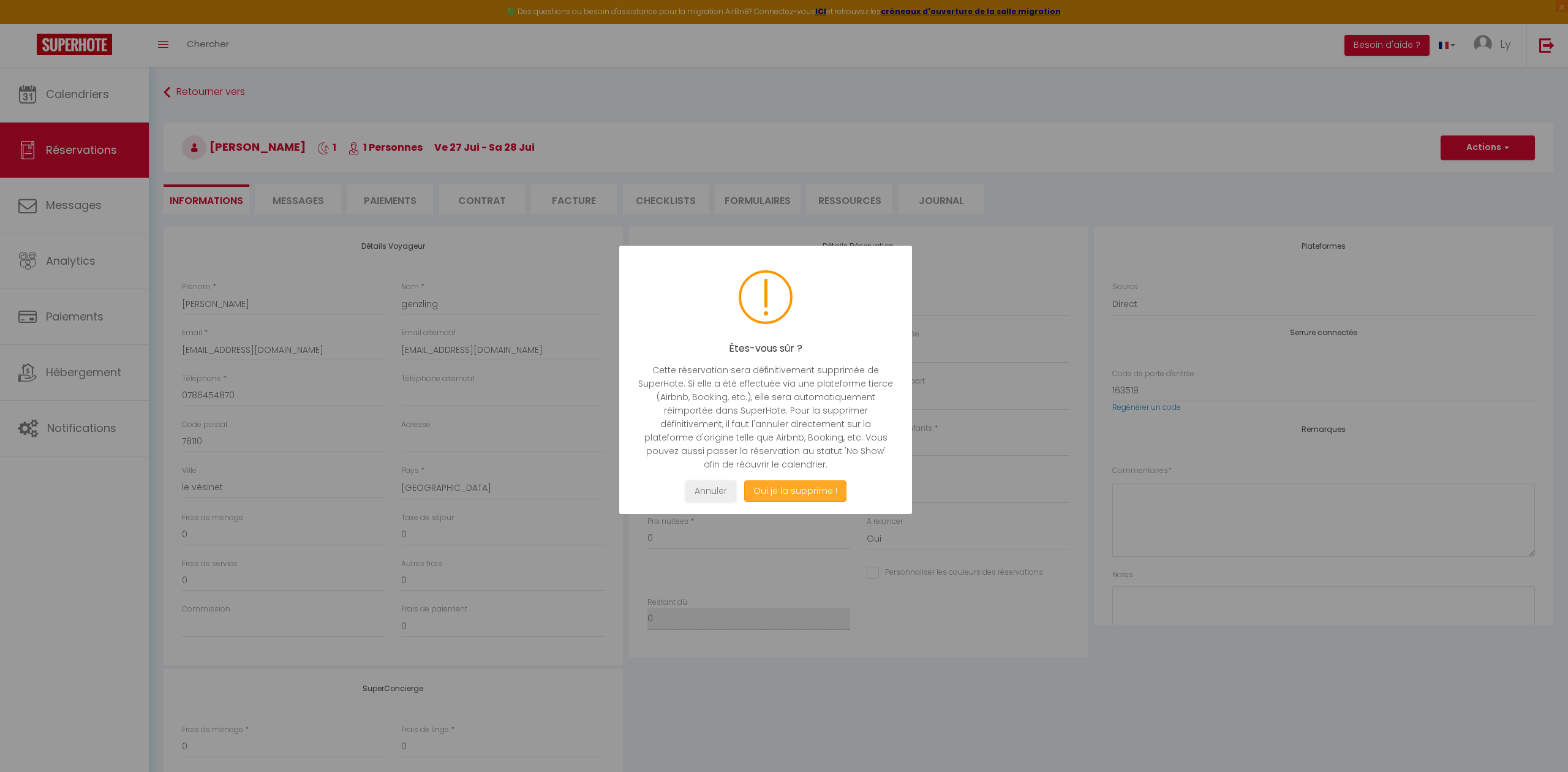
click at [807, 492] on button "Oui je la supprime !" at bounding box center [795, 490] width 102 height 22
click at [823, 495] on body "🟢 Des questions ou besoin d'assistance pour la migration AirBnB? Connectez-vous…" at bounding box center [784, 452] width 1568 height 772
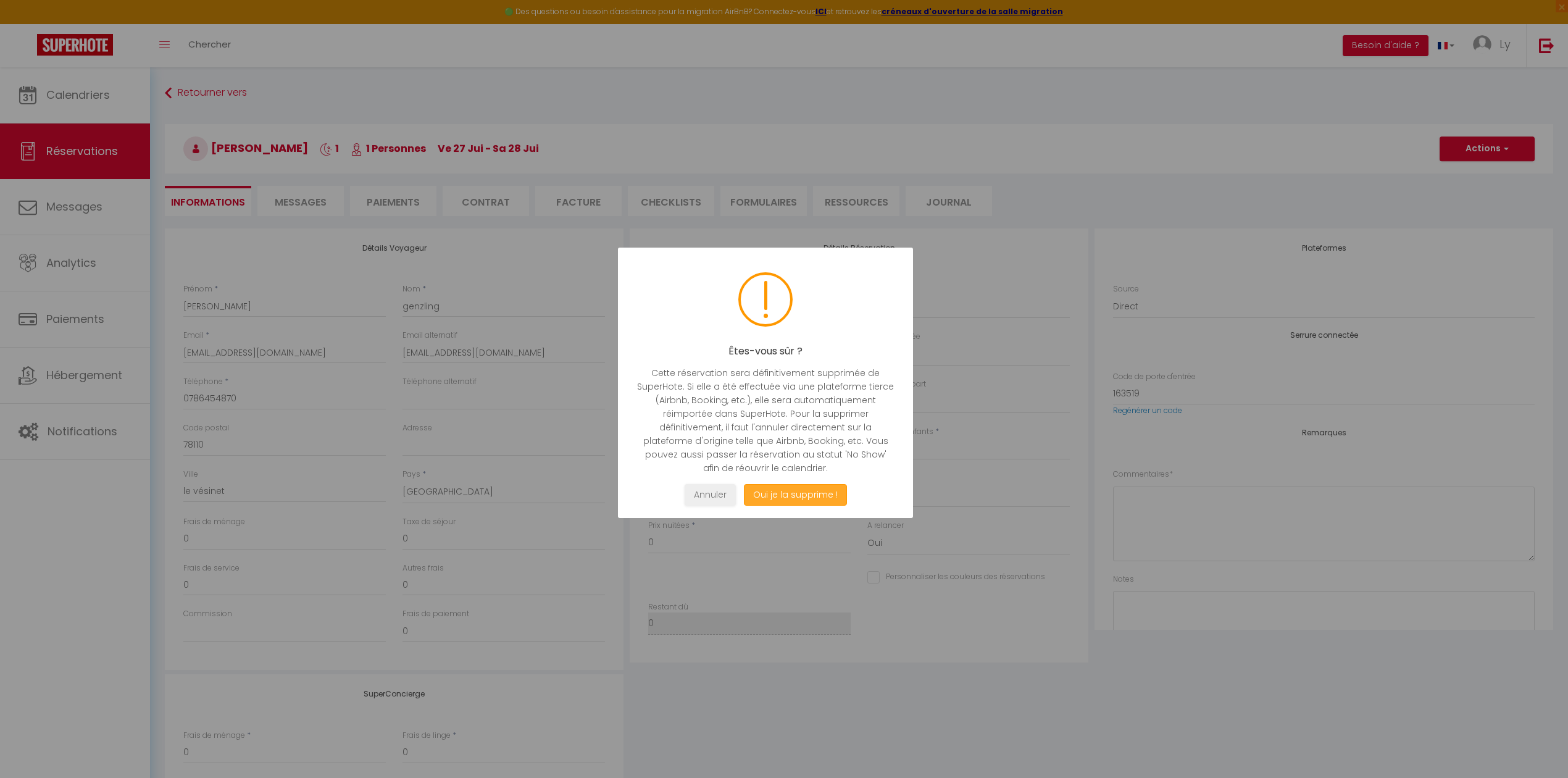
select select "not_cancelled"
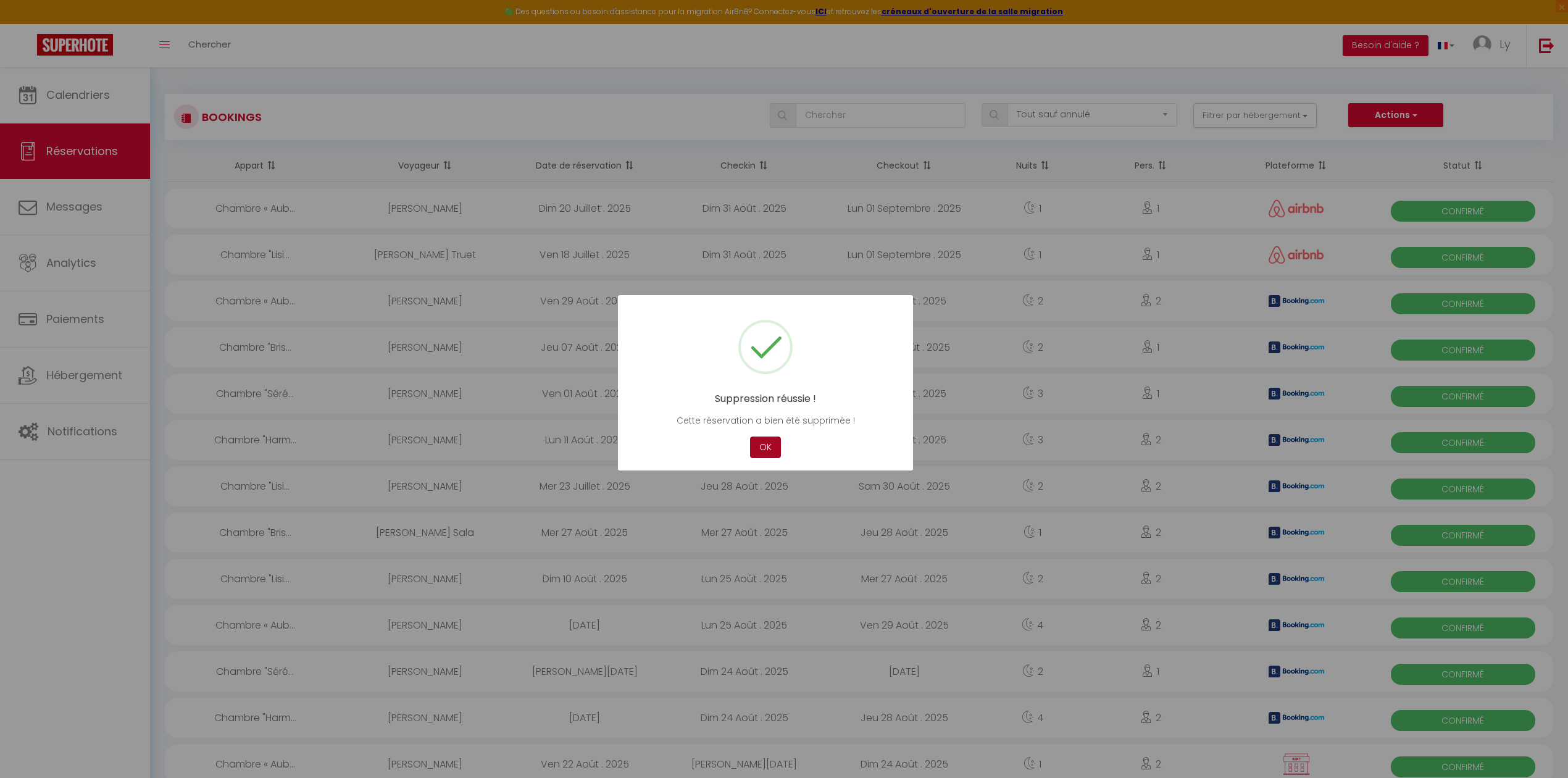
click at [756, 447] on button "OK" at bounding box center [765, 447] width 31 height 22
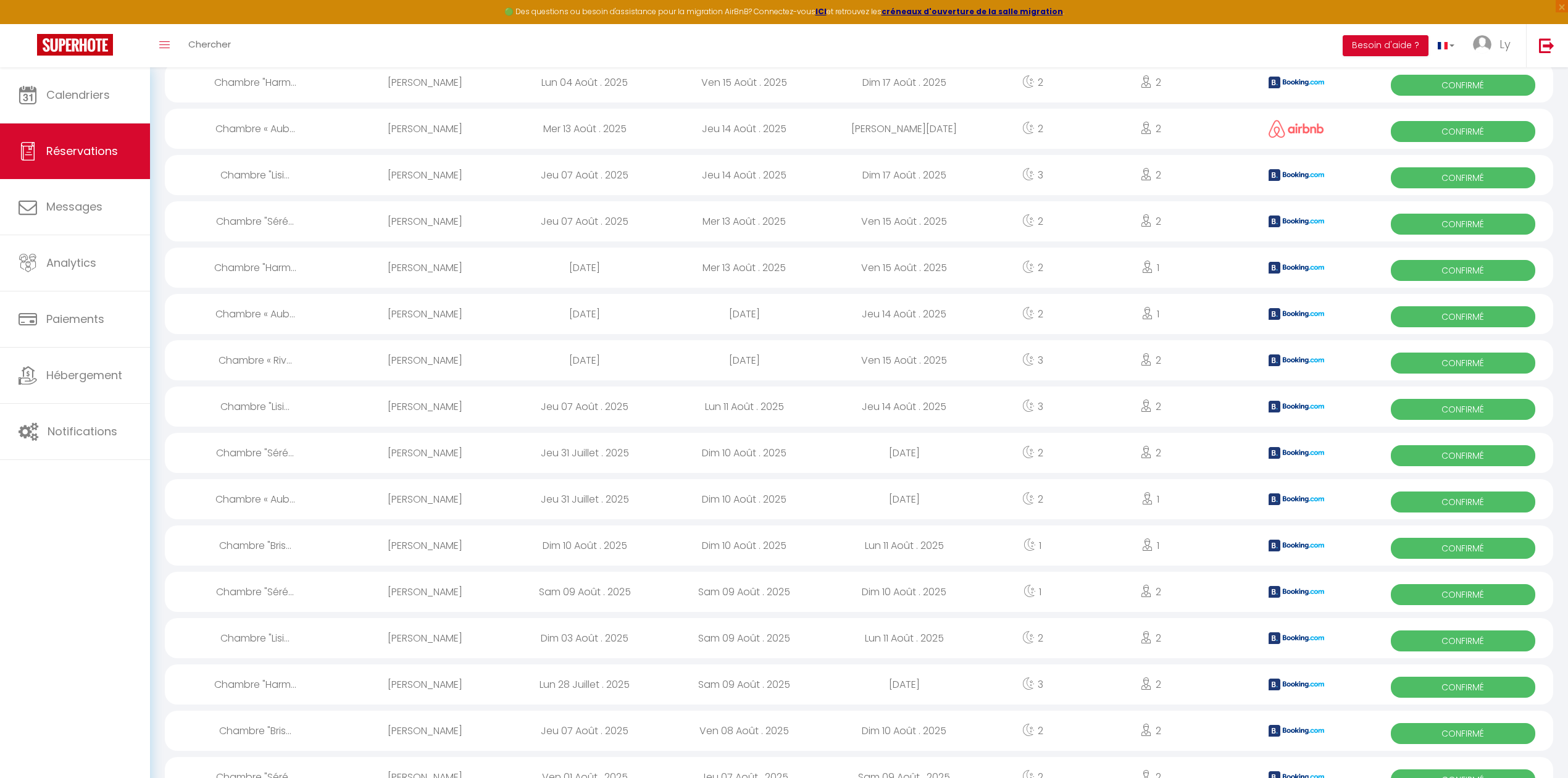
scroll to position [1755, 0]
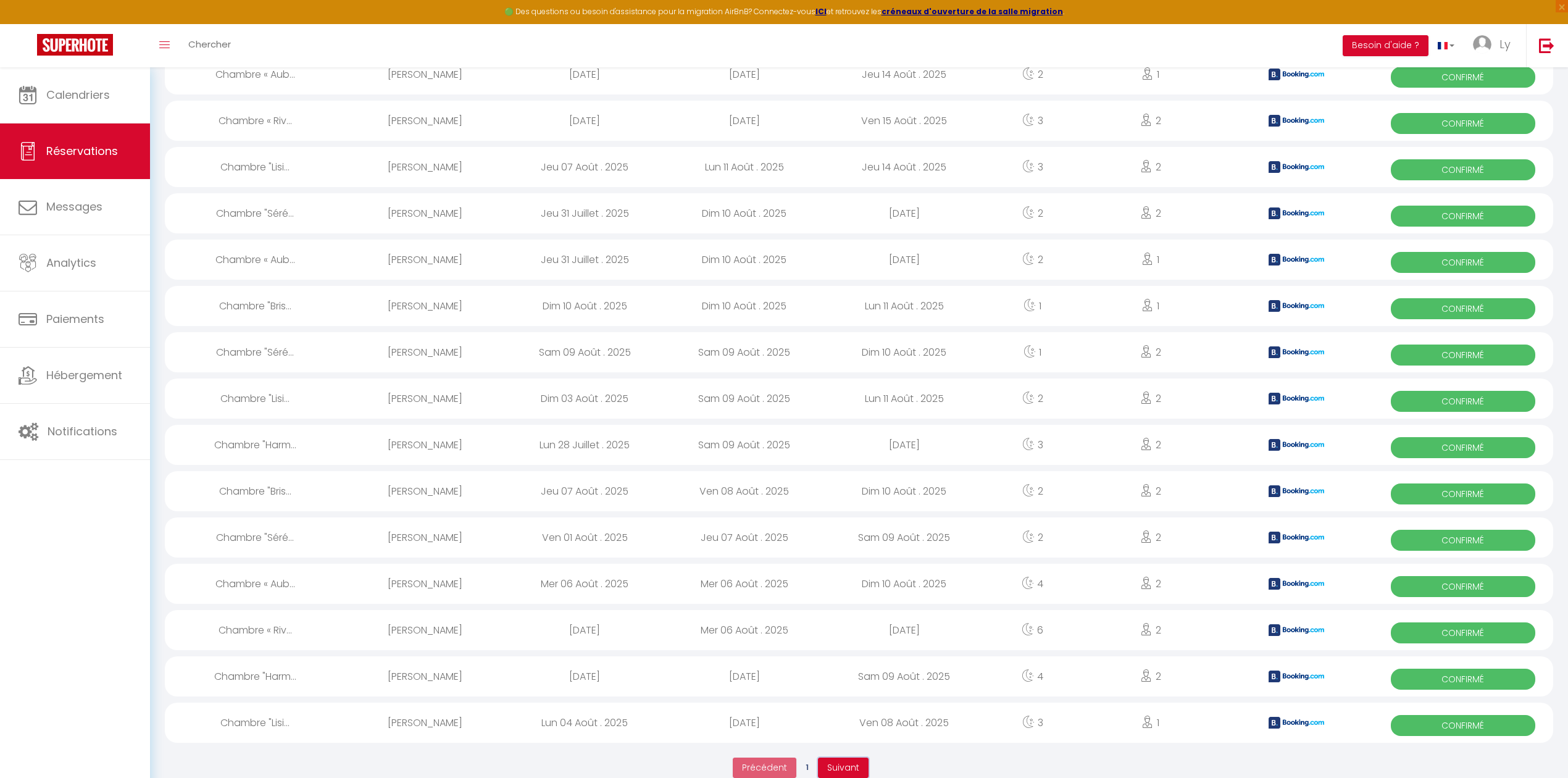
click at [847, 761] on span "Suivant" at bounding box center [843, 768] width 32 height 13
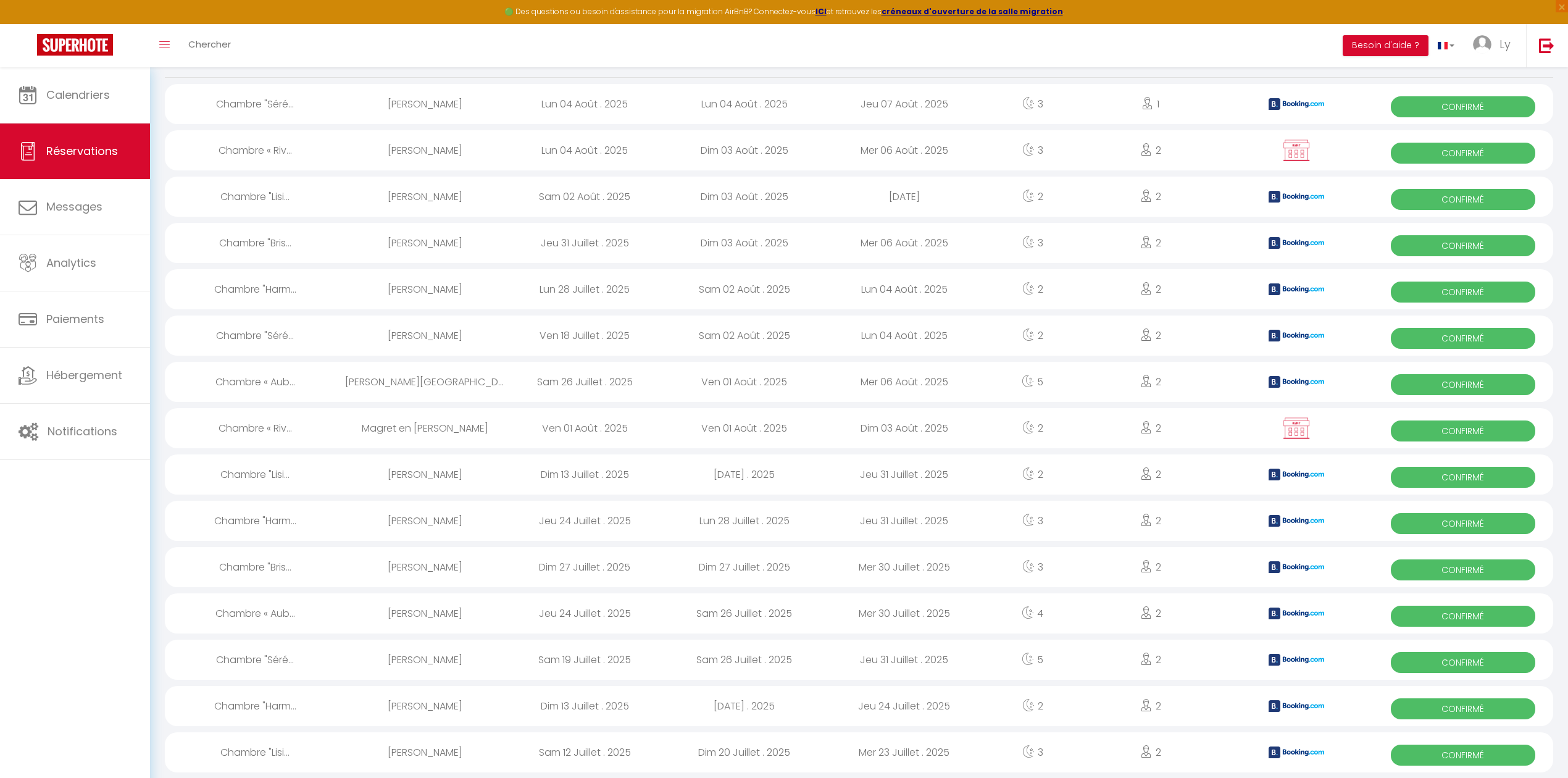
scroll to position [85, 0]
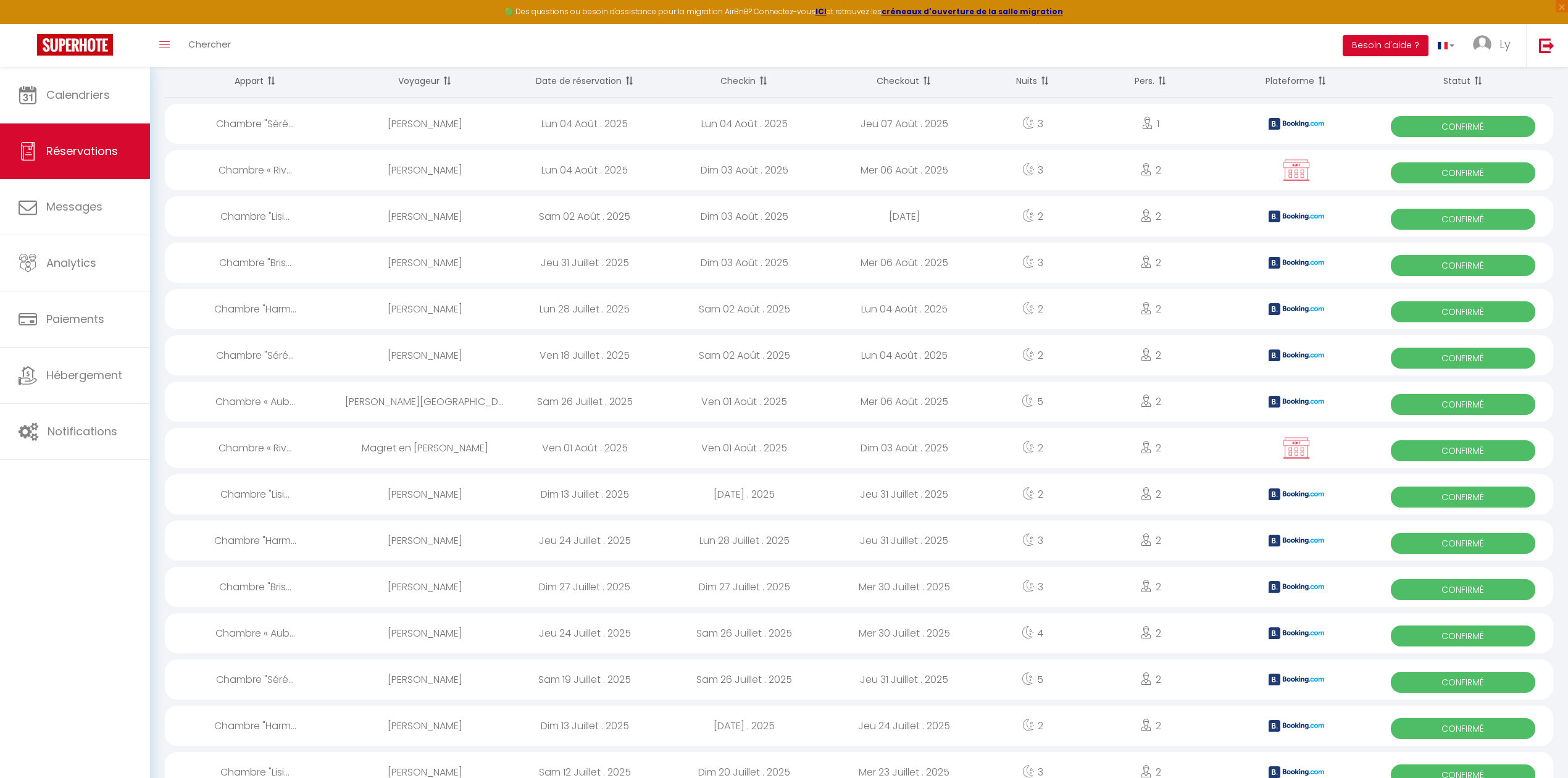
click at [446, 452] on div "Magret en [PERSON_NAME]" at bounding box center [425, 447] width 160 height 40
select select "OK"
select select "KO"
select select "0"
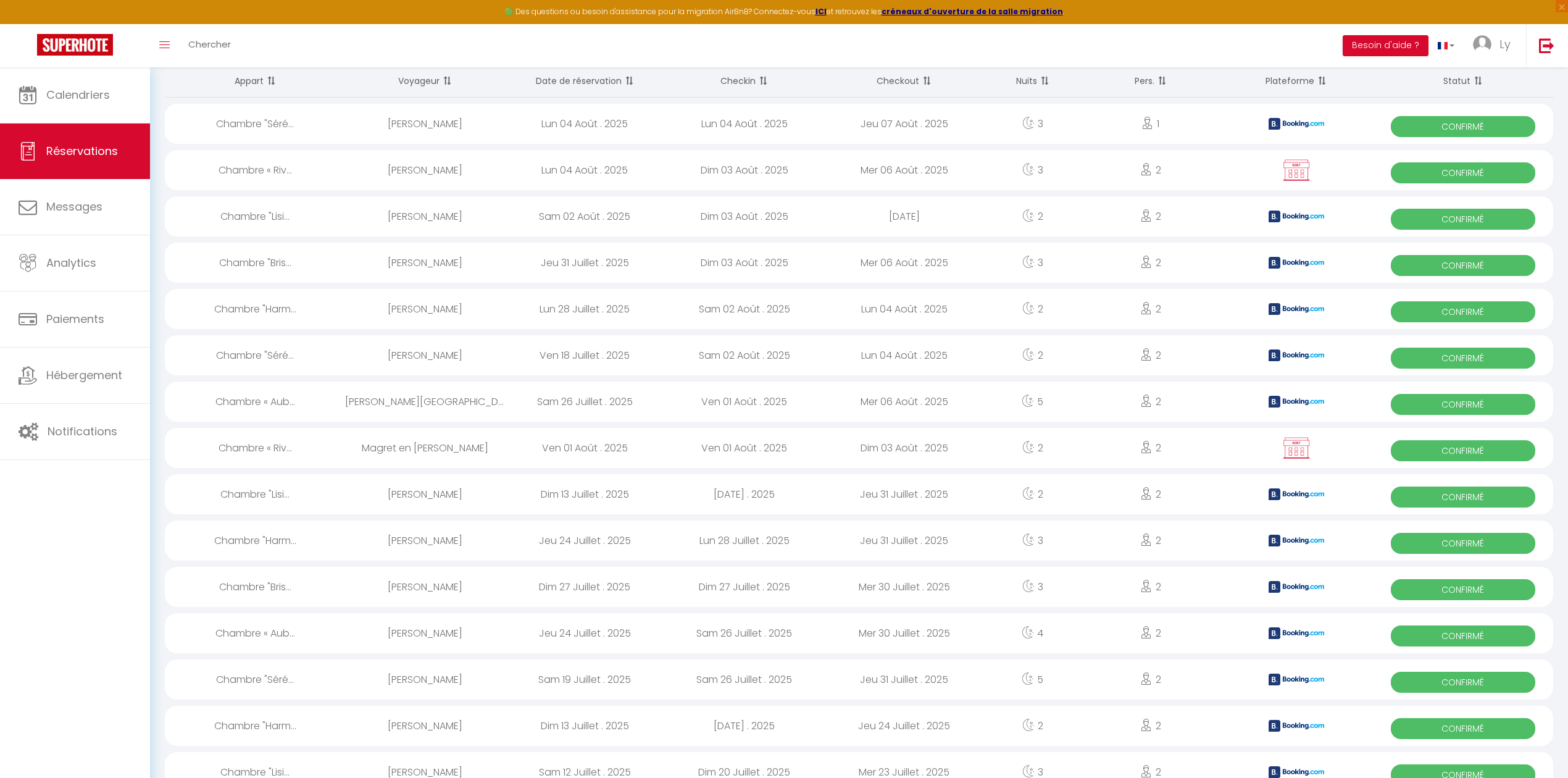
select select "1"
select select
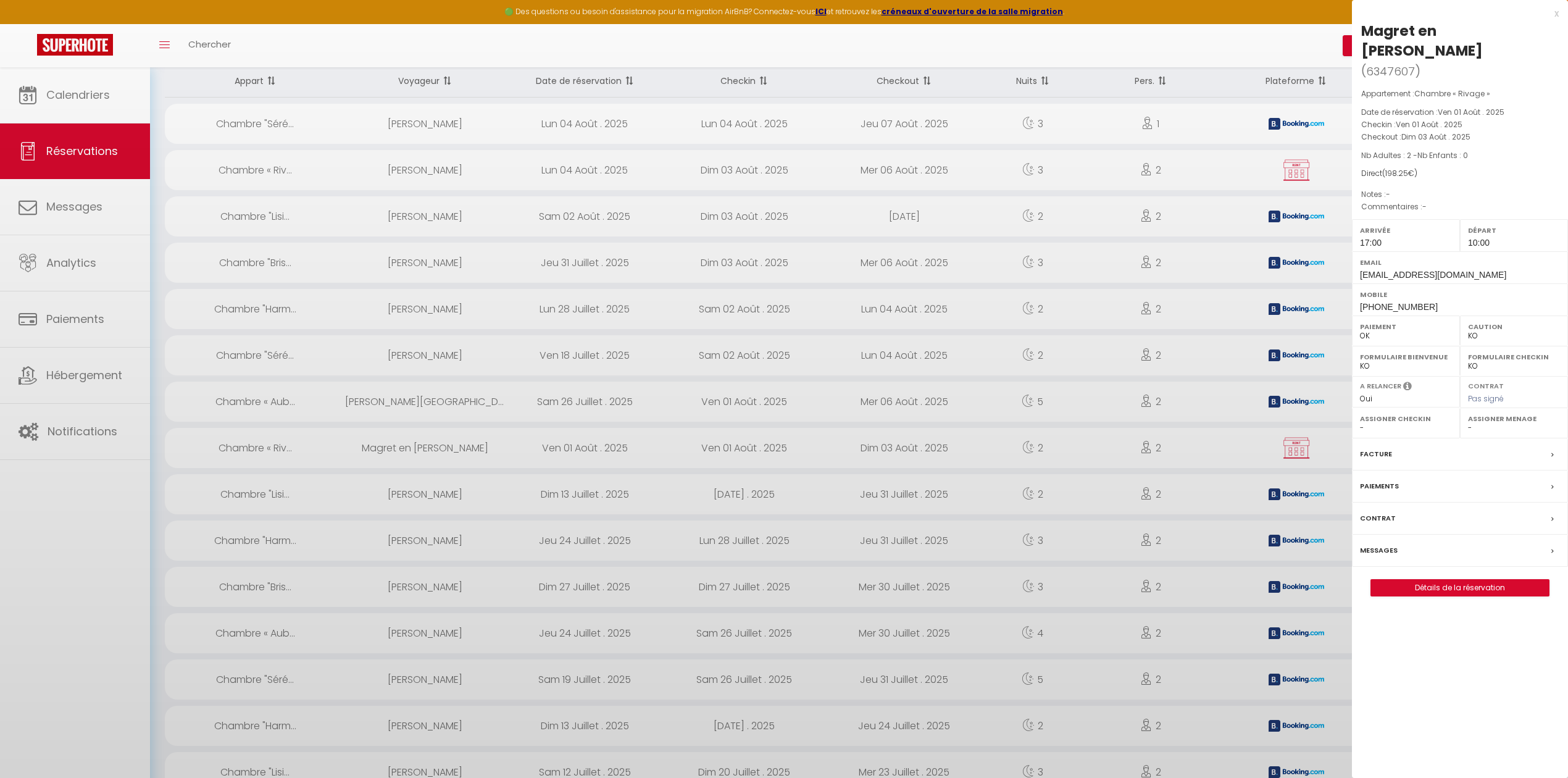
select select "22619"
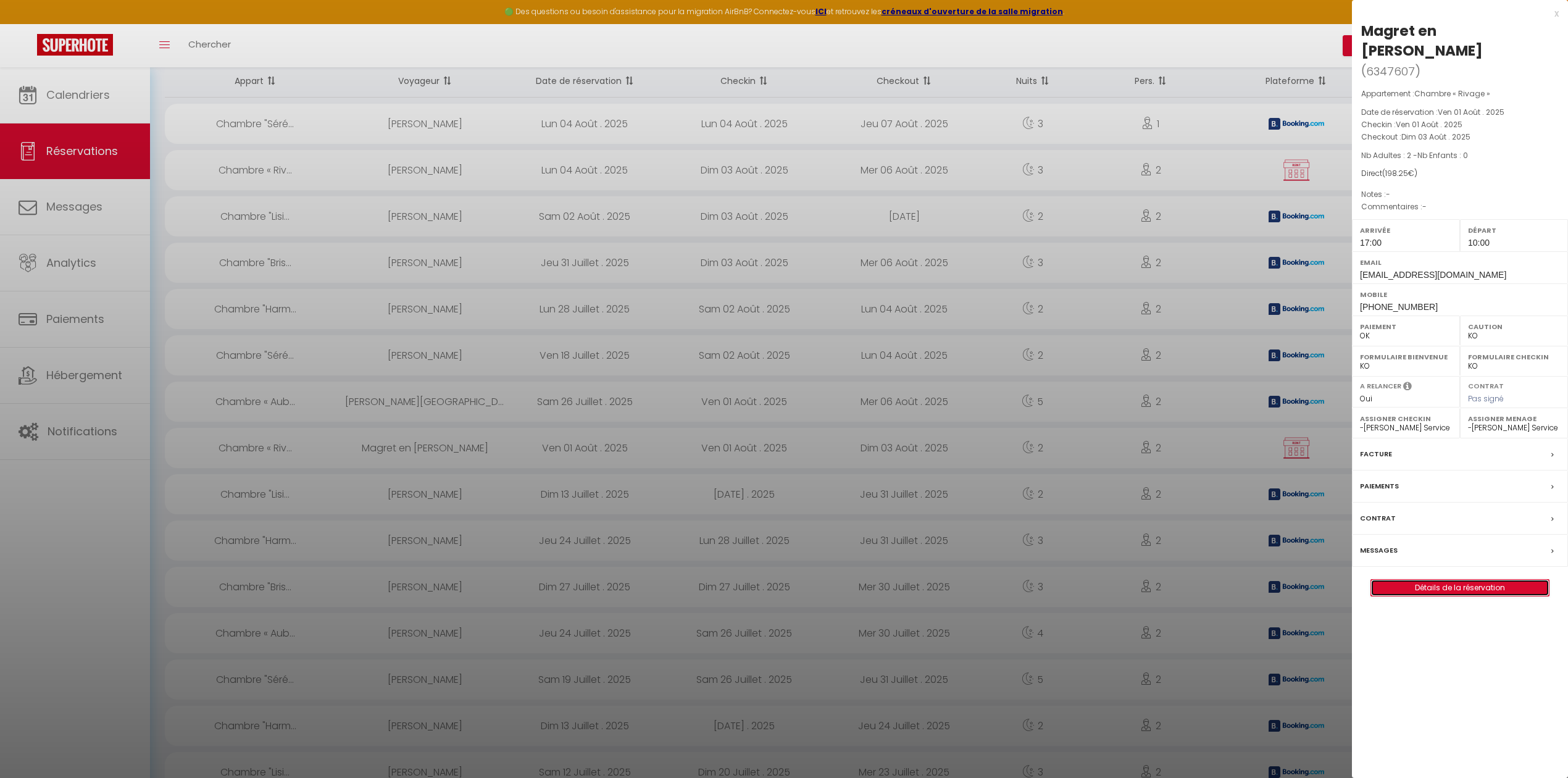
click at [1415, 579] on link "Détails de la réservation" at bounding box center [1460, 587] width 178 height 16
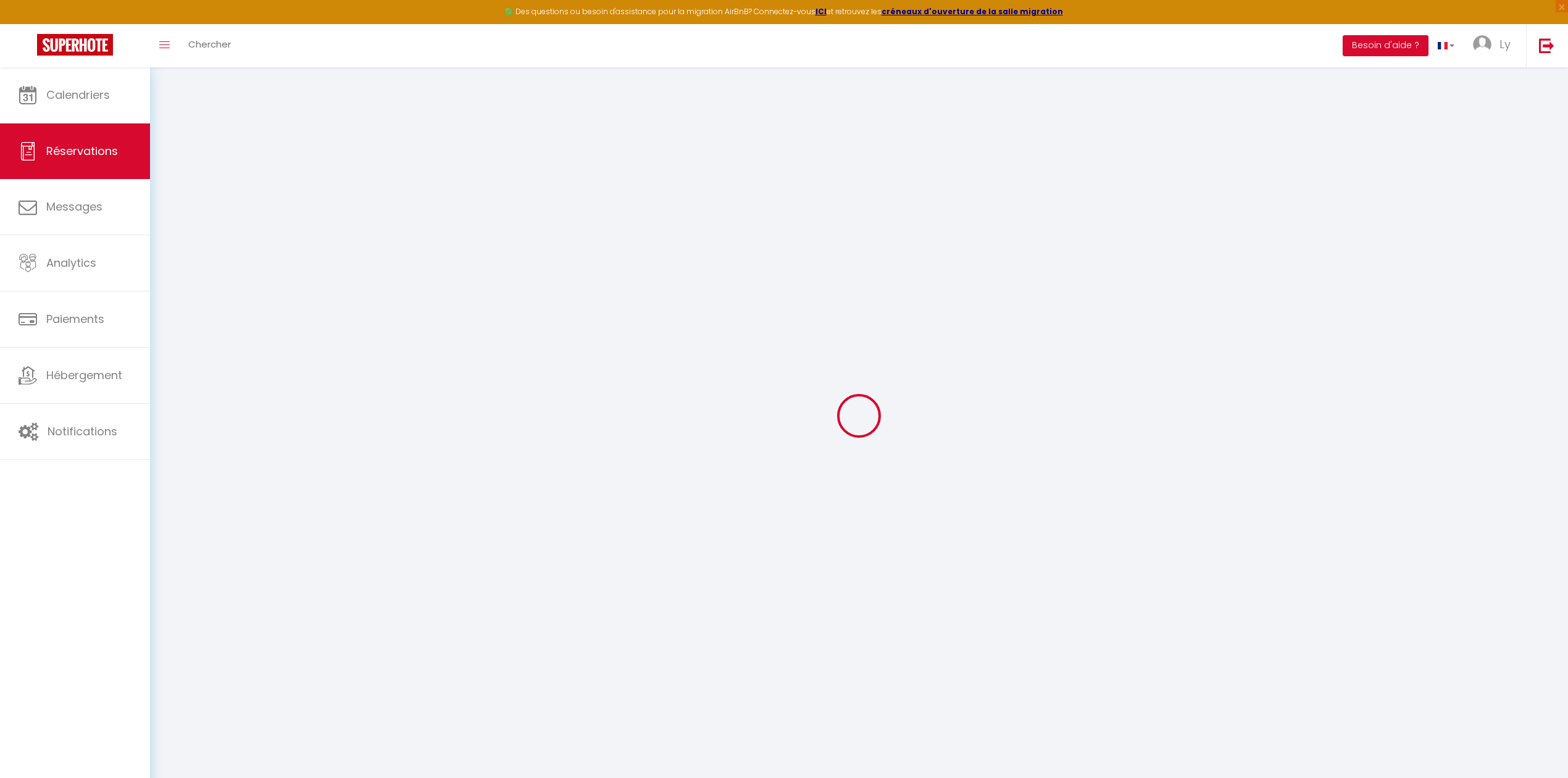
type input "Magret en Wilfried"
type input "Siemes"
type input "[EMAIL_ADDRESS][DOMAIN_NAME]"
type input "[PHONE_NUMBER]"
select select "NL"
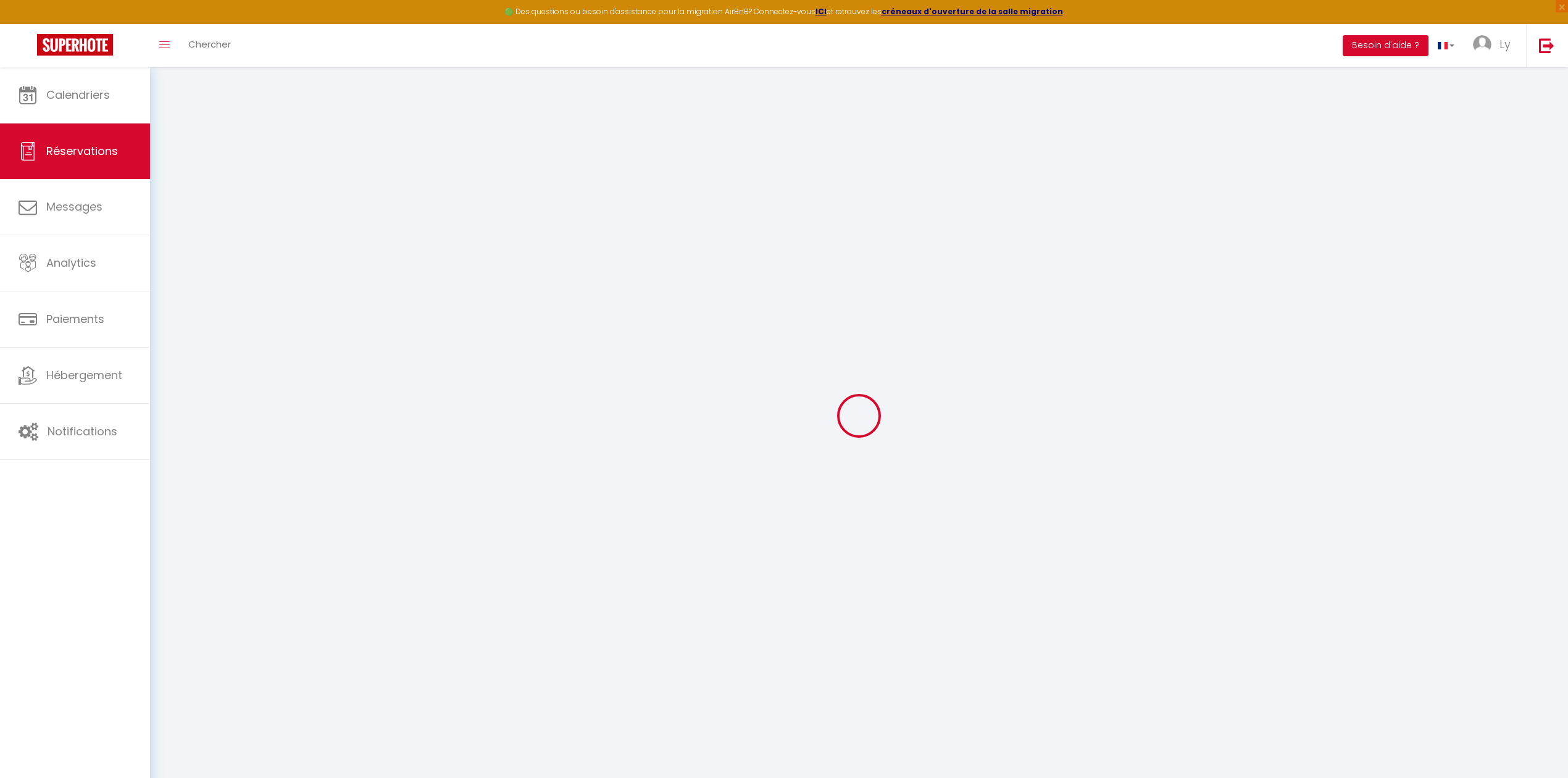
select select "72513"
select select "1"
type input "Ven 01 Août 2025"
select select
type input "Dim 03 Août 2025"
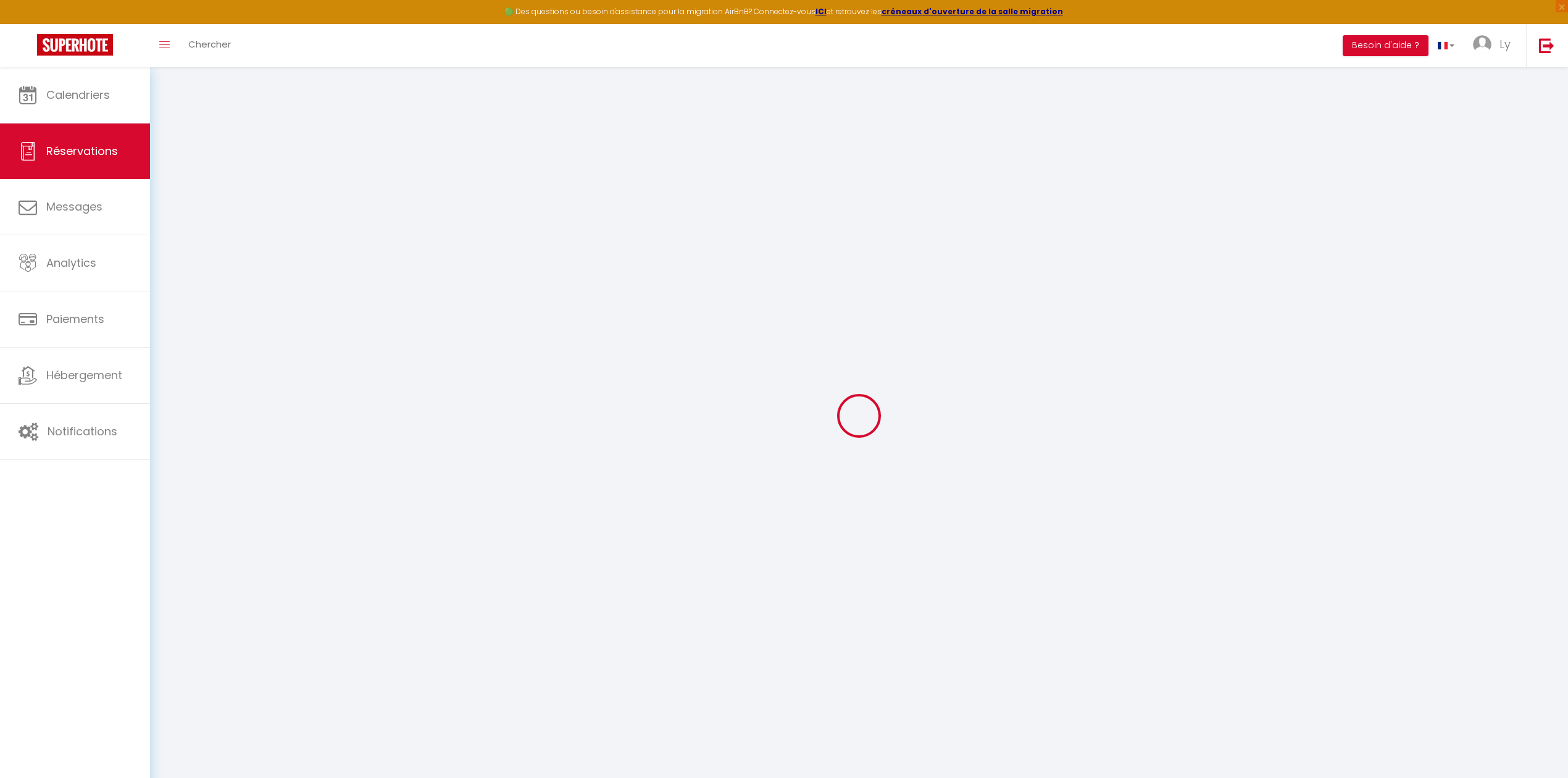
select select
type input "2"
select select "12"
select select
type input "160"
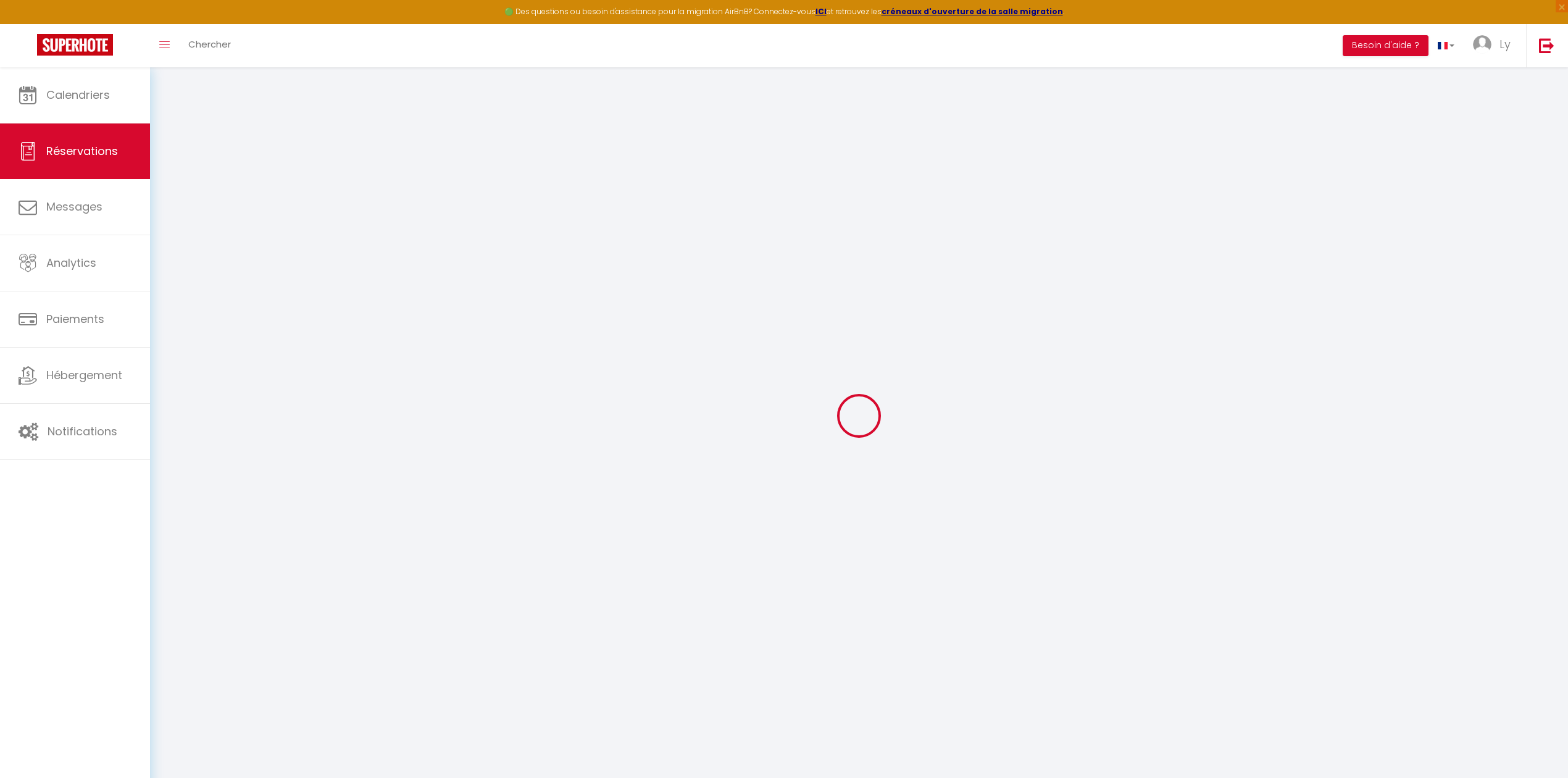
checkbox input "false"
type input "0"
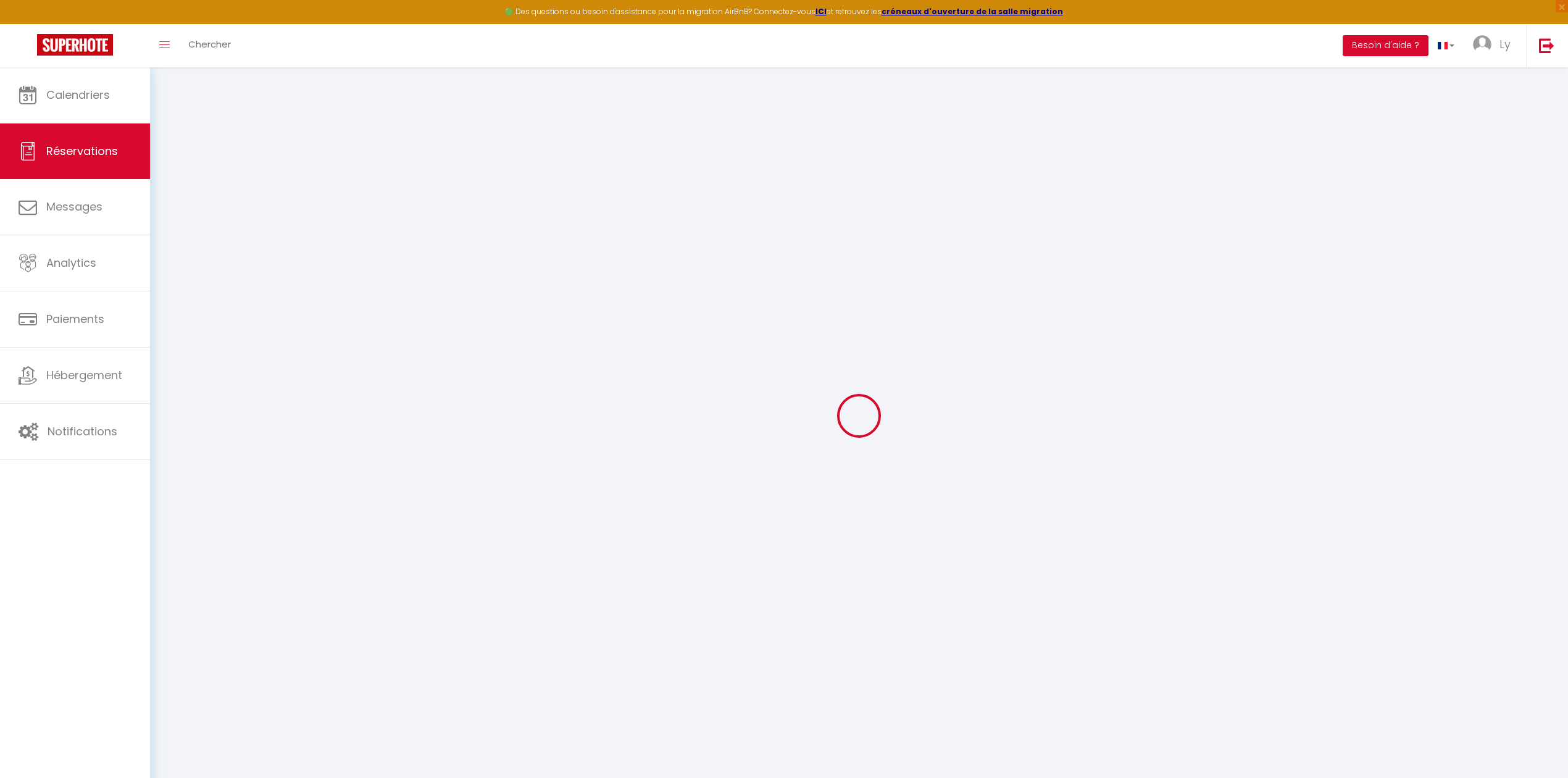
select select
select select "14"
checkbox input "false"
select select
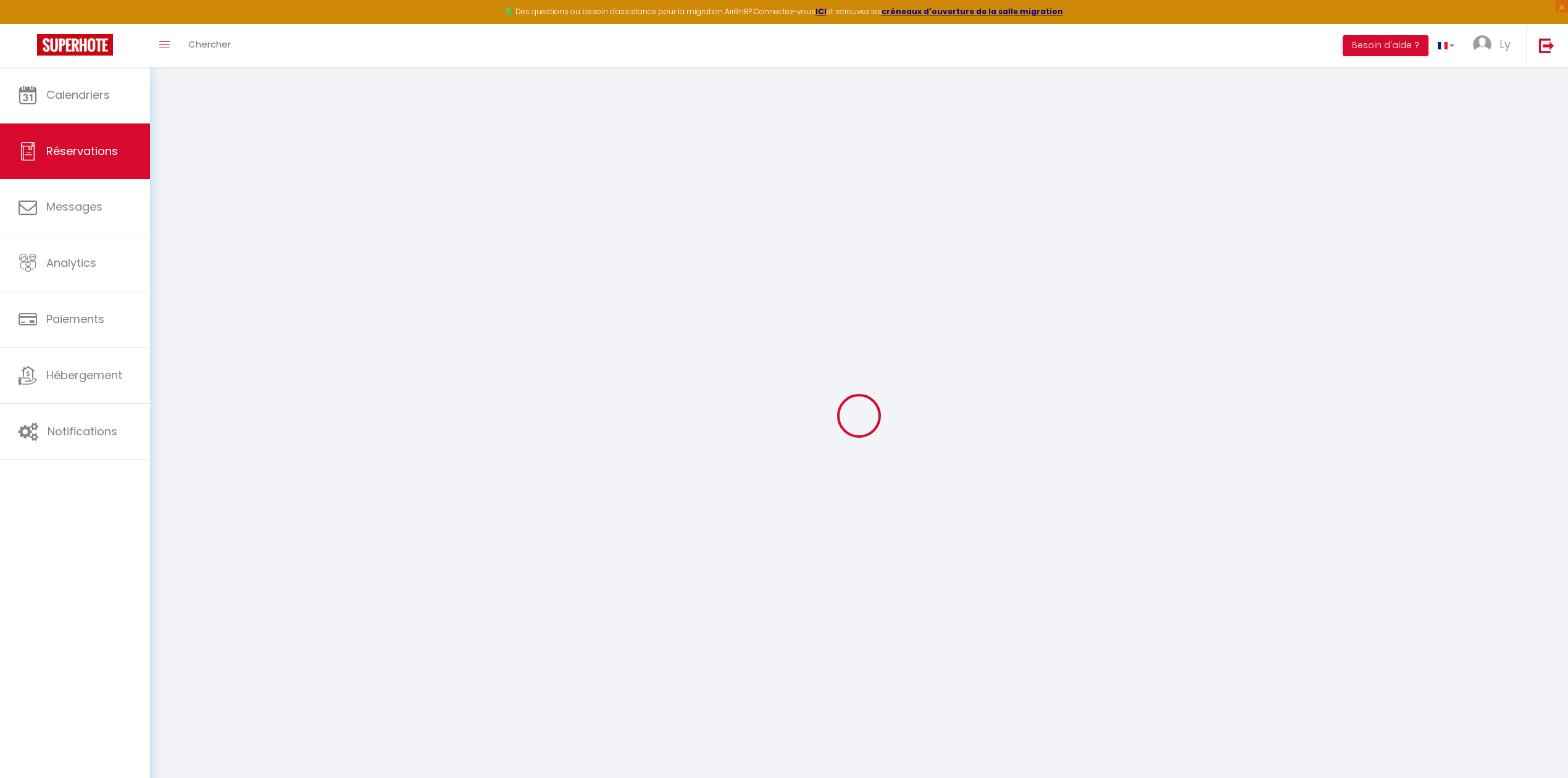
select select
checkbox input "false"
select select
checkbox input "false"
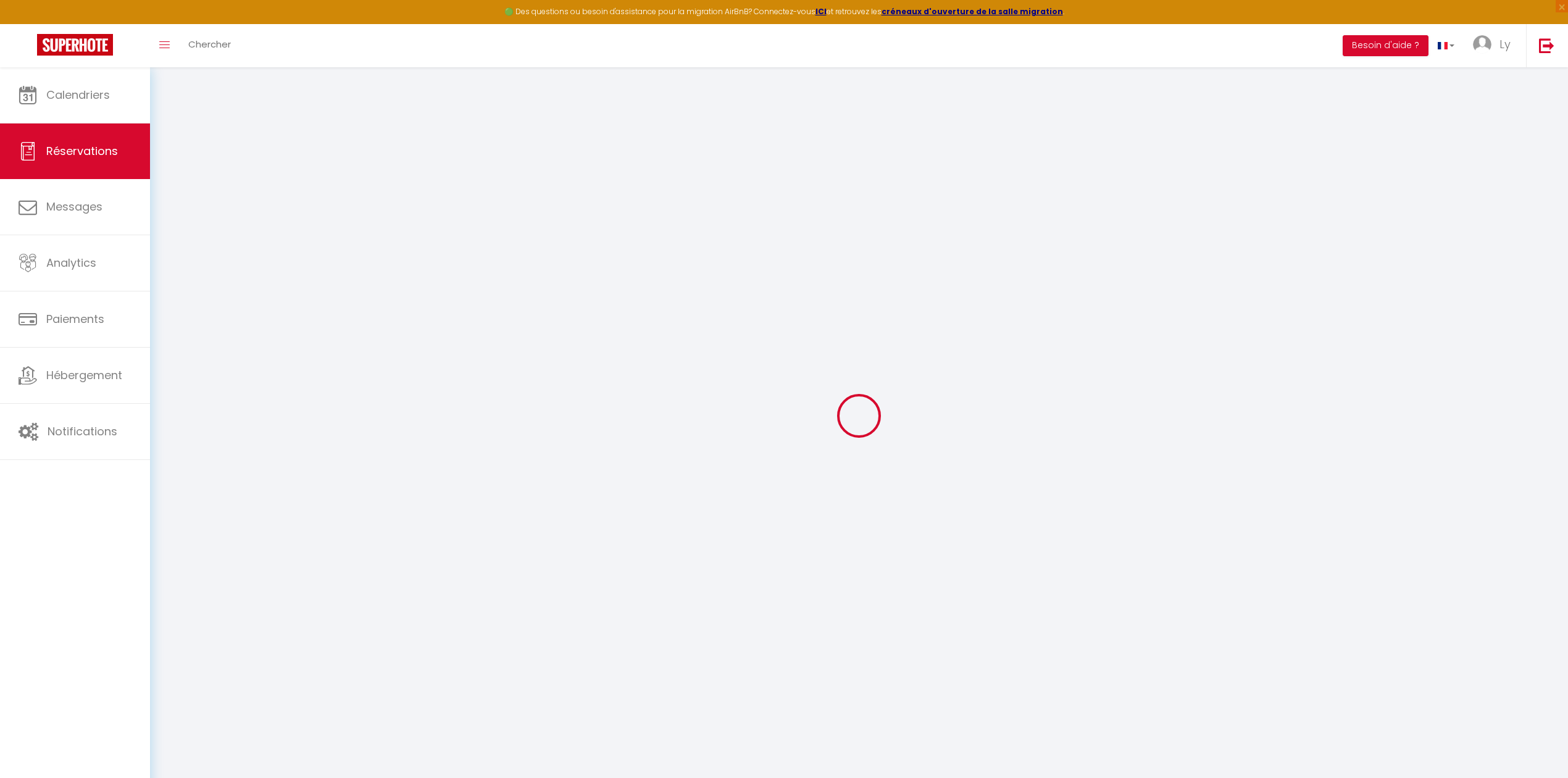
select select
checkbox input "false"
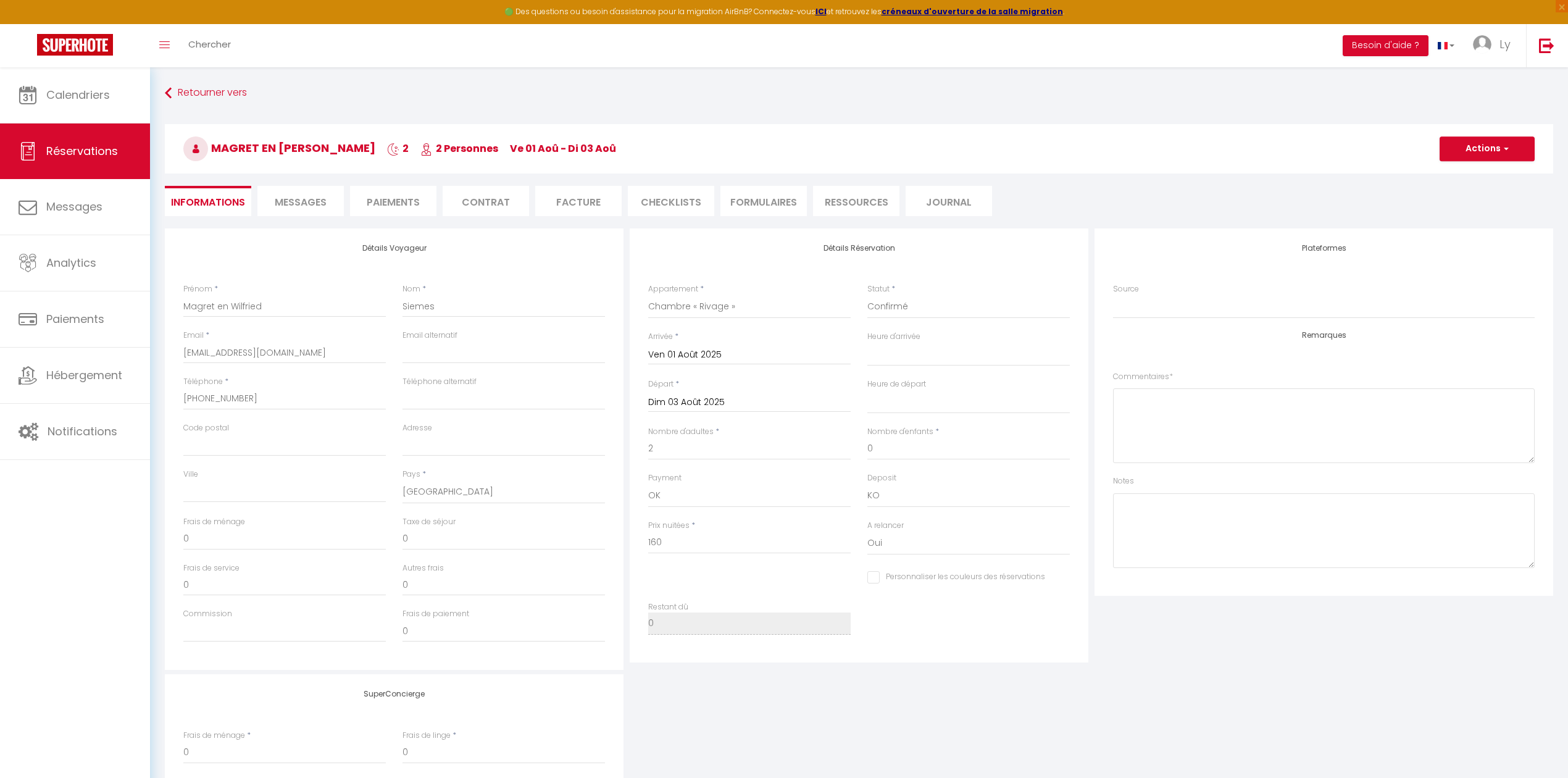
type input "30"
type input "8.25"
select select
checkbox input "false"
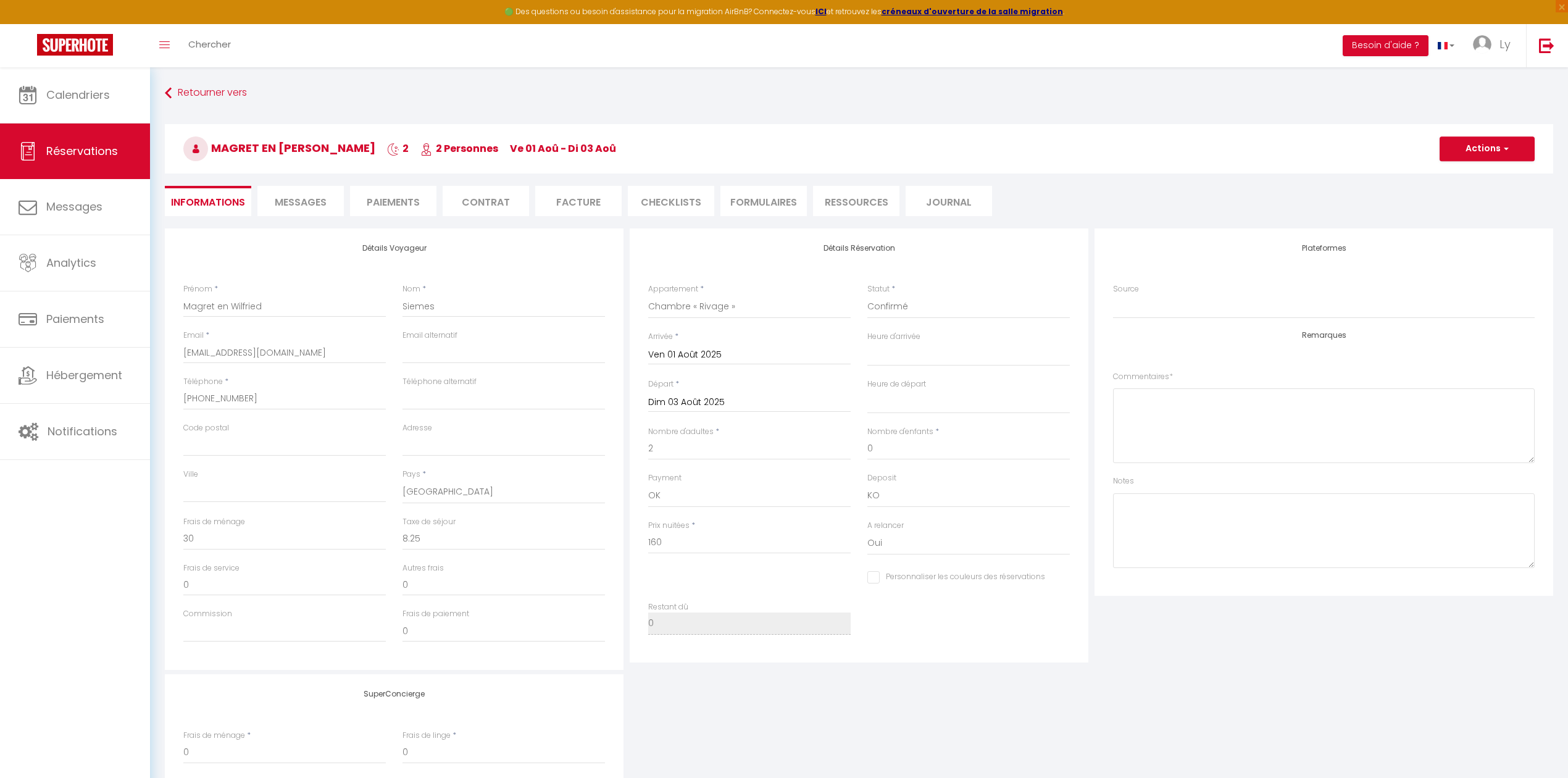
select select "17:00"
select select "10:00"
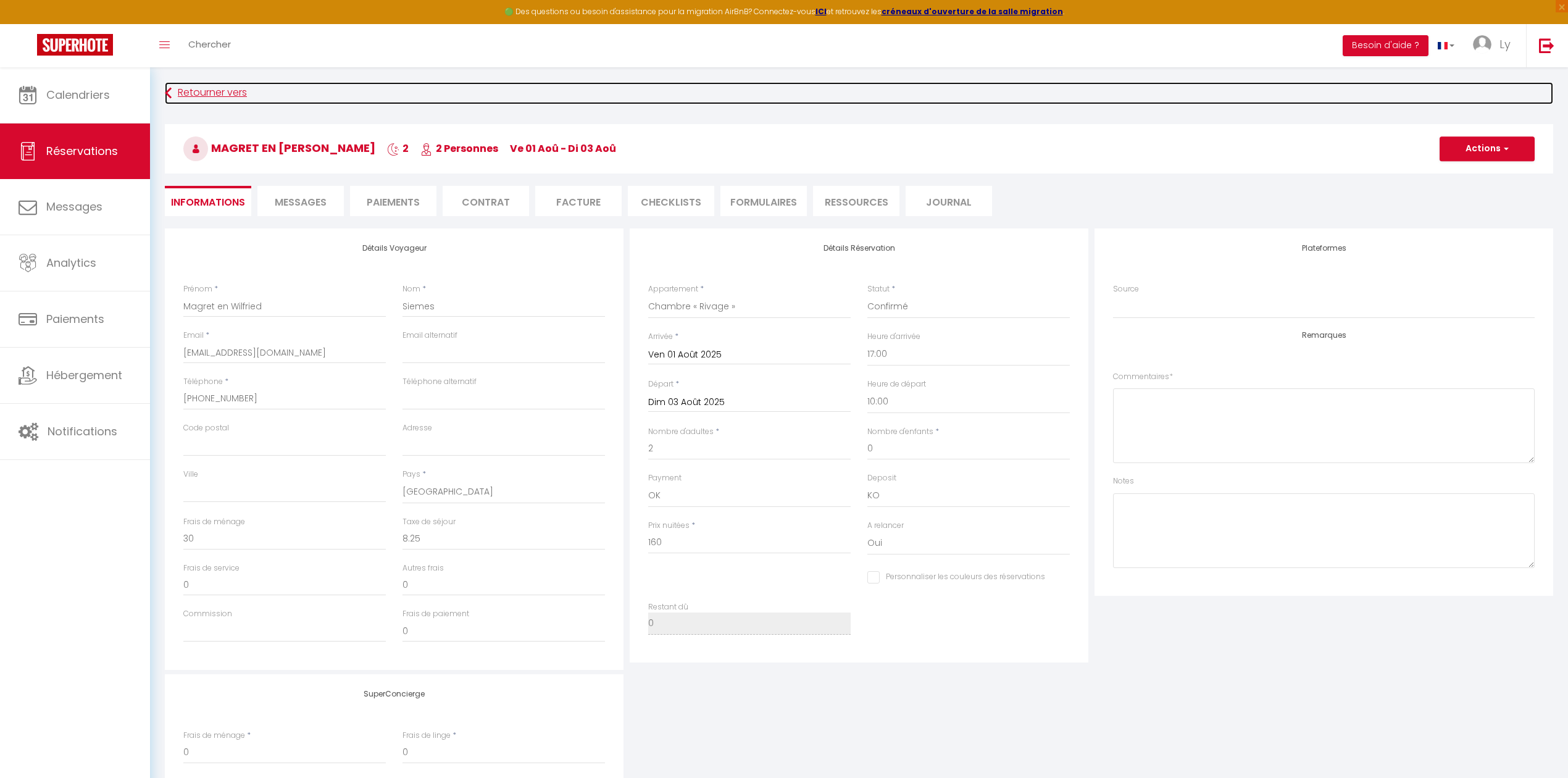
click at [171, 82] on icon at bounding box center [168, 93] width 7 height 22
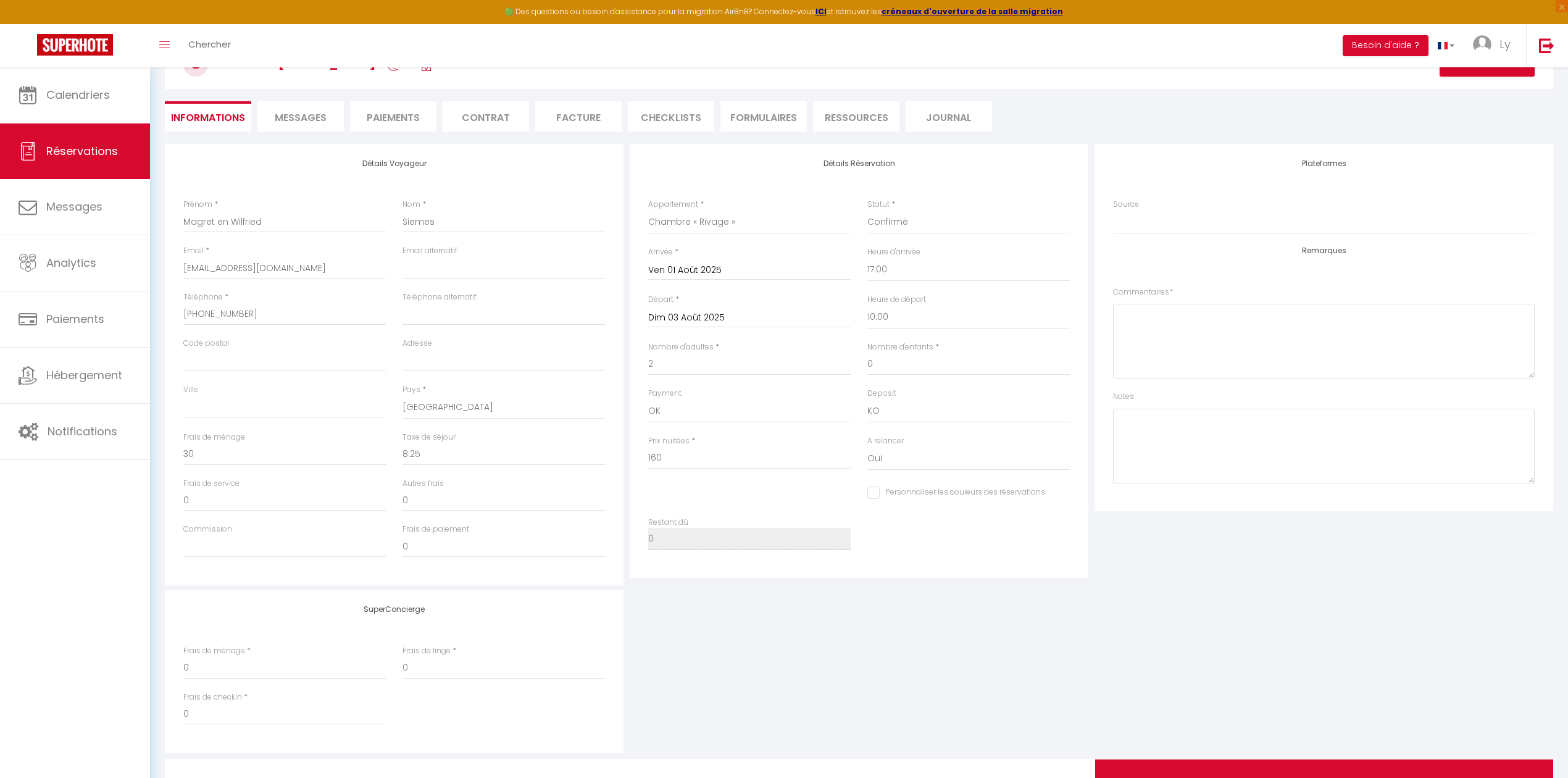
select select "not_cancelled"
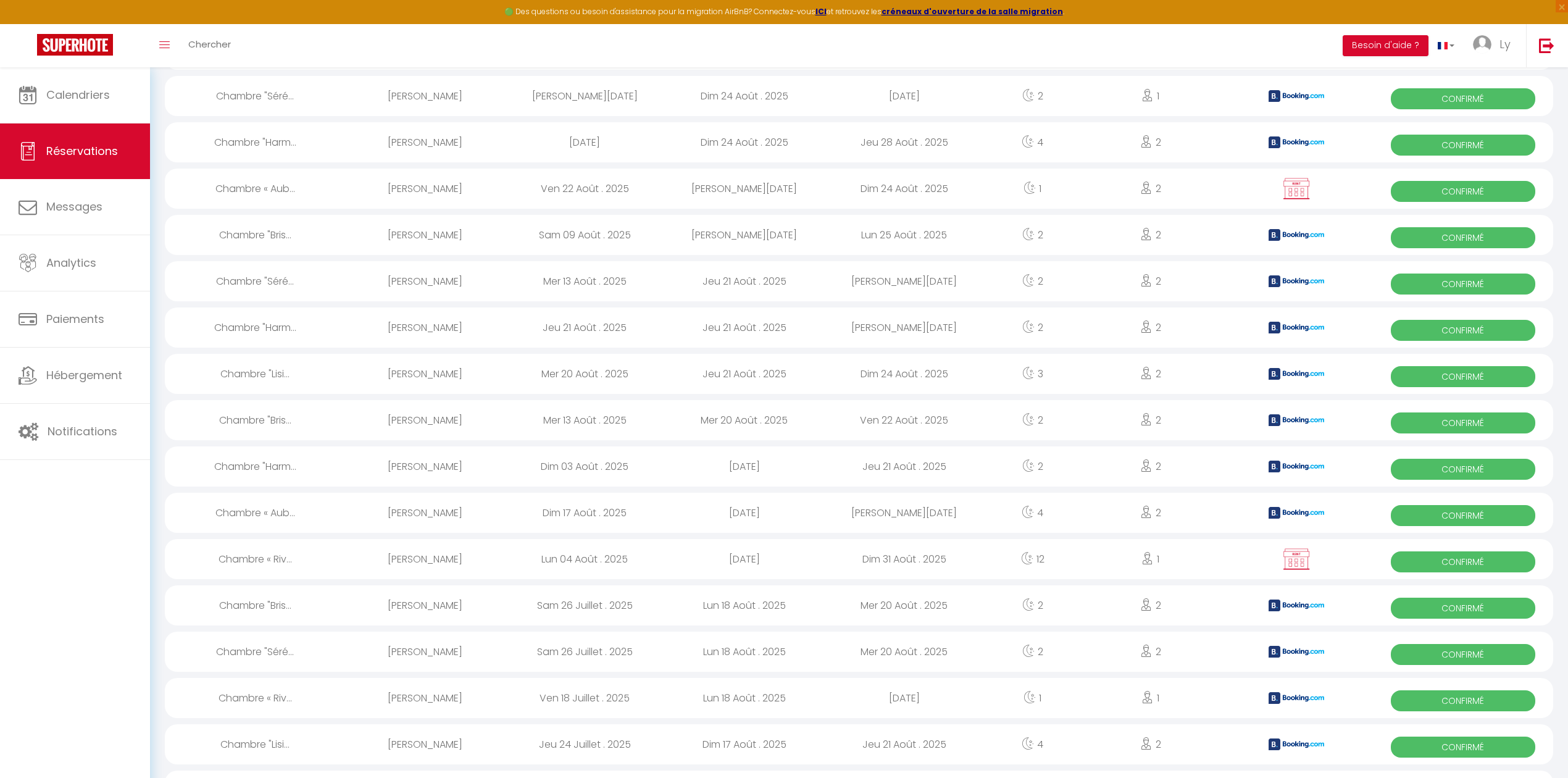
scroll to position [576, 0]
click at [400, 543] on div "[PERSON_NAME]" at bounding box center [425, 558] width 160 height 40
select select "OK"
select select "0"
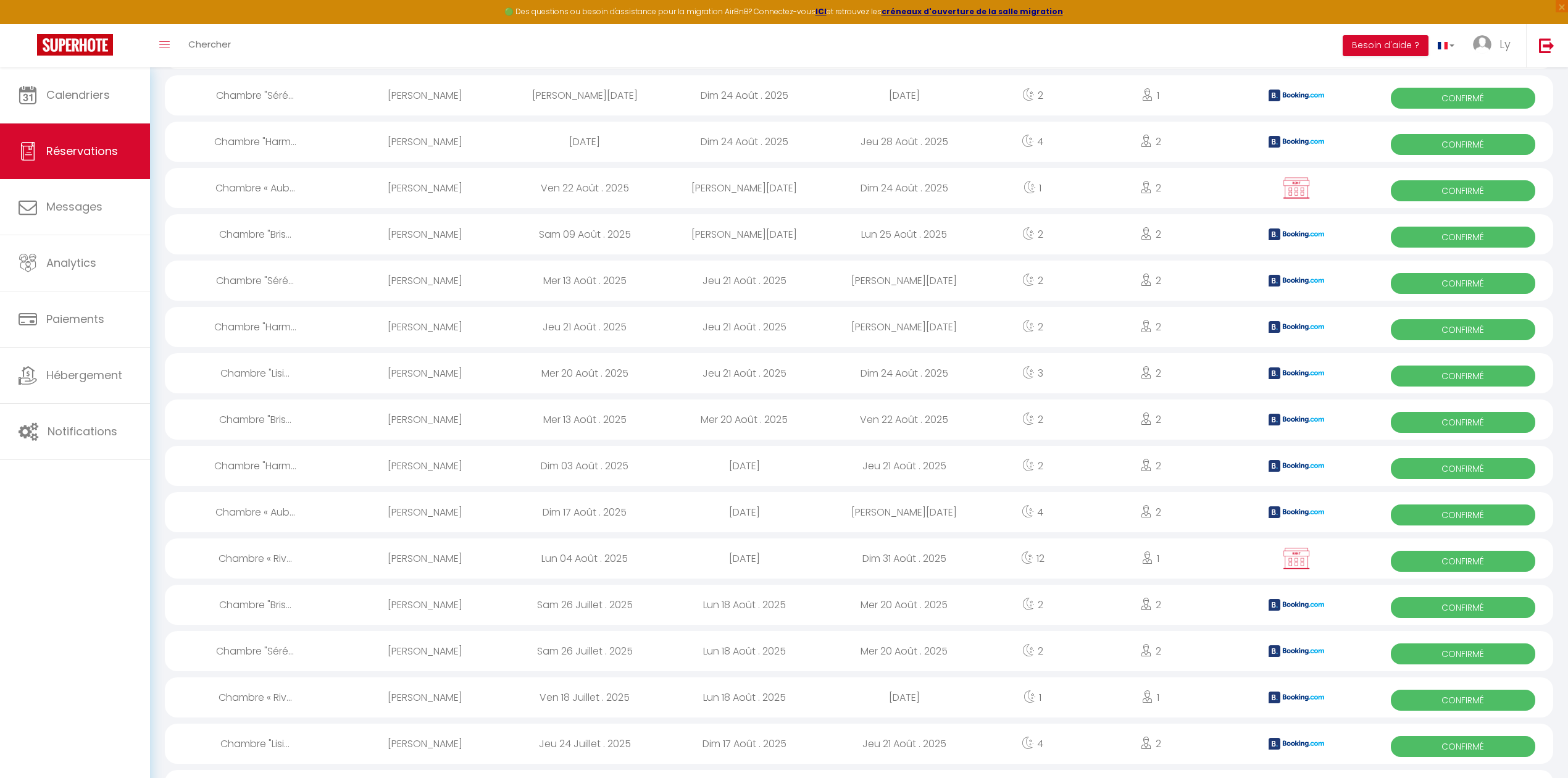
select select "0"
select select "1"
select select
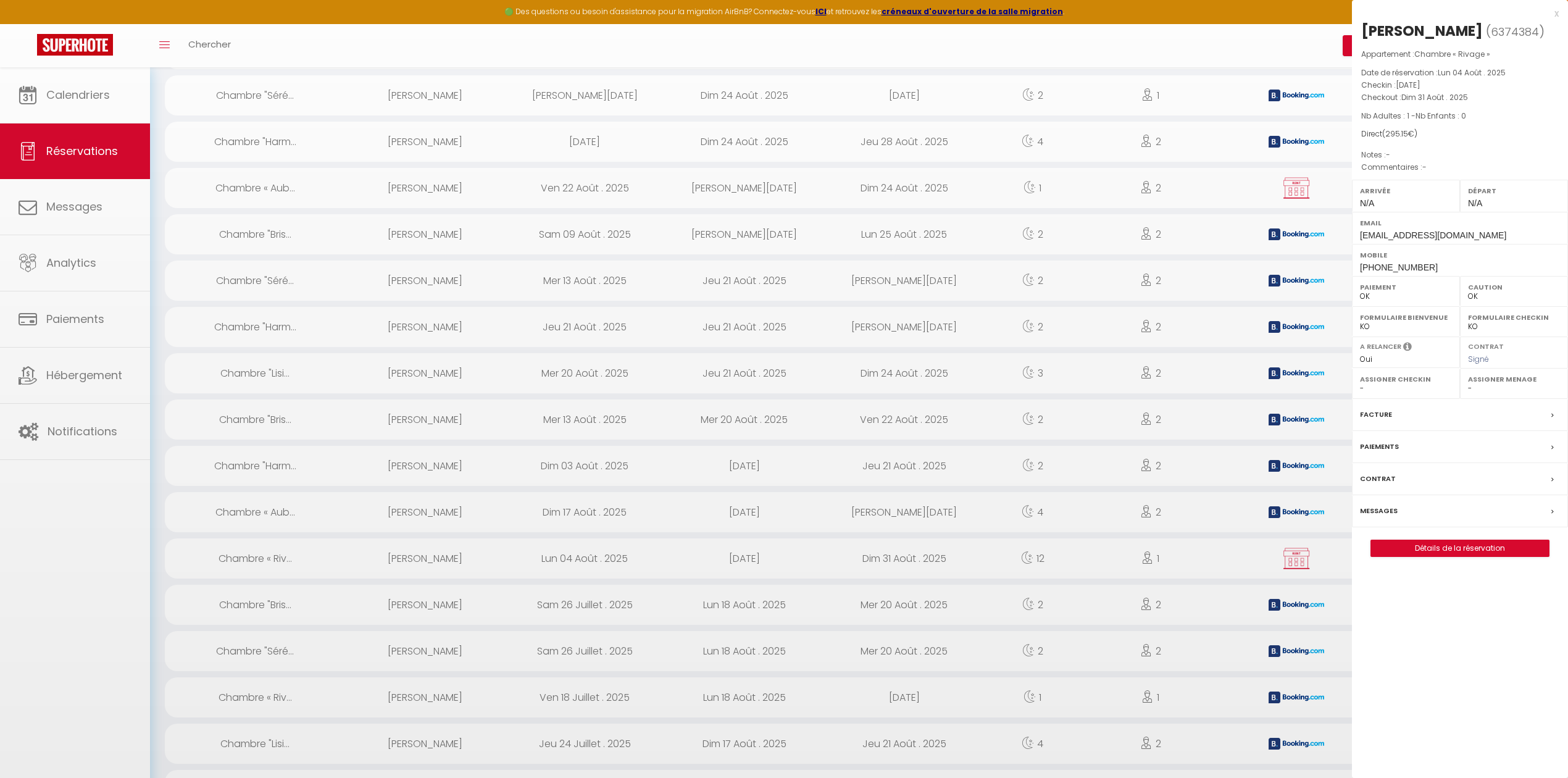
select select "22619"
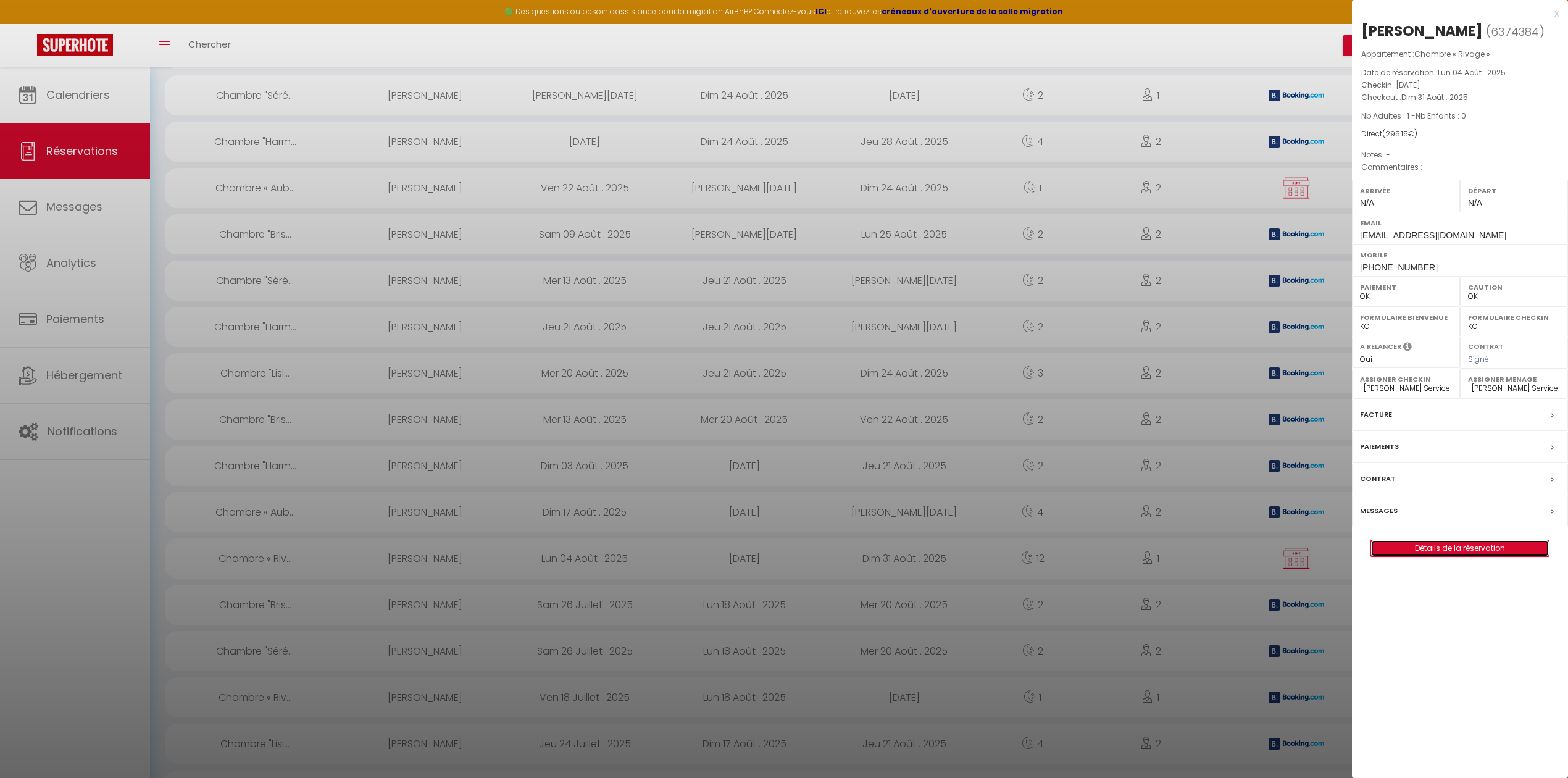
click at [1435, 554] on link "Détails de la réservation" at bounding box center [1460, 548] width 178 height 16
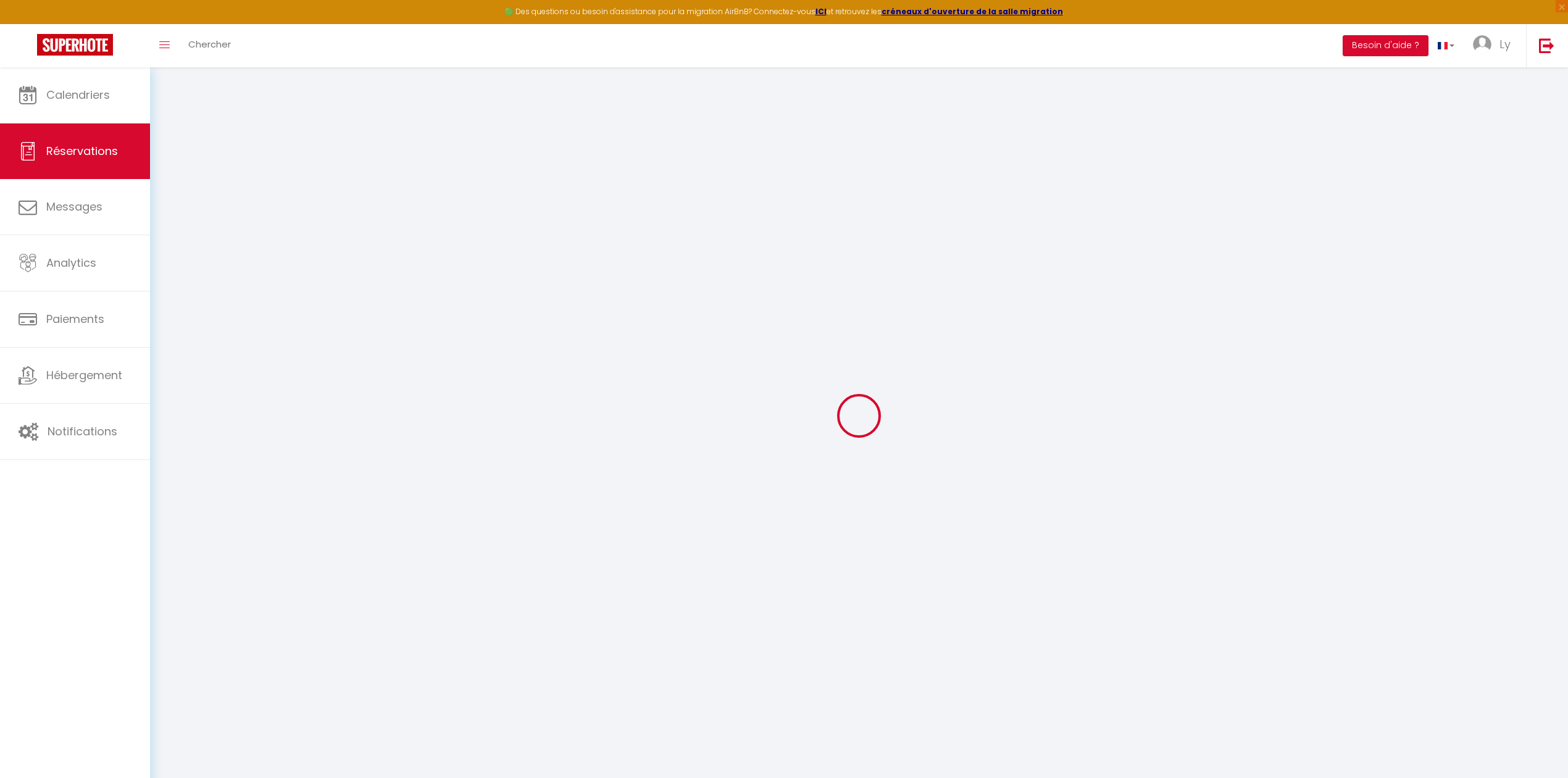
select select
checkbox input "false"
select select
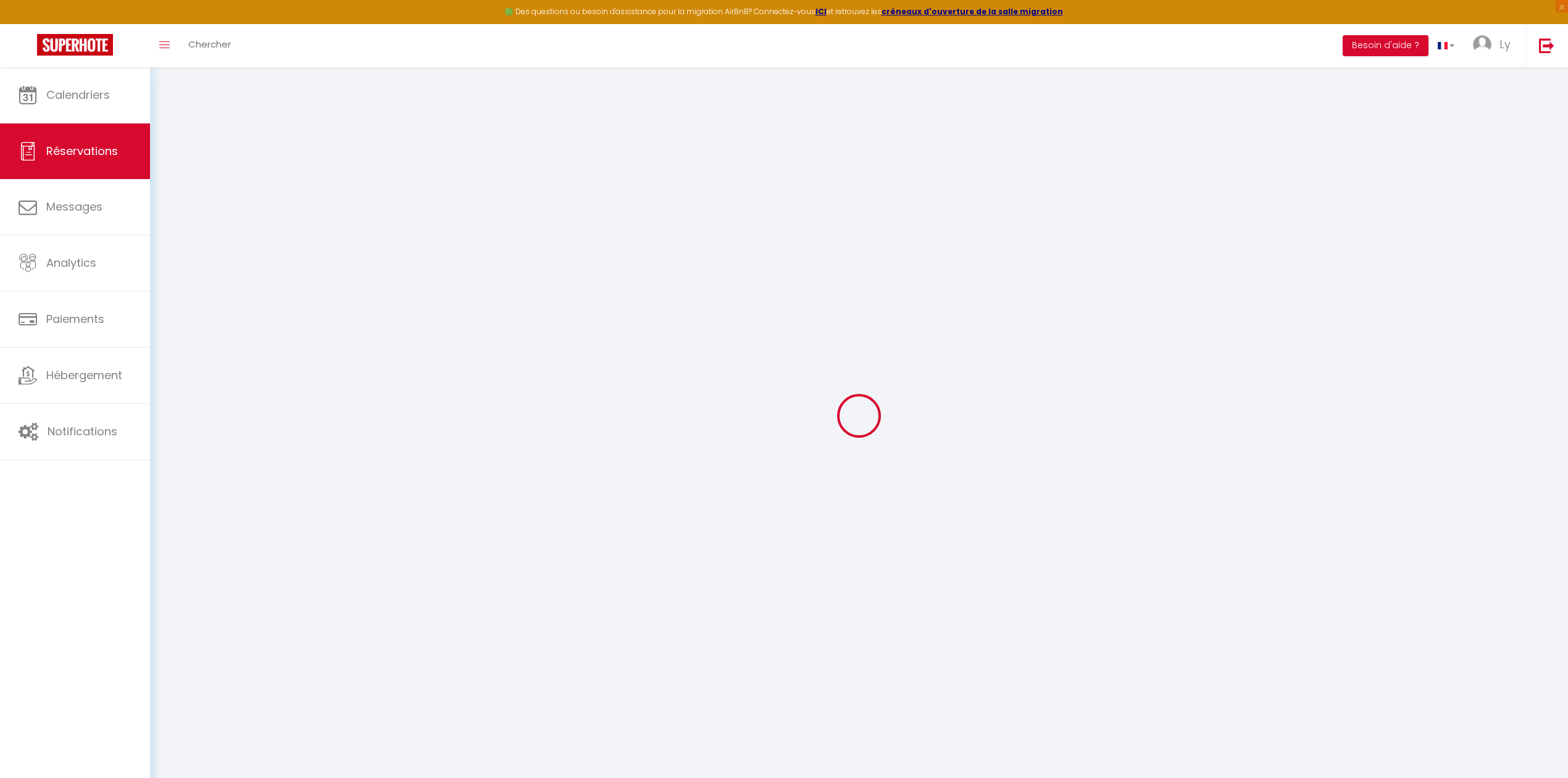
checkbox input "false"
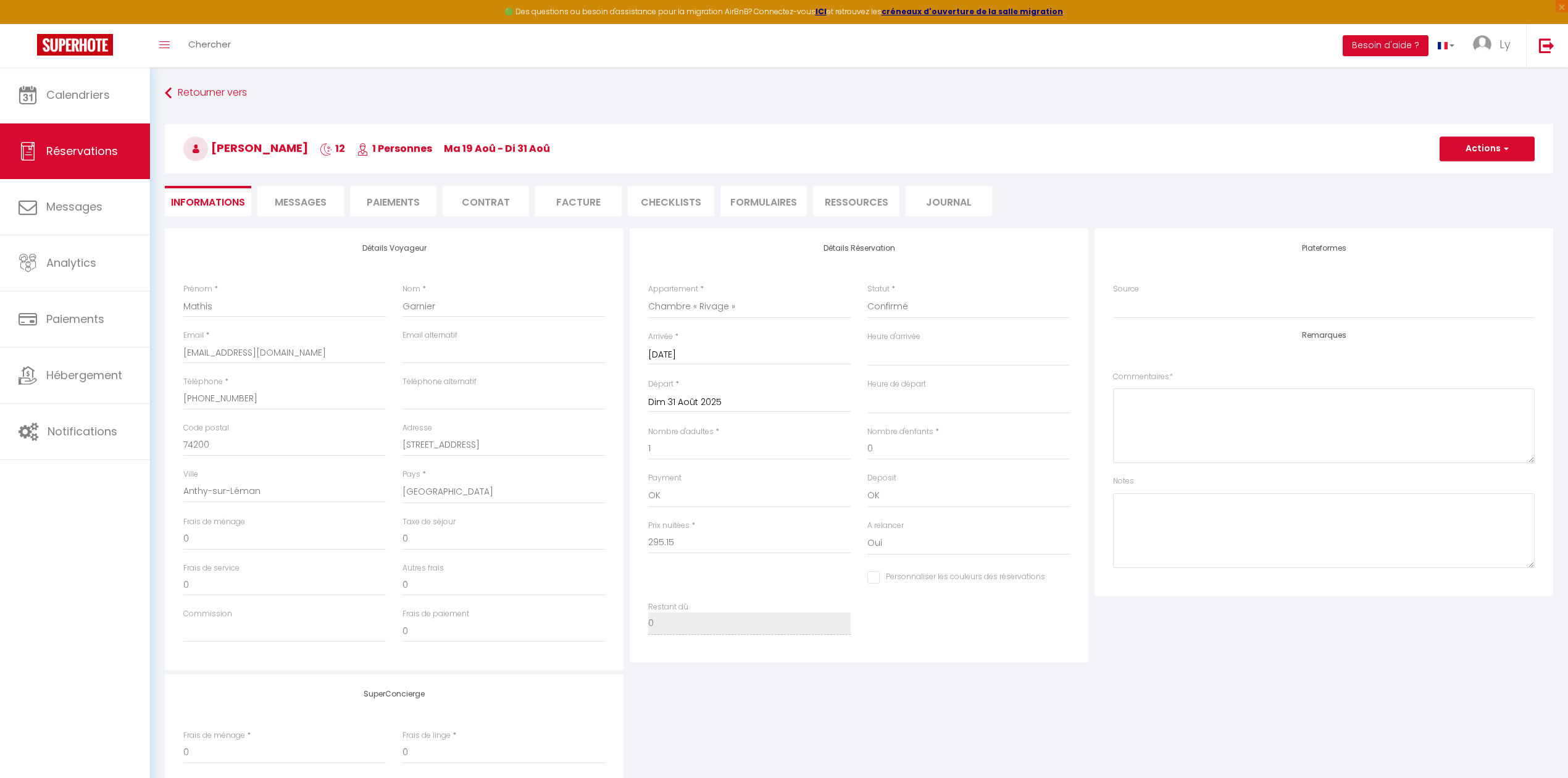
select select
checkbox input "false"
select select
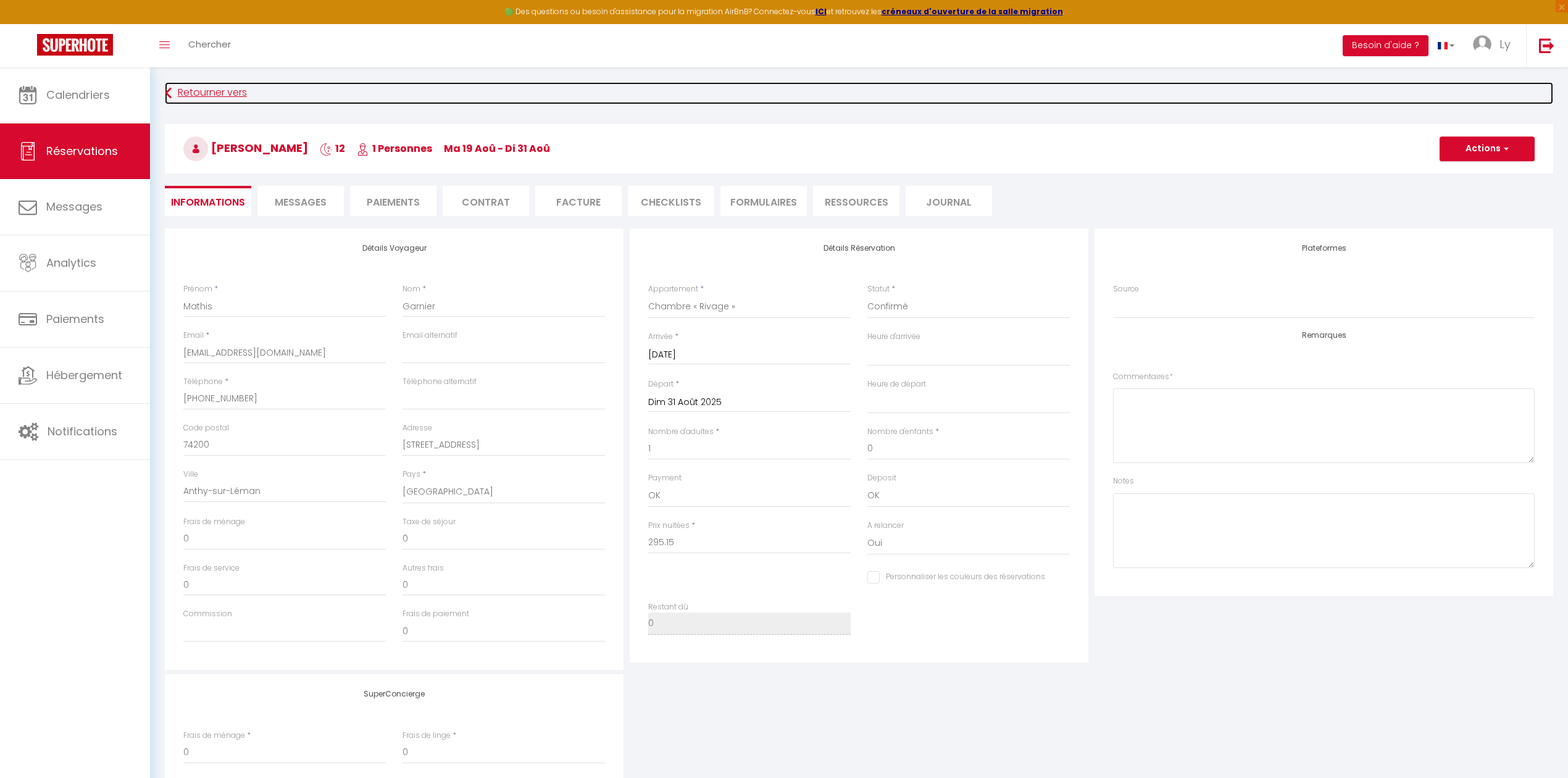
click at [184, 92] on link "Retourner vers" at bounding box center [859, 93] width 1388 height 22
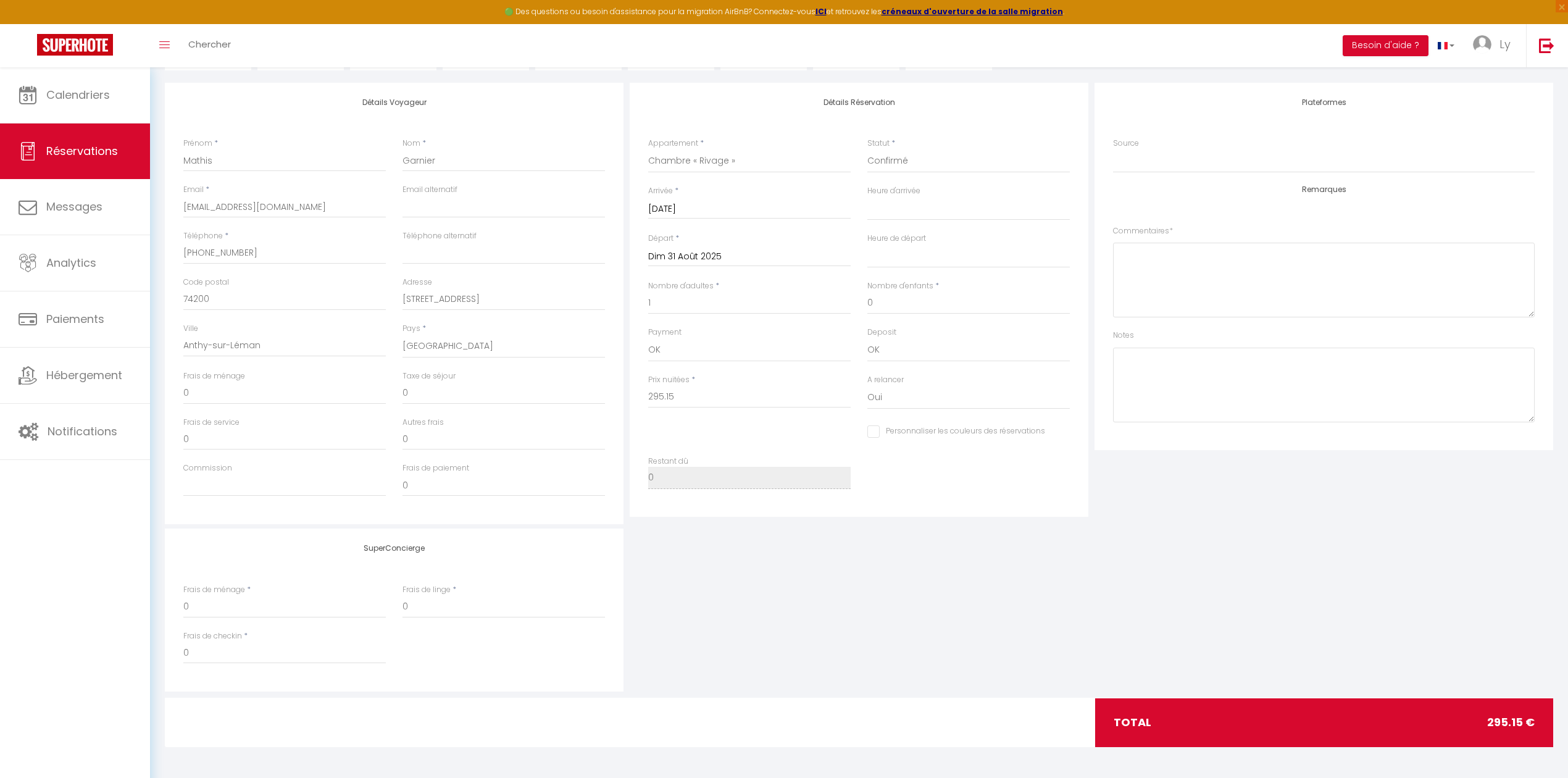
select select "not_cancelled"
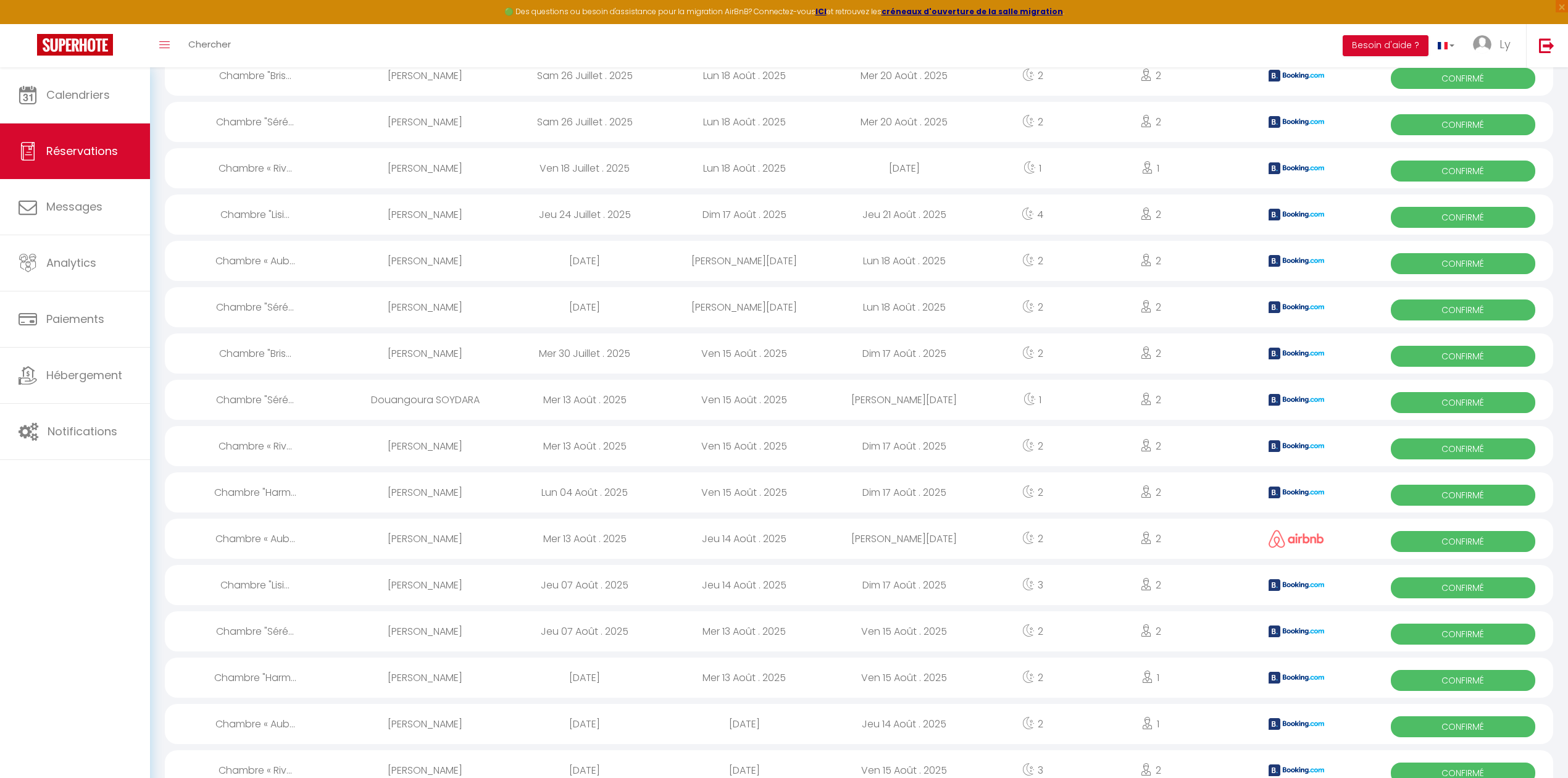
scroll to position [964, 0]
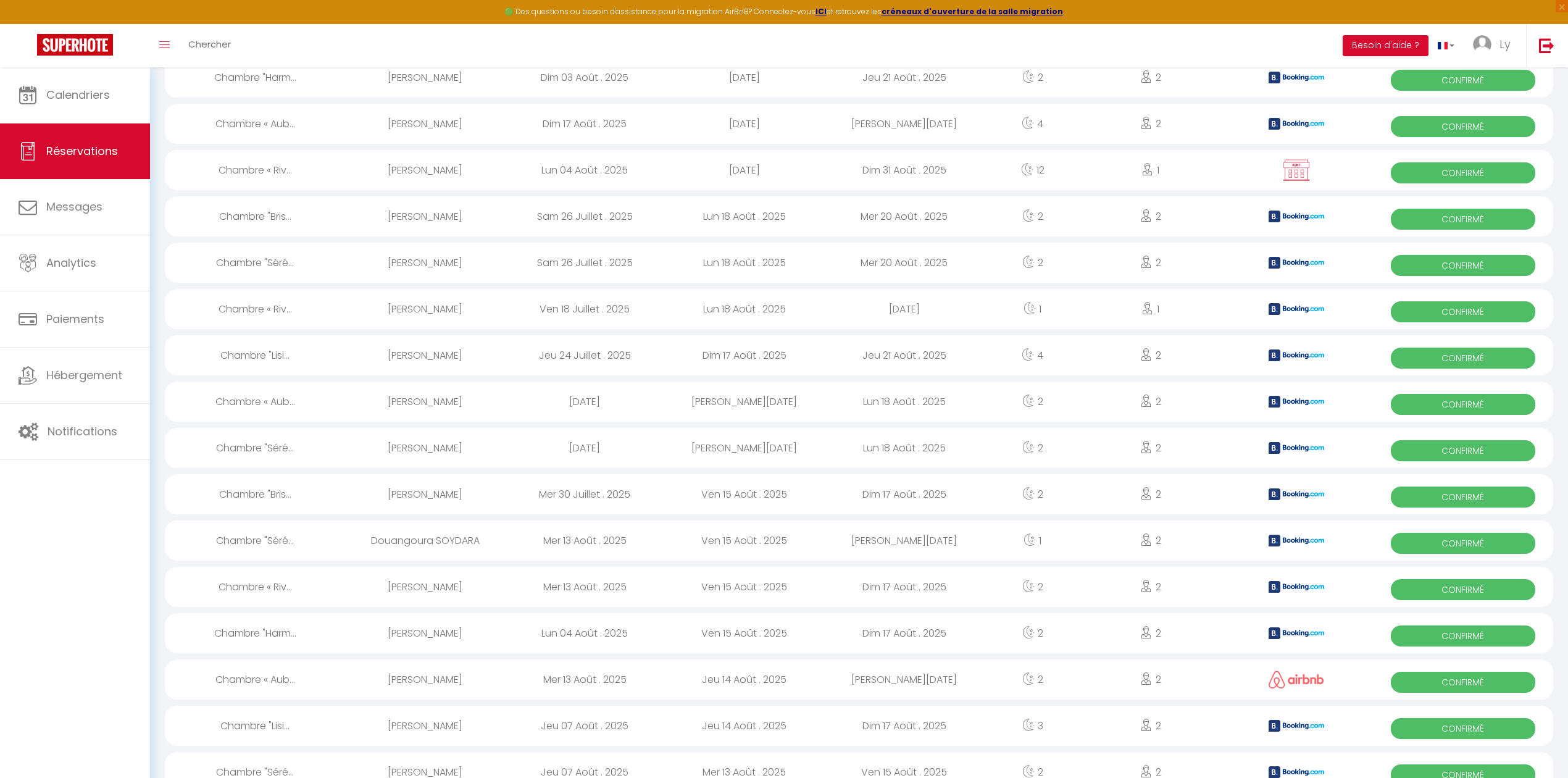
click at [573, 166] on div "Lun 04 Août . 2025" at bounding box center [584, 170] width 160 height 40
select select "OK"
select select "0"
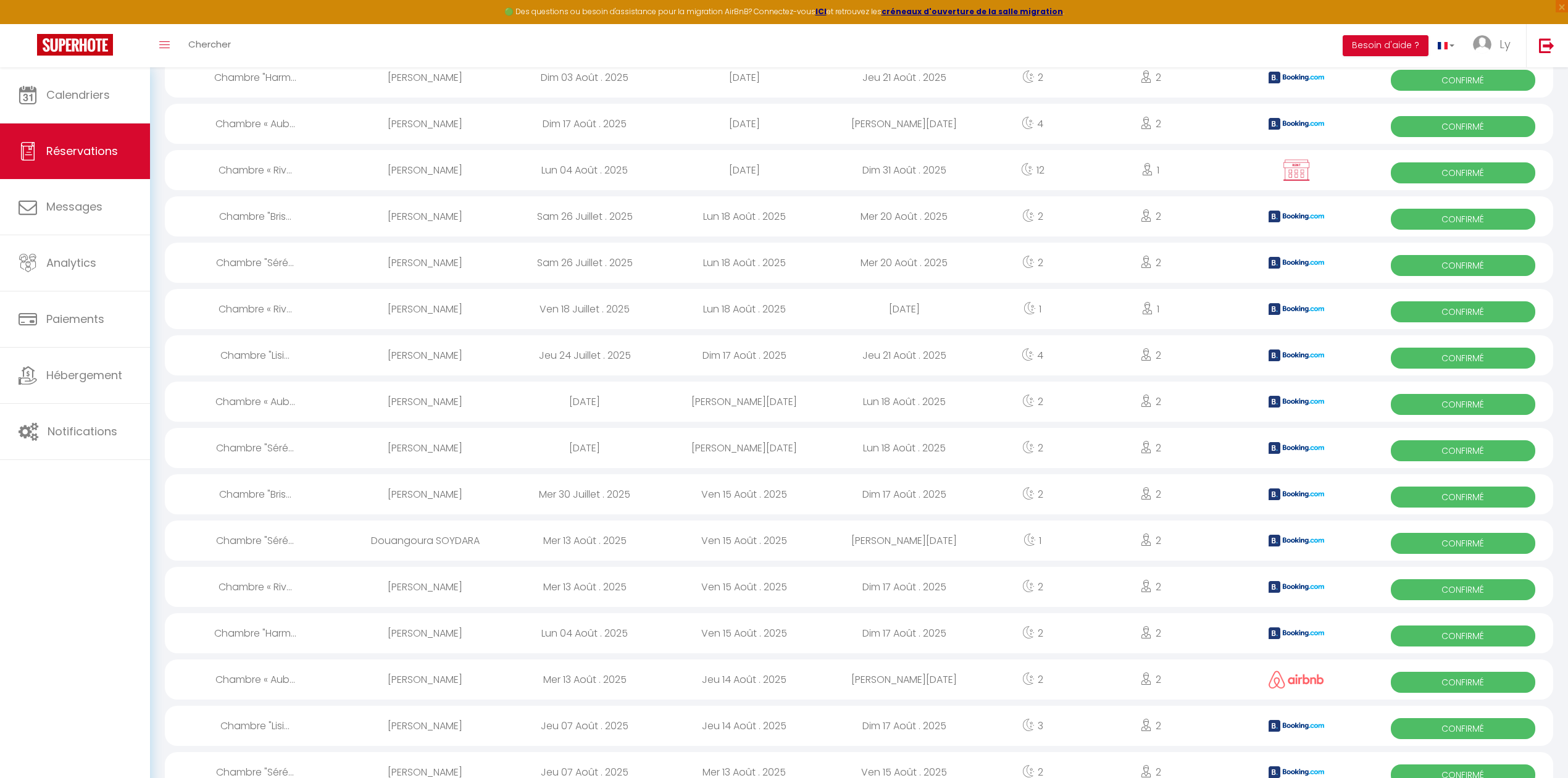
select select "1"
select select
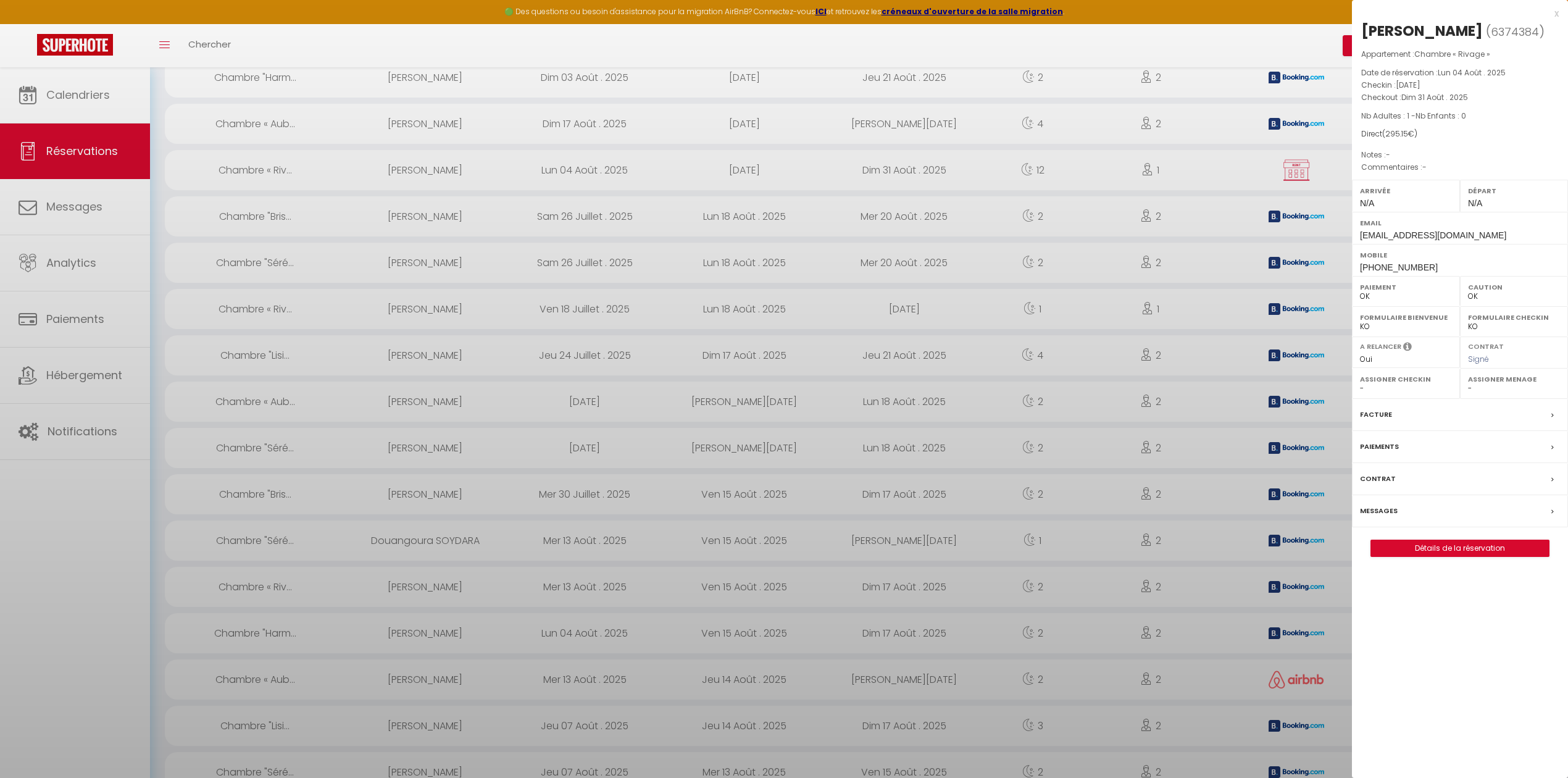
select select "22619"
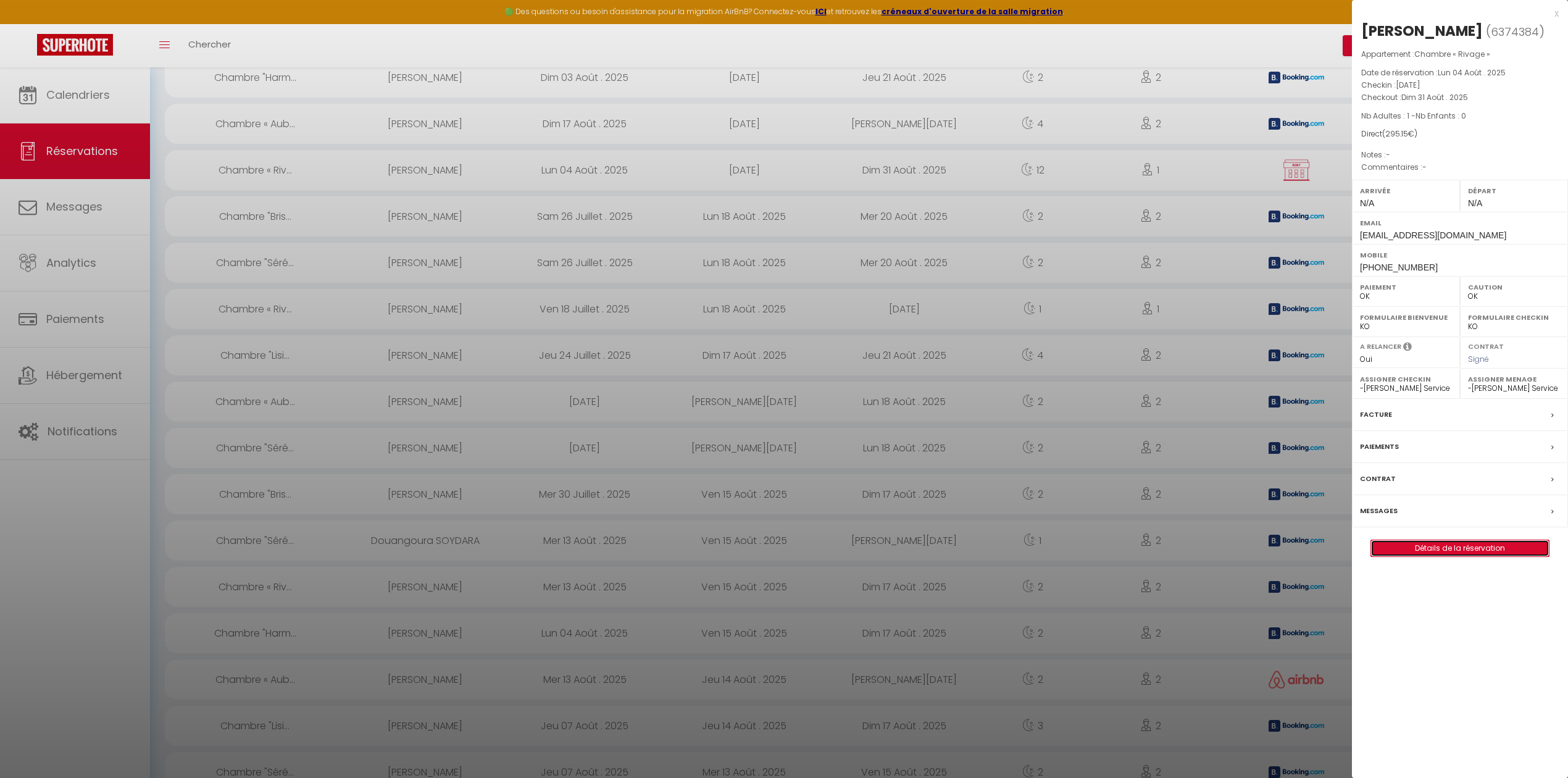
click at [1430, 548] on link "Détails de la réservation" at bounding box center [1460, 548] width 178 height 16
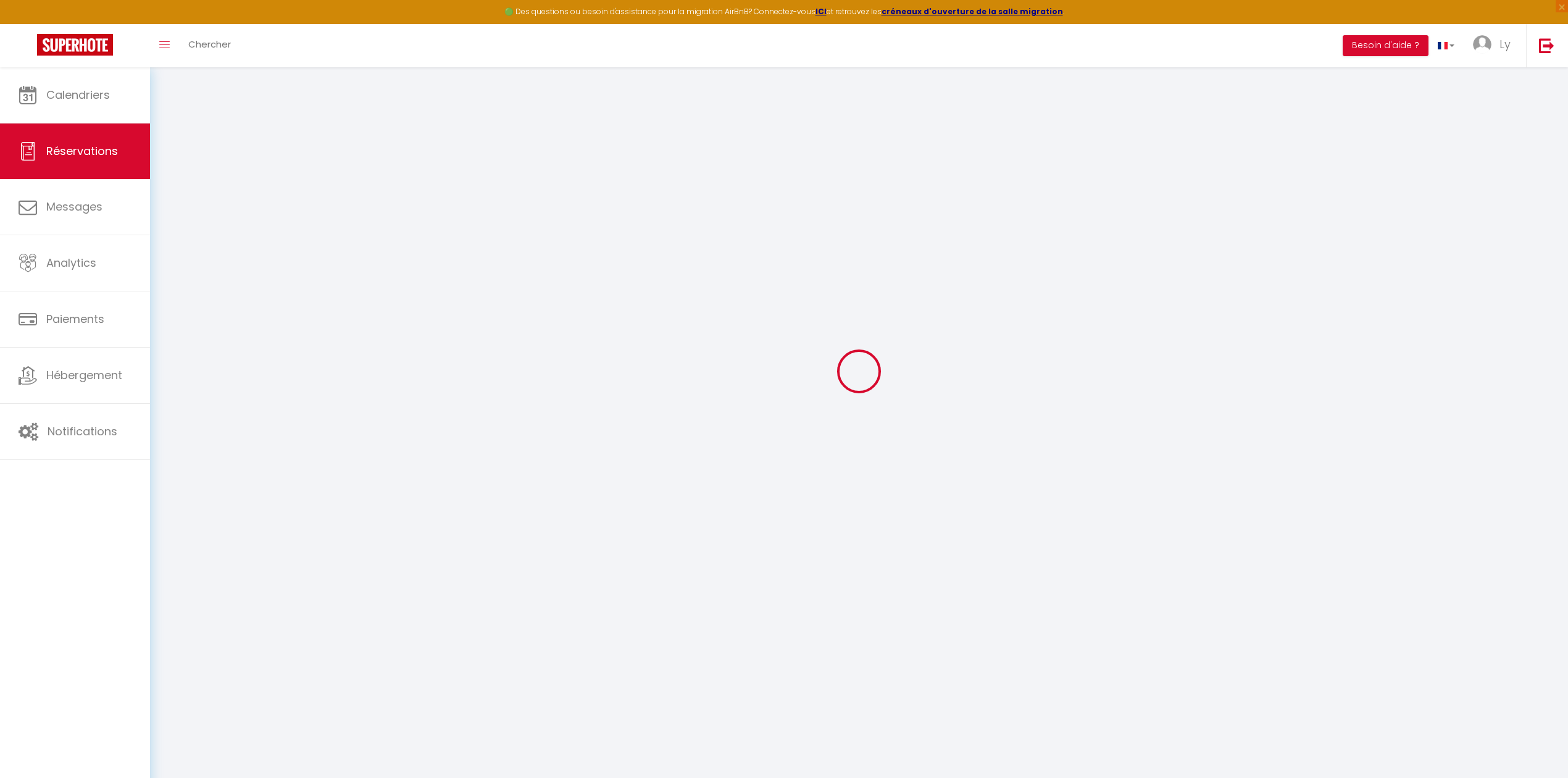
scroll to position [67, 0]
select select
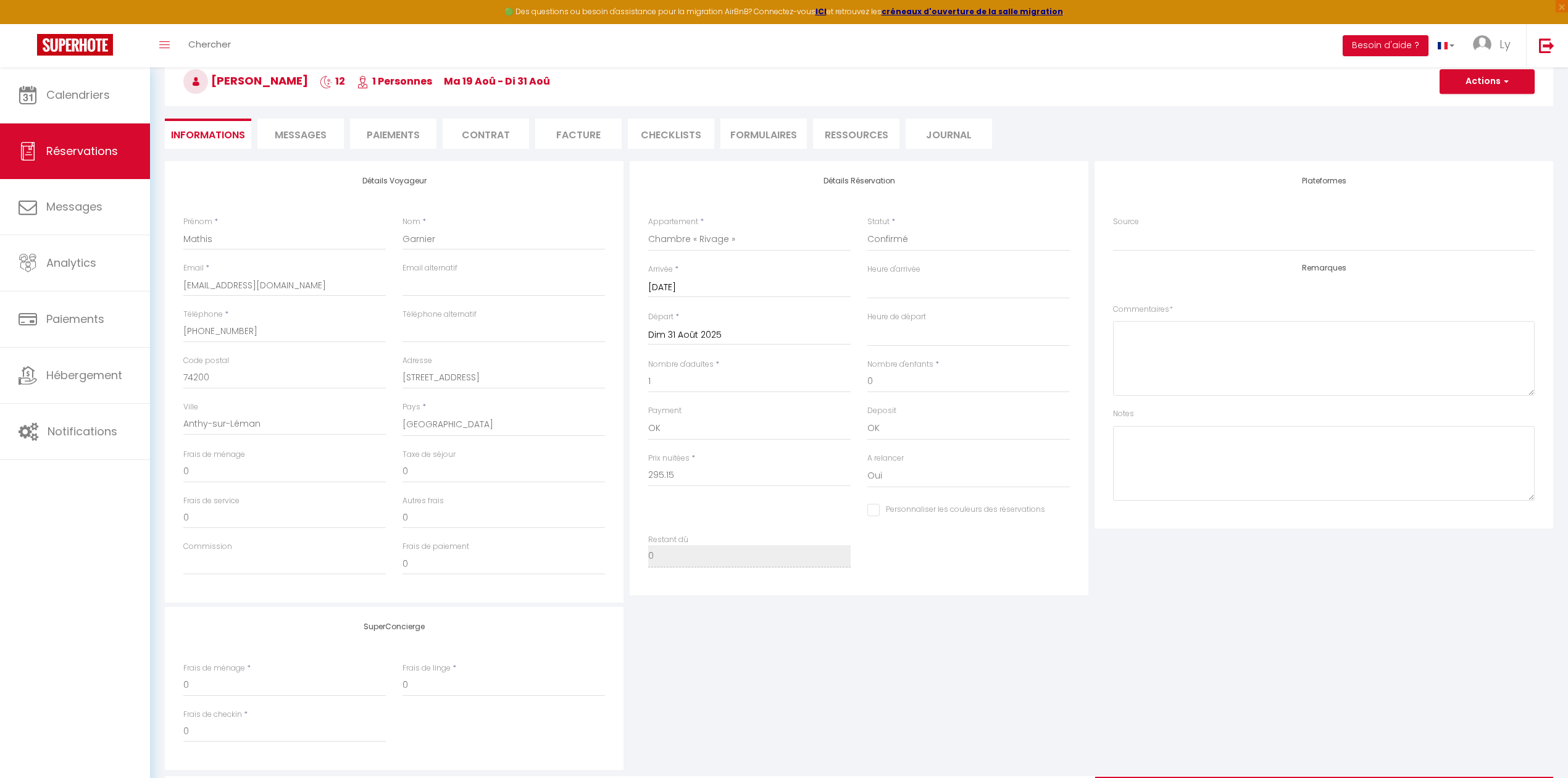
scroll to position [145, 0]
